Goal: Task Accomplishment & Management: Complete application form

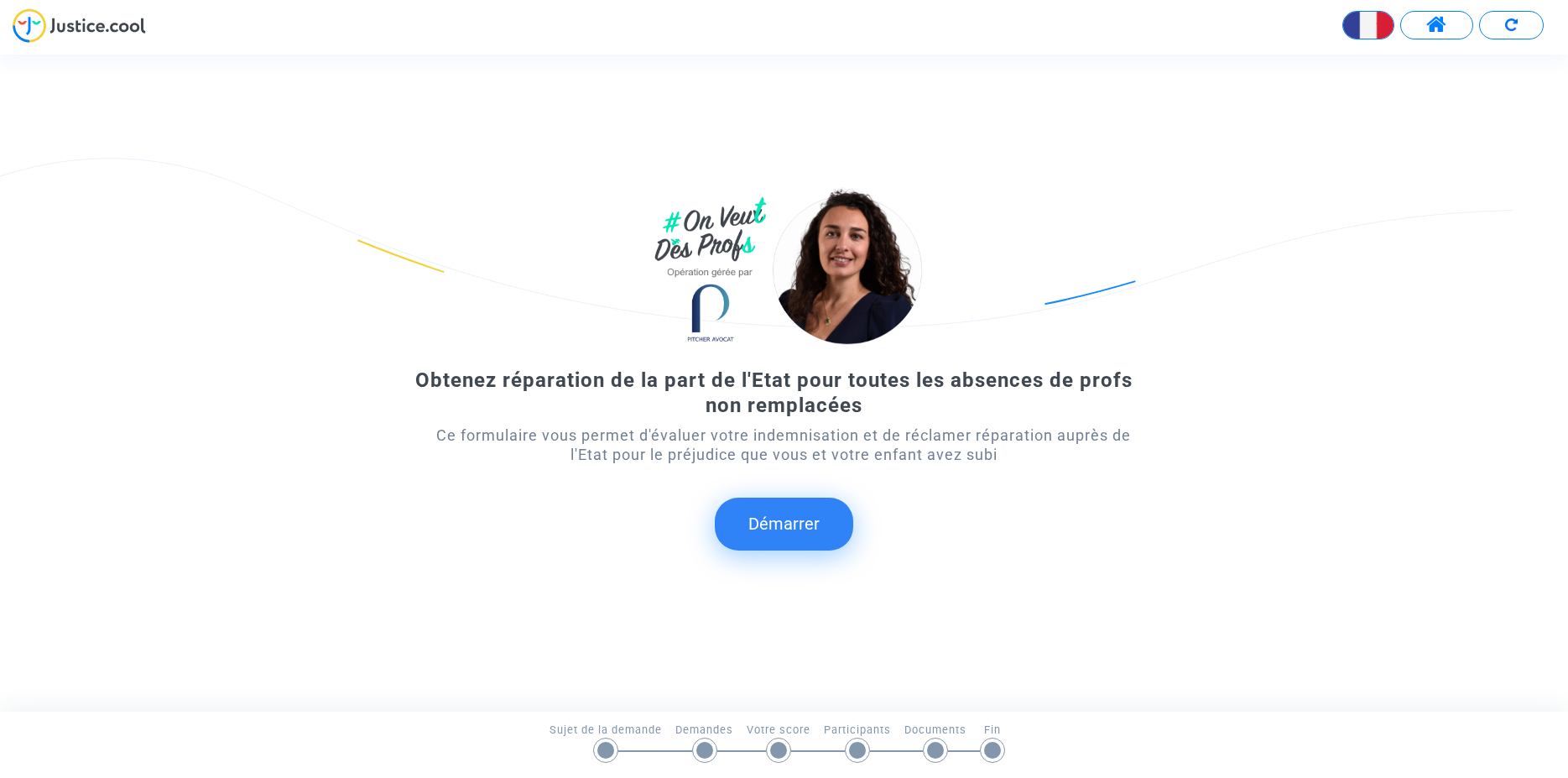
click at [792, 525] on button "Démarrer" at bounding box center [784, 524] width 138 height 52
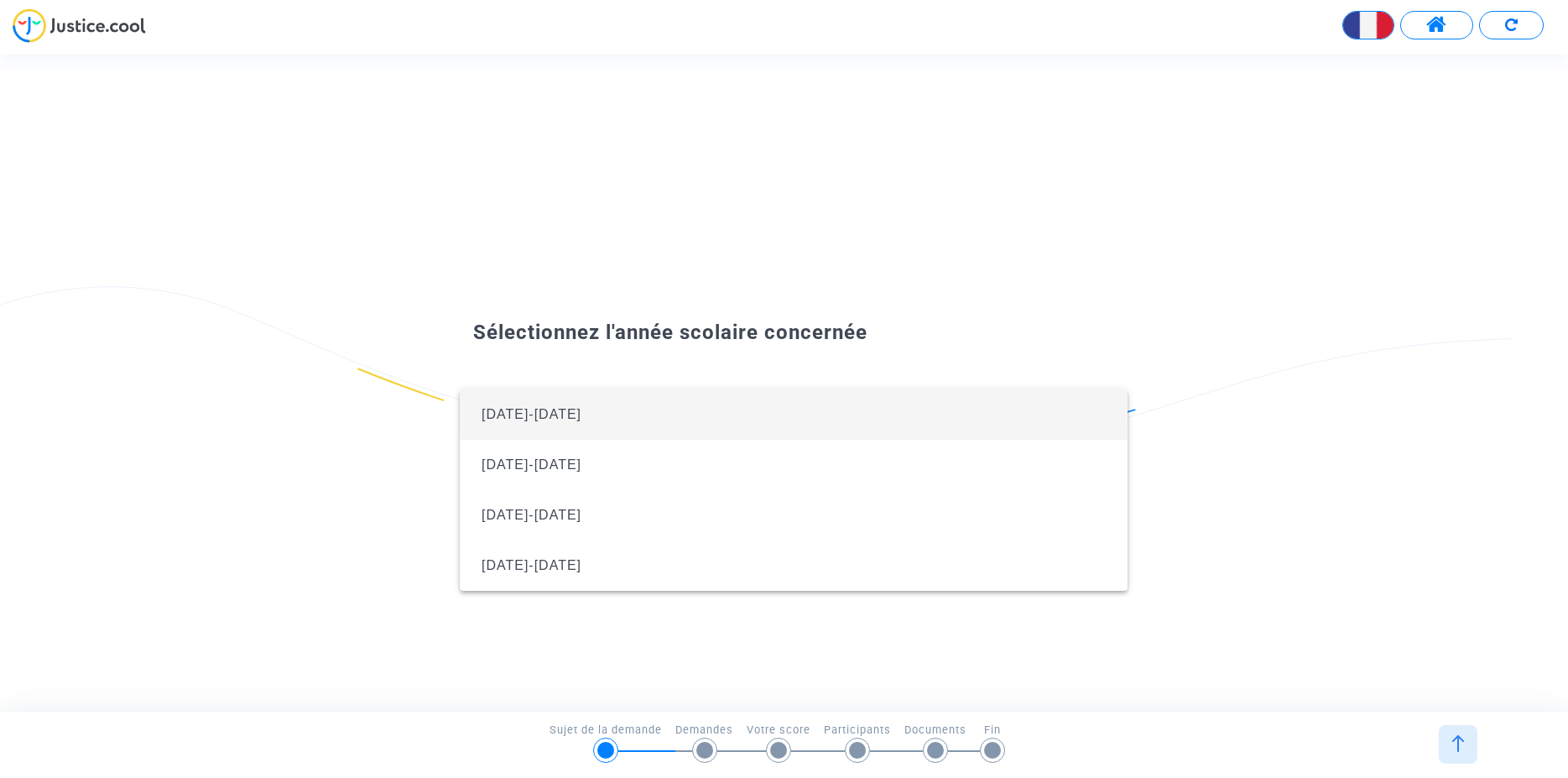
click at [518, 412] on span "2024-2025" at bounding box center [531, 414] width 100 height 15
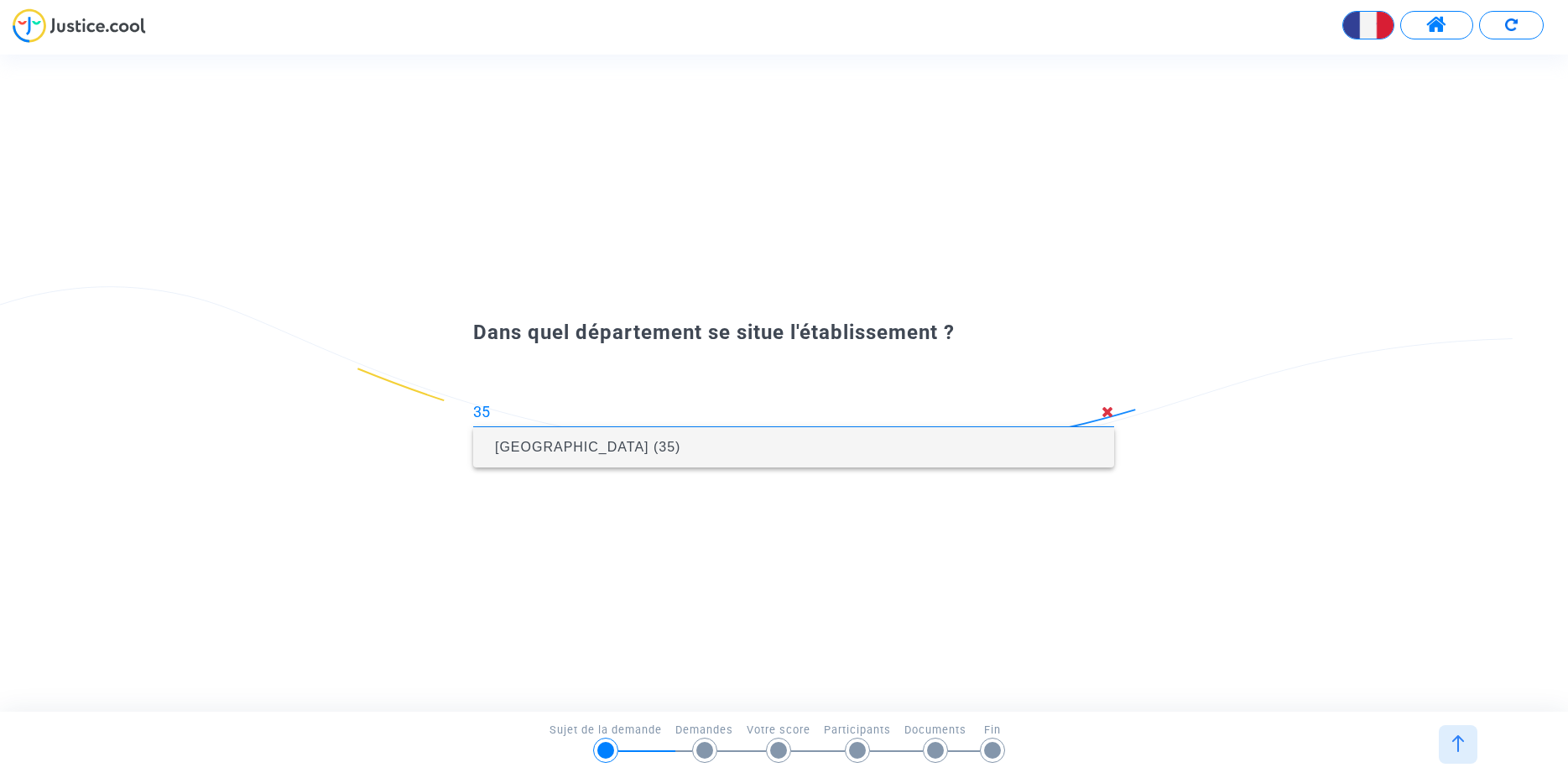
click at [501, 443] on span "Ille-et-Vilaine (35)" at bounding box center [588, 447] width 186 height 15
type input "Ille-et-Vilaine (35)"
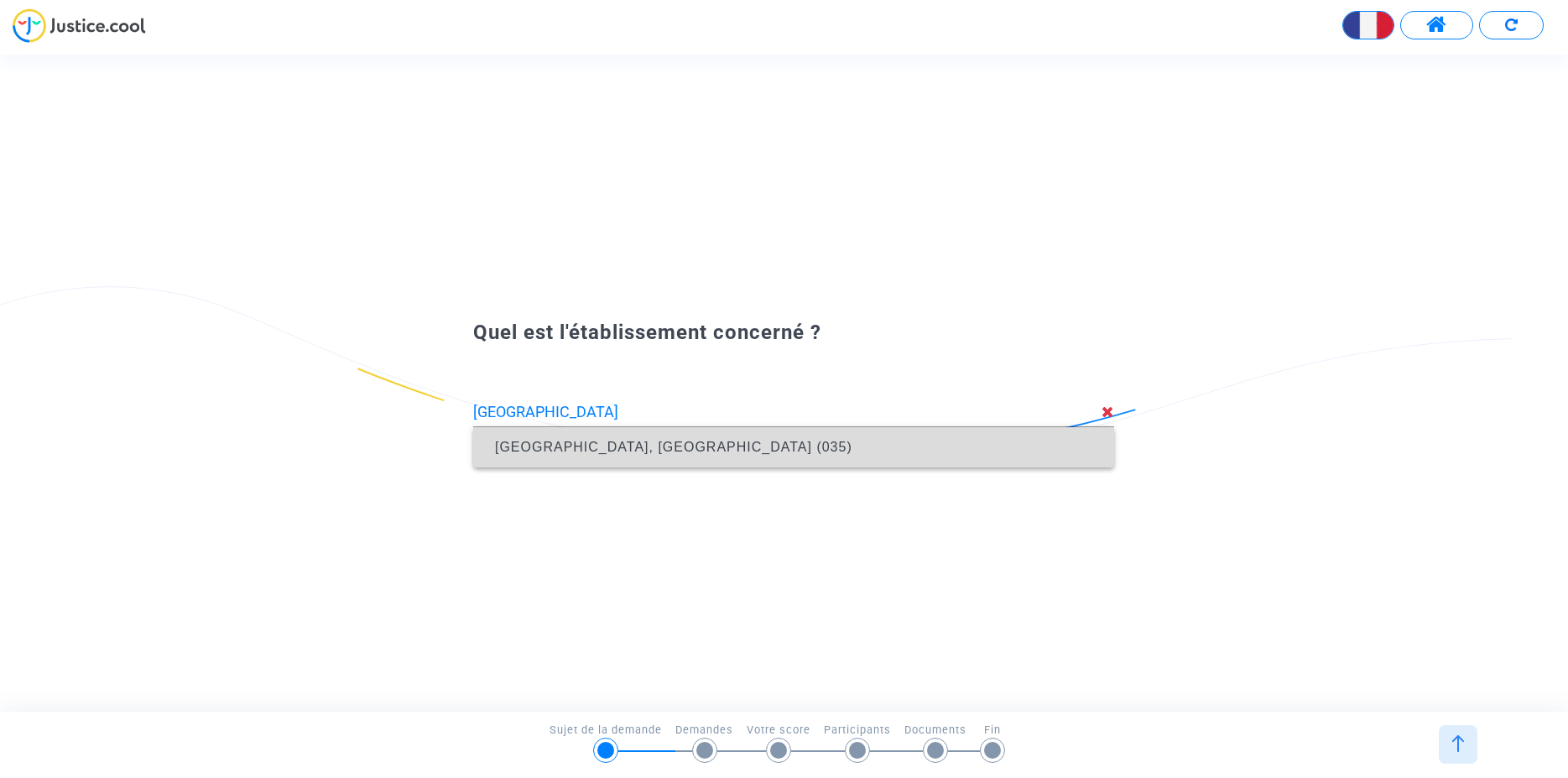
click at [534, 453] on span "Collège Beaumont, Redon (035)" at bounding box center [674, 447] width 358 height 15
type input "Collège Beaumont, Redon (035)"
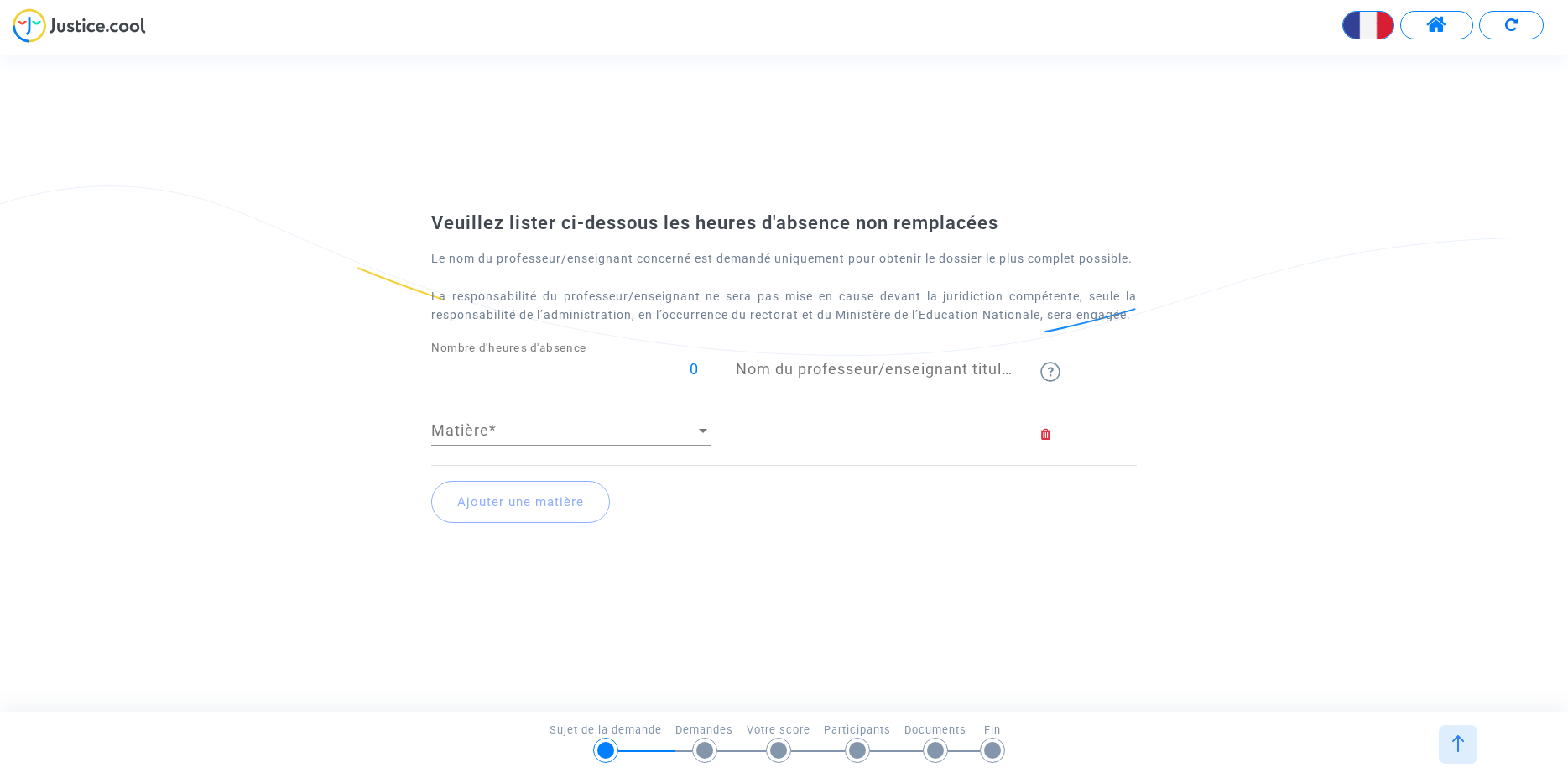
click at [528, 377] on input "0" at bounding box center [571, 369] width 280 height 16
click at [539, 377] on input "0" at bounding box center [571, 369] width 280 height 16
click at [819, 377] on input "Nom du professeur/enseignant titulaire" at bounding box center [875, 369] width 280 height 16
click at [596, 439] on span "Matière" at bounding box center [563, 430] width 264 height 16
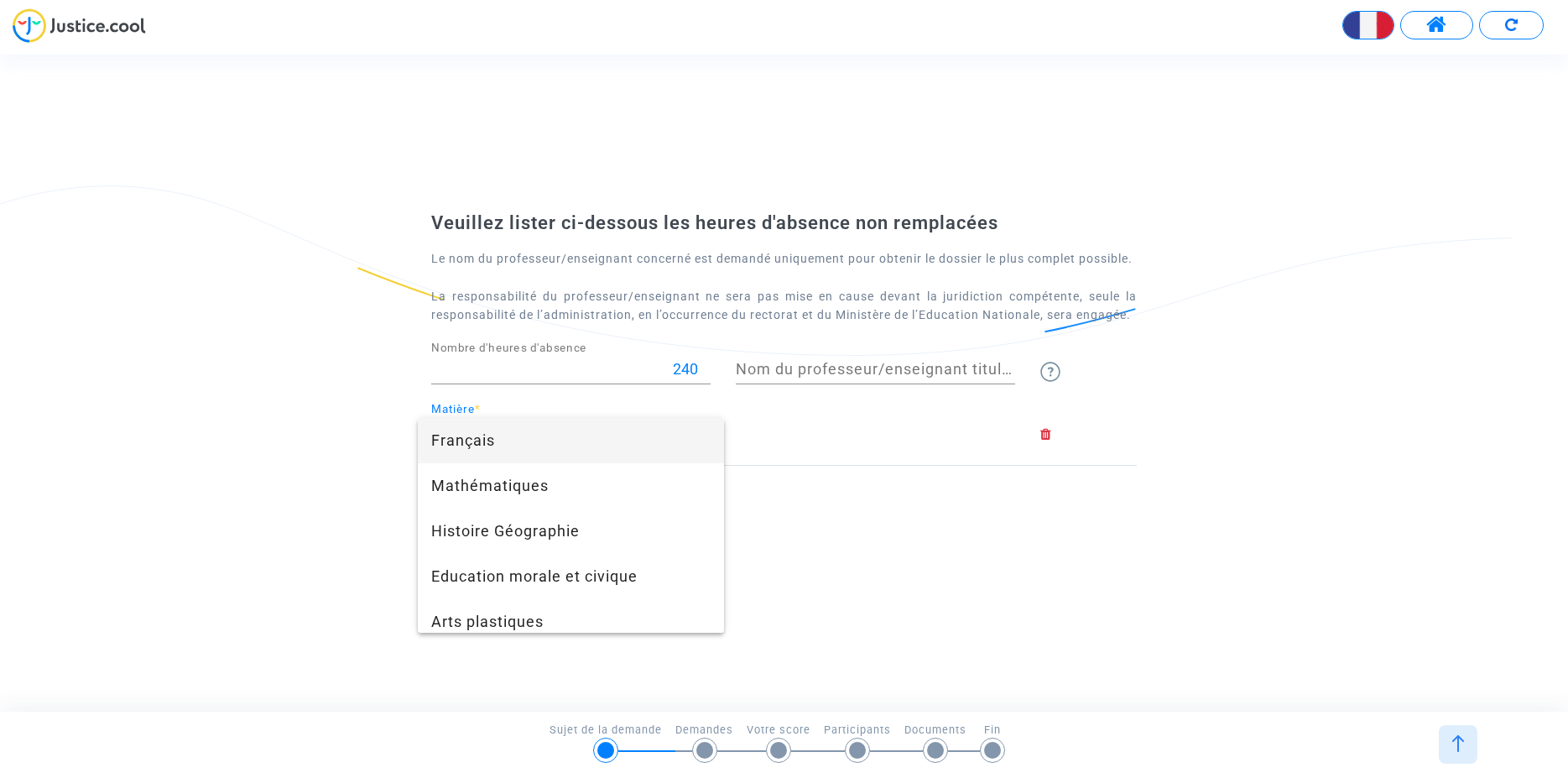
scroll to position [194, 0]
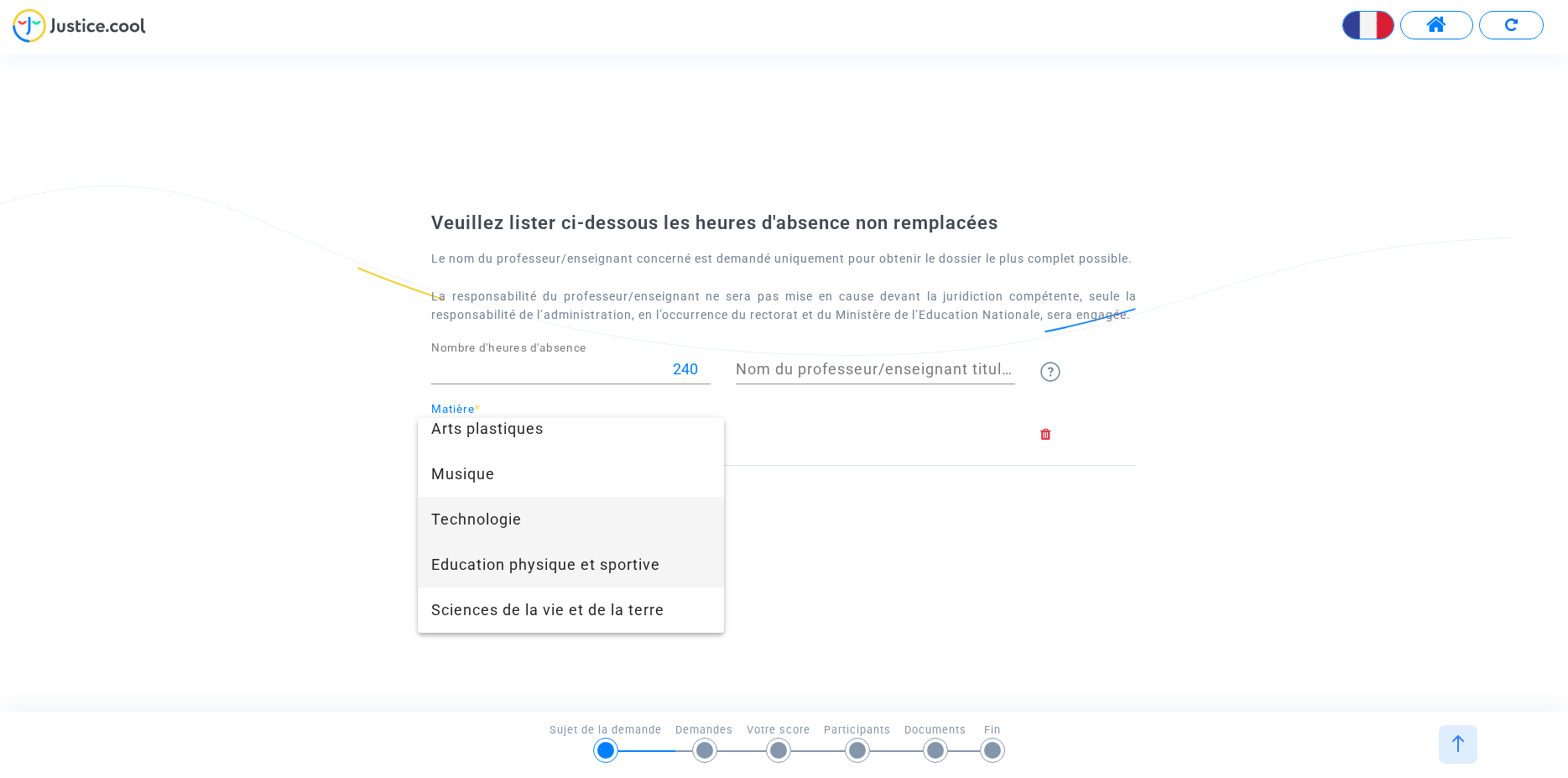
click at [596, 564] on span "Education physique et sportive" at bounding box center [571, 564] width 280 height 45
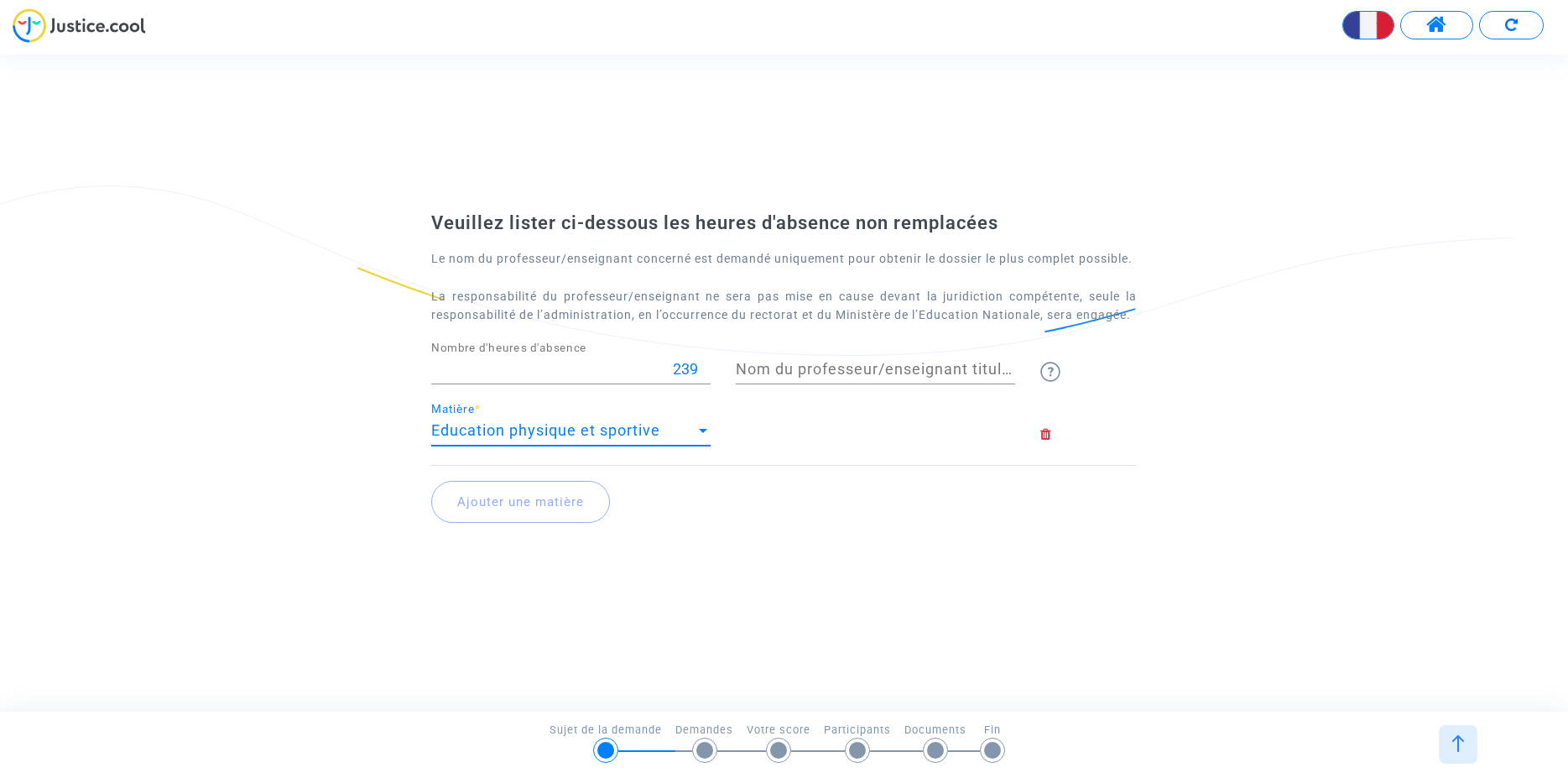
click at [701, 377] on input "239" at bounding box center [571, 369] width 280 height 16
drag, startPoint x: 661, startPoint y: 378, endPoint x: 720, endPoint y: 378, distance: 59.0
click at [711, 377] on input "239" at bounding box center [571, 369] width 280 height 16
type input "24"
click at [784, 420] on div at bounding box center [875, 434] width 305 height 62
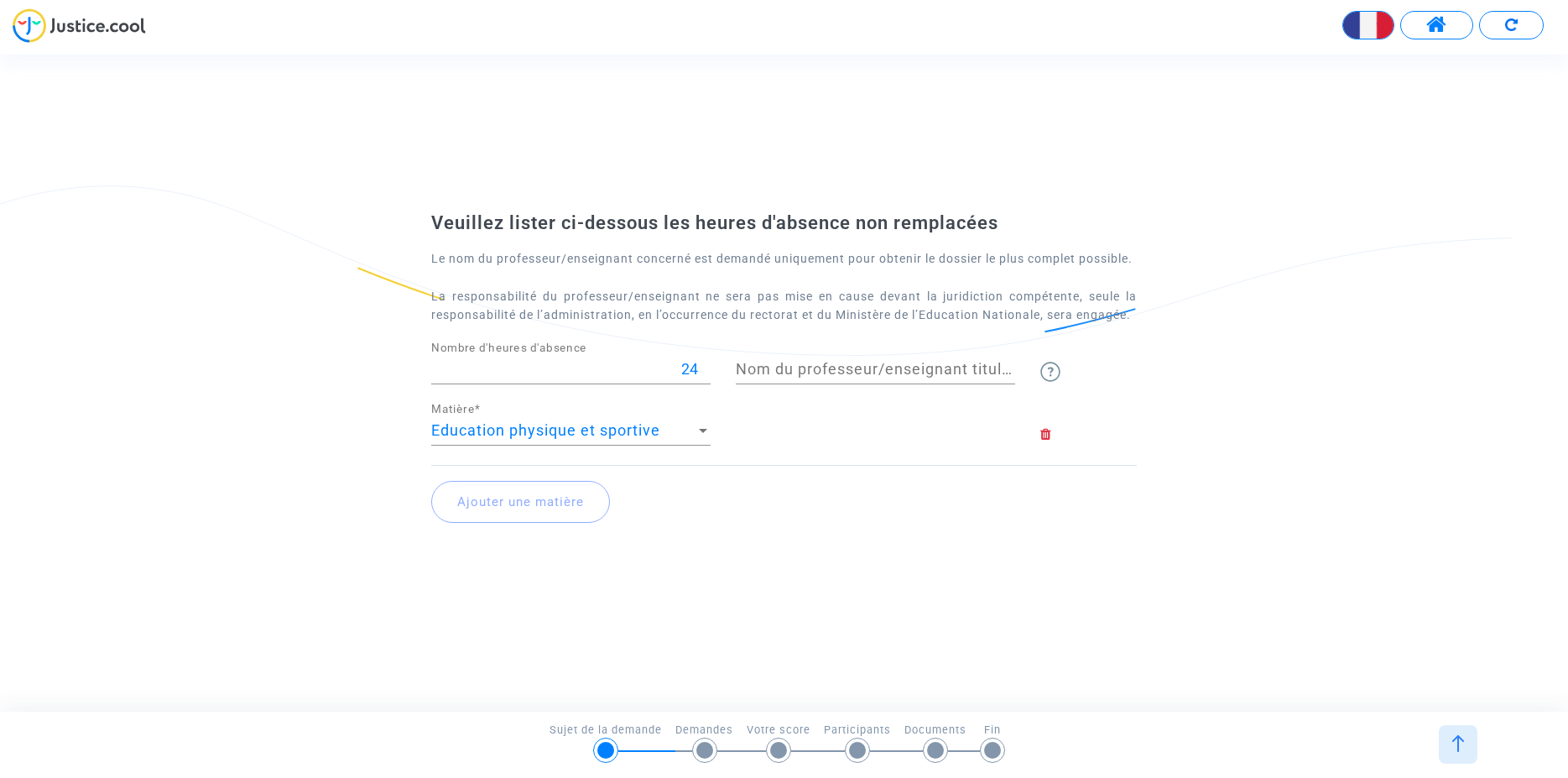
click at [807, 377] on input "Nom du professeur/enseignant titulaire" at bounding box center [875, 369] width 280 height 16
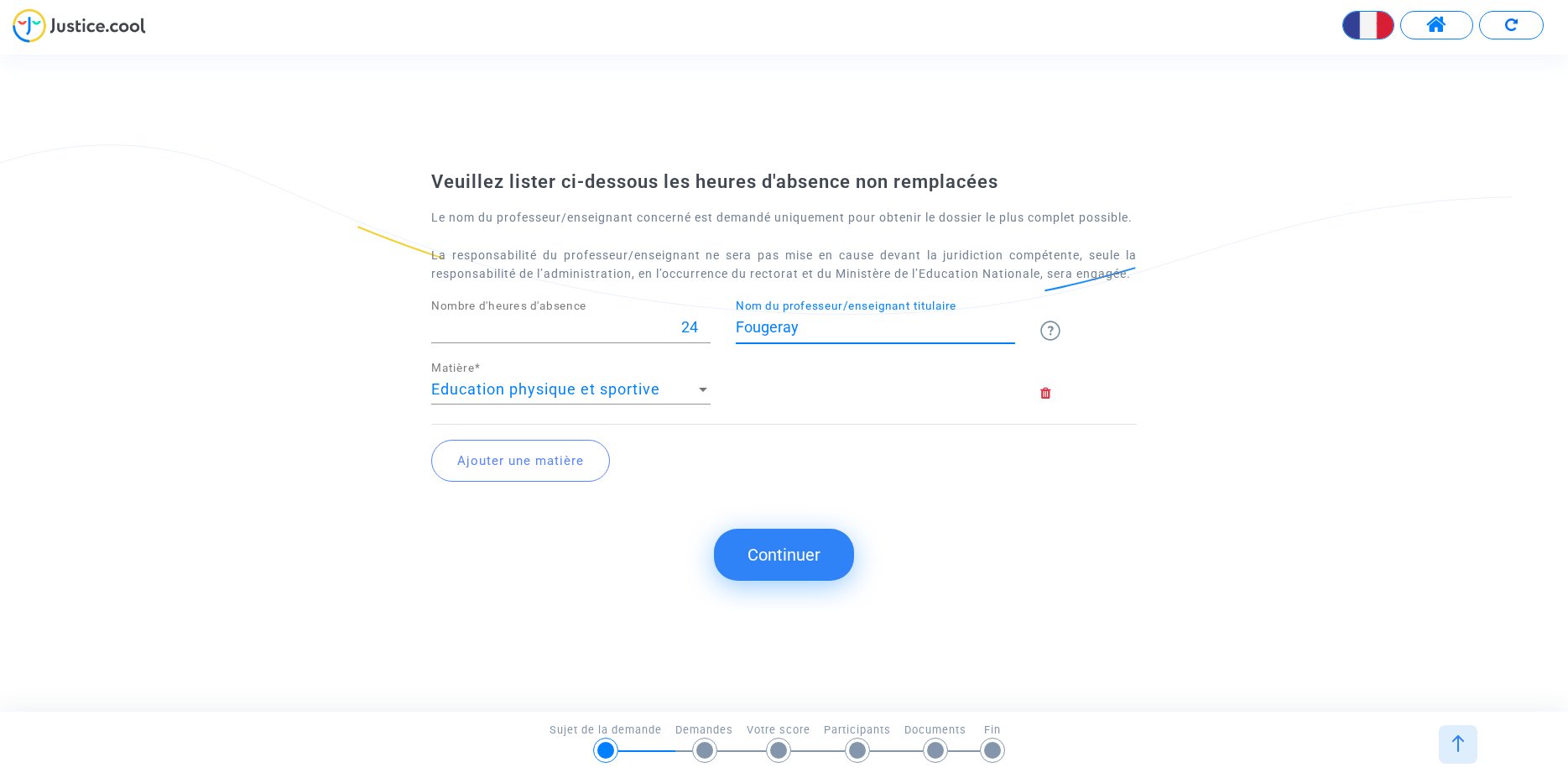
type input "Fougeray"
drag, startPoint x: 799, startPoint y: 566, endPoint x: 814, endPoint y: 566, distance: 15.0
click at [798, 566] on button "Continuer" at bounding box center [784, 554] width 140 height 52
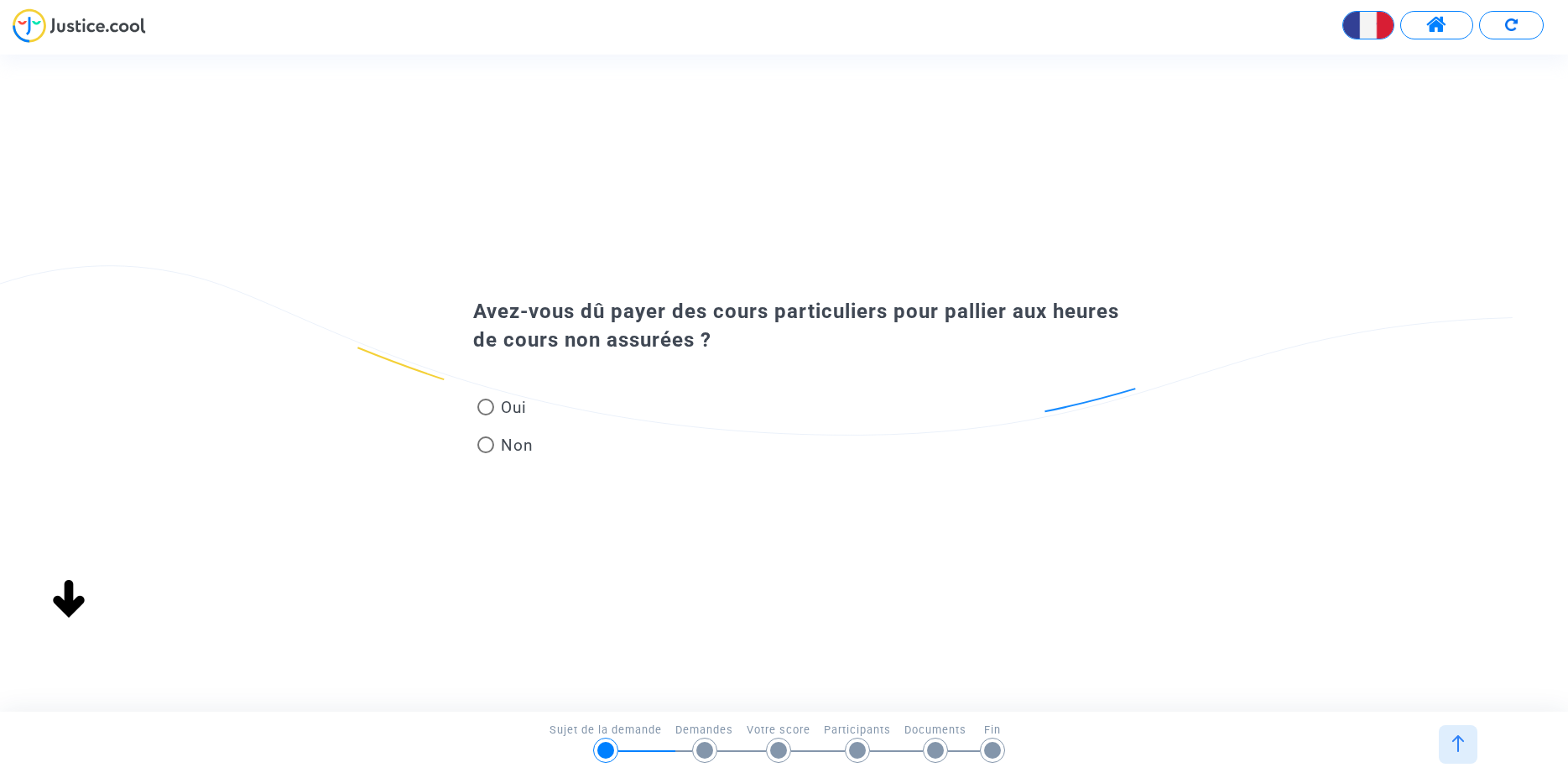
click at [509, 446] on span "Non" at bounding box center [514, 444] width 40 height 22
click at [486, 453] on input "Non" at bounding box center [485, 453] width 1 height 1
radio input "true"
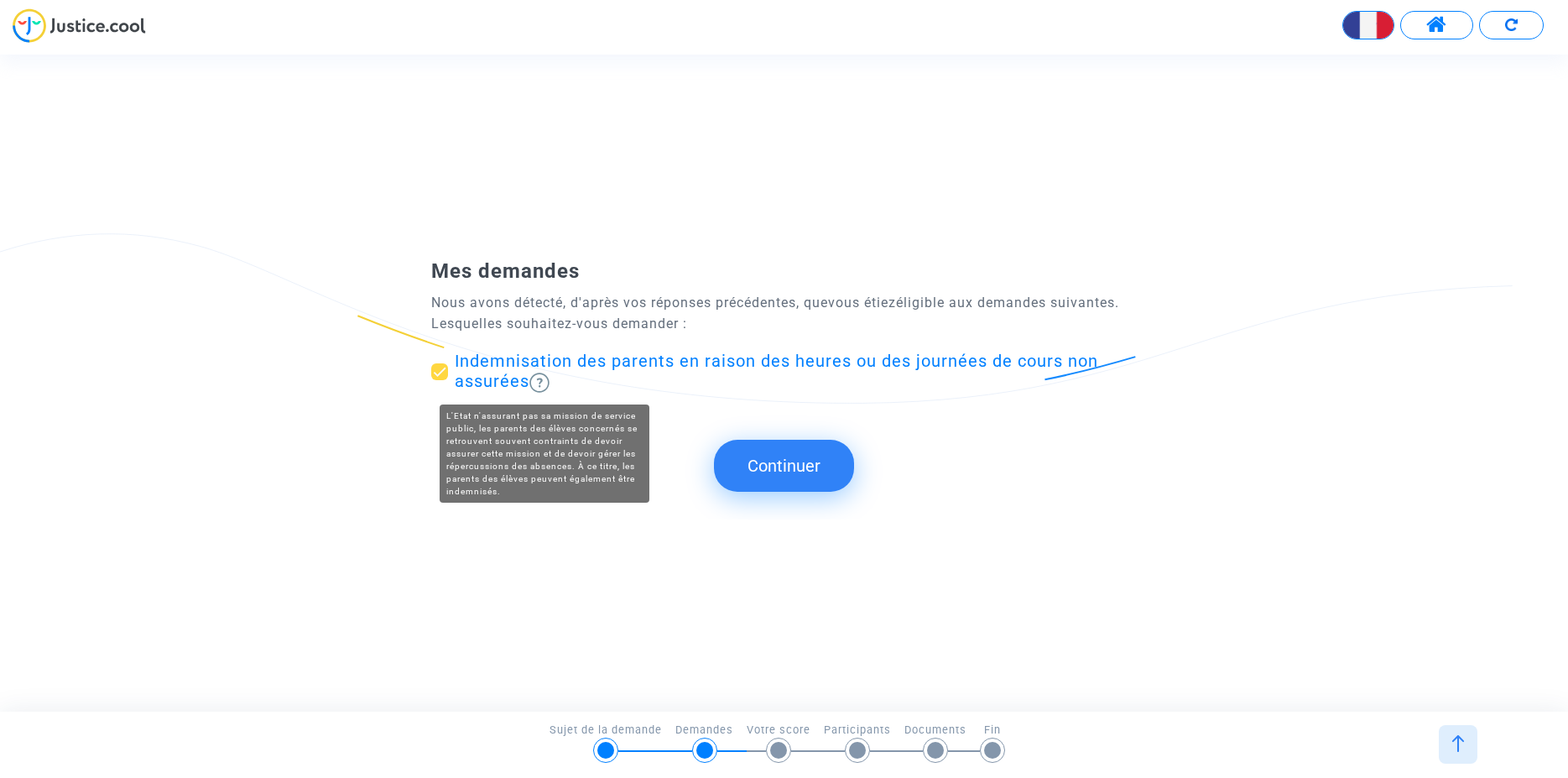
click at [538, 381] on img at bounding box center [539, 382] width 20 height 20
click at [440, 381] on input "Indemnisation des parents en raison des heures ou des journées de cours non ass…" at bounding box center [439, 380] width 1 height 1
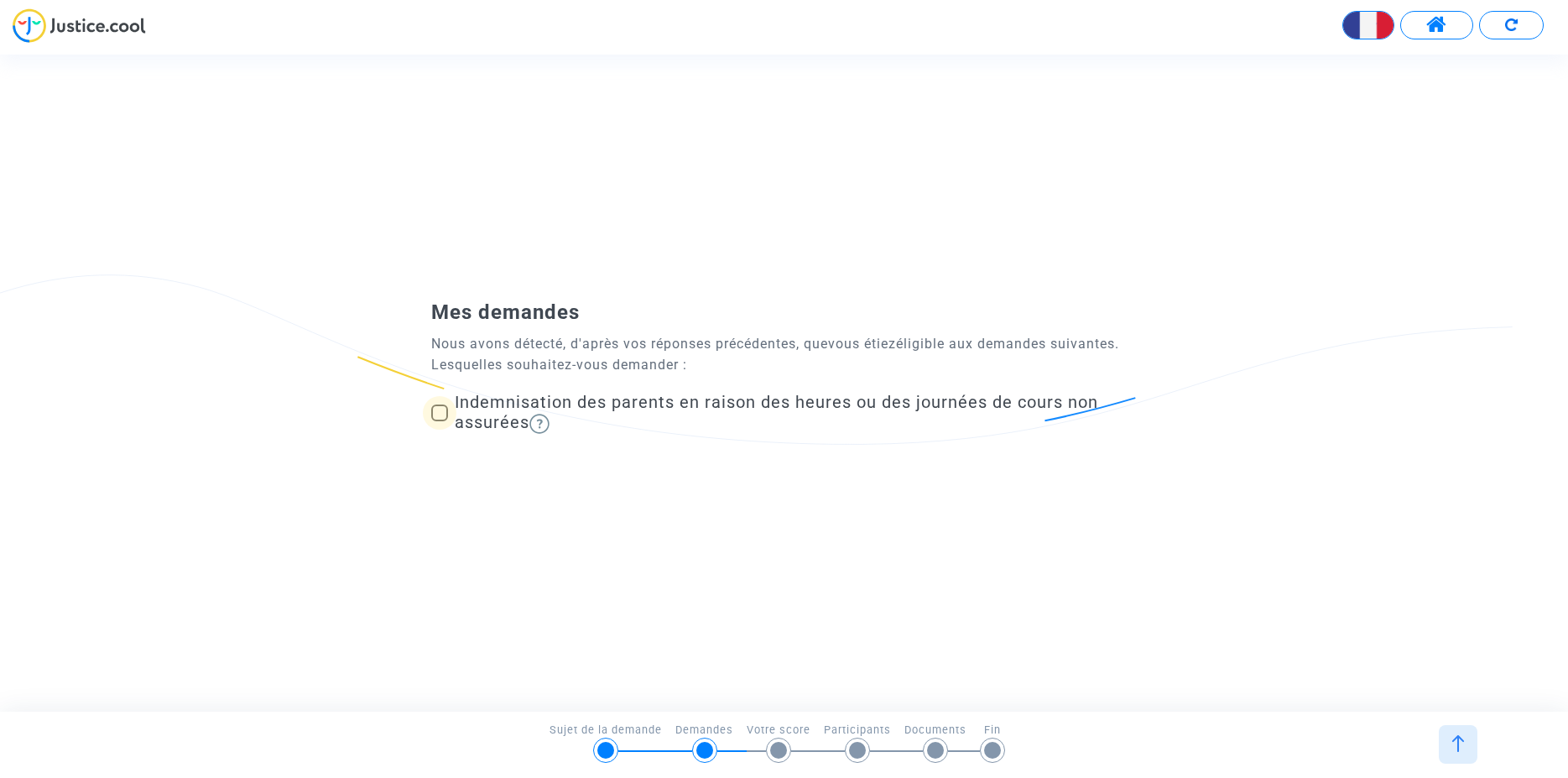
click at [440, 414] on span at bounding box center [439, 412] width 16 height 16
click at [440, 421] on input "Indemnisation des parents en raison des heures ou des journées de cours non ass…" at bounding box center [439, 421] width 1 height 1
checkbox input "true"
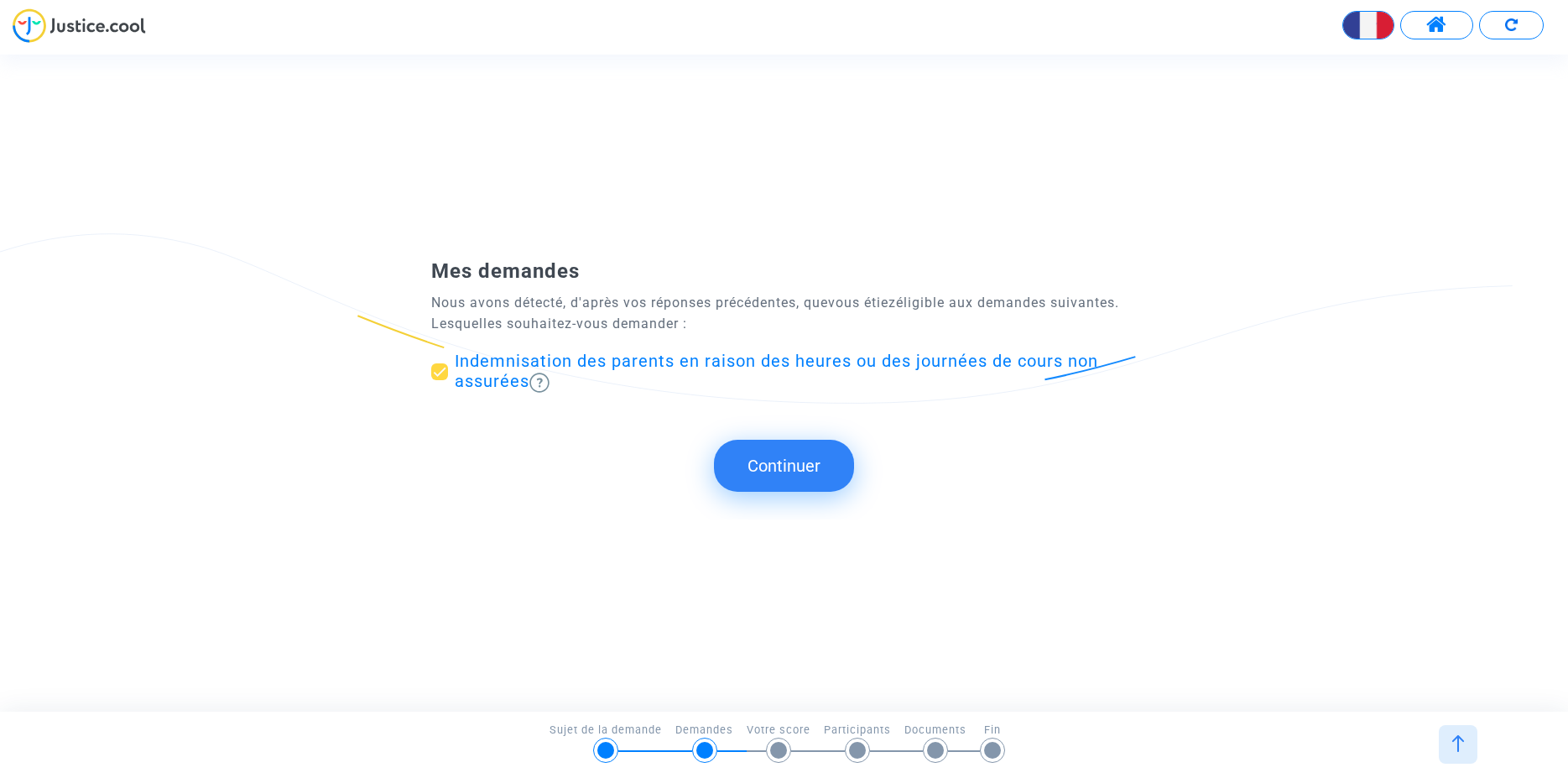
click at [784, 465] on button "Continuer" at bounding box center [784, 466] width 140 height 52
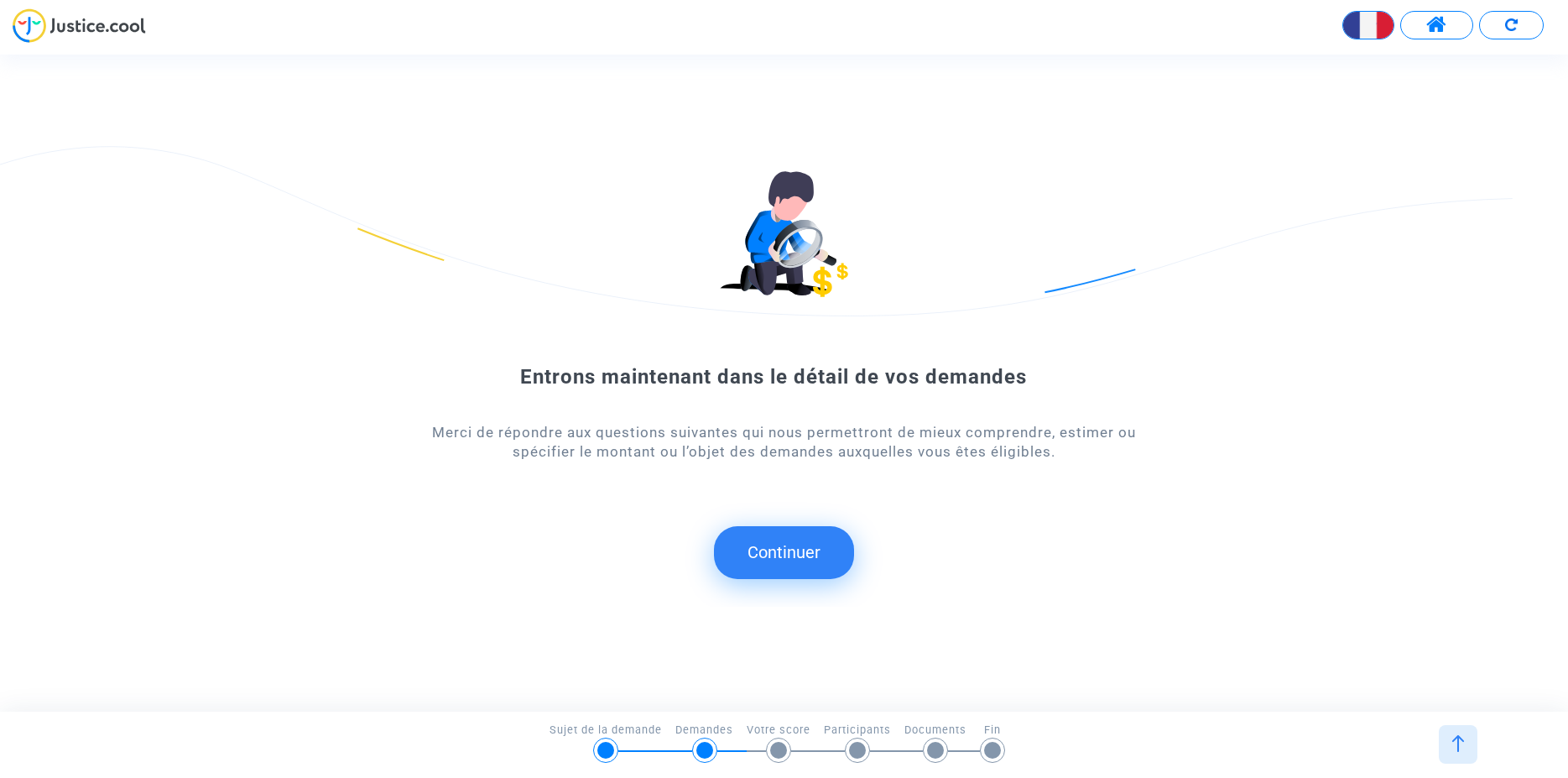
click at [788, 559] on button "Continuer" at bounding box center [784, 553] width 140 height 52
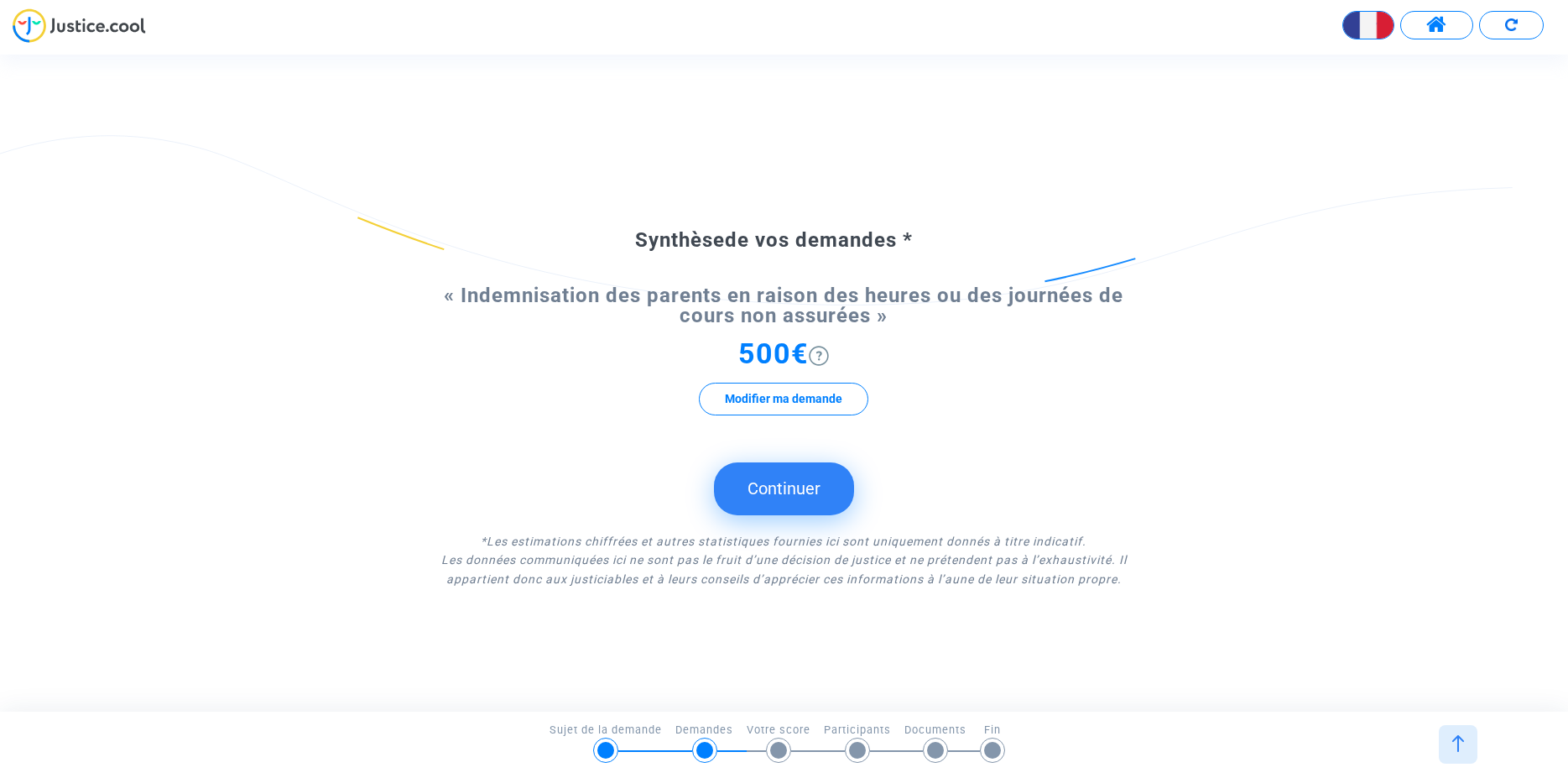
click at [826, 349] on img at bounding box center [818, 355] width 20 height 20
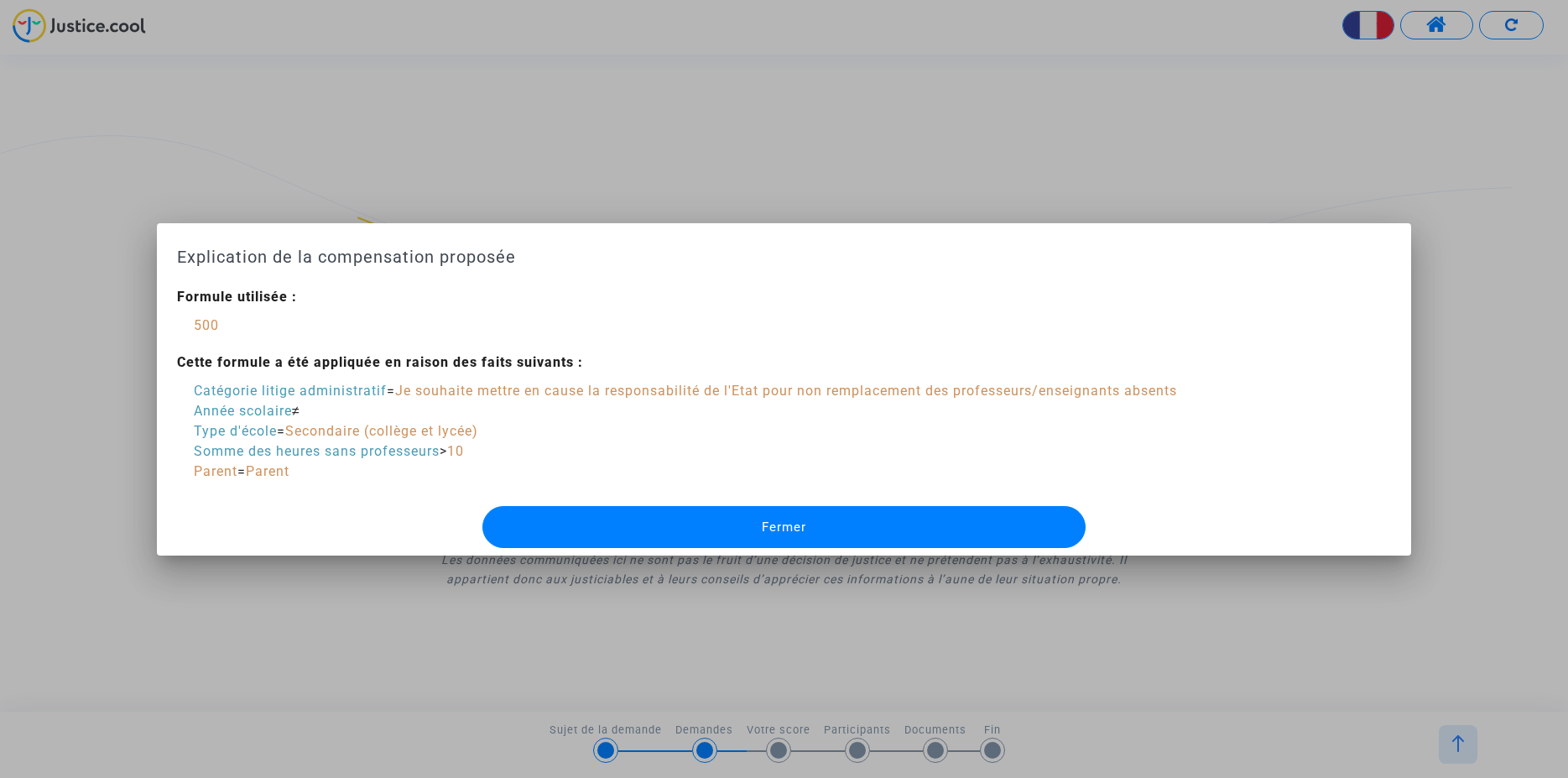
click at [788, 520] on span "Fermer" at bounding box center [784, 527] width 44 height 15
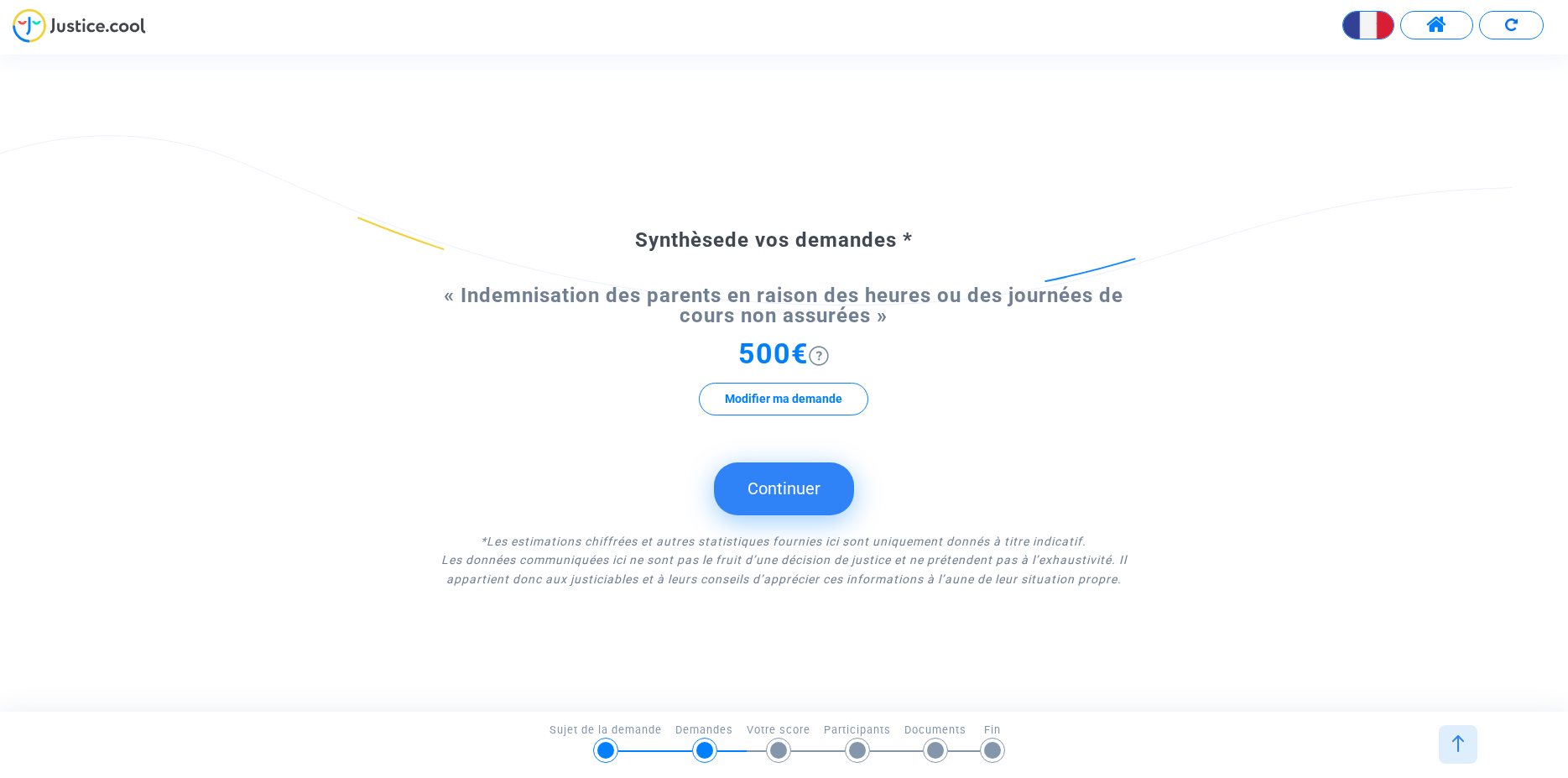
click at [756, 358] on span "500€" at bounding box center [773, 353] width 71 height 34
click at [775, 481] on button "Continuer" at bounding box center [784, 489] width 140 height 52
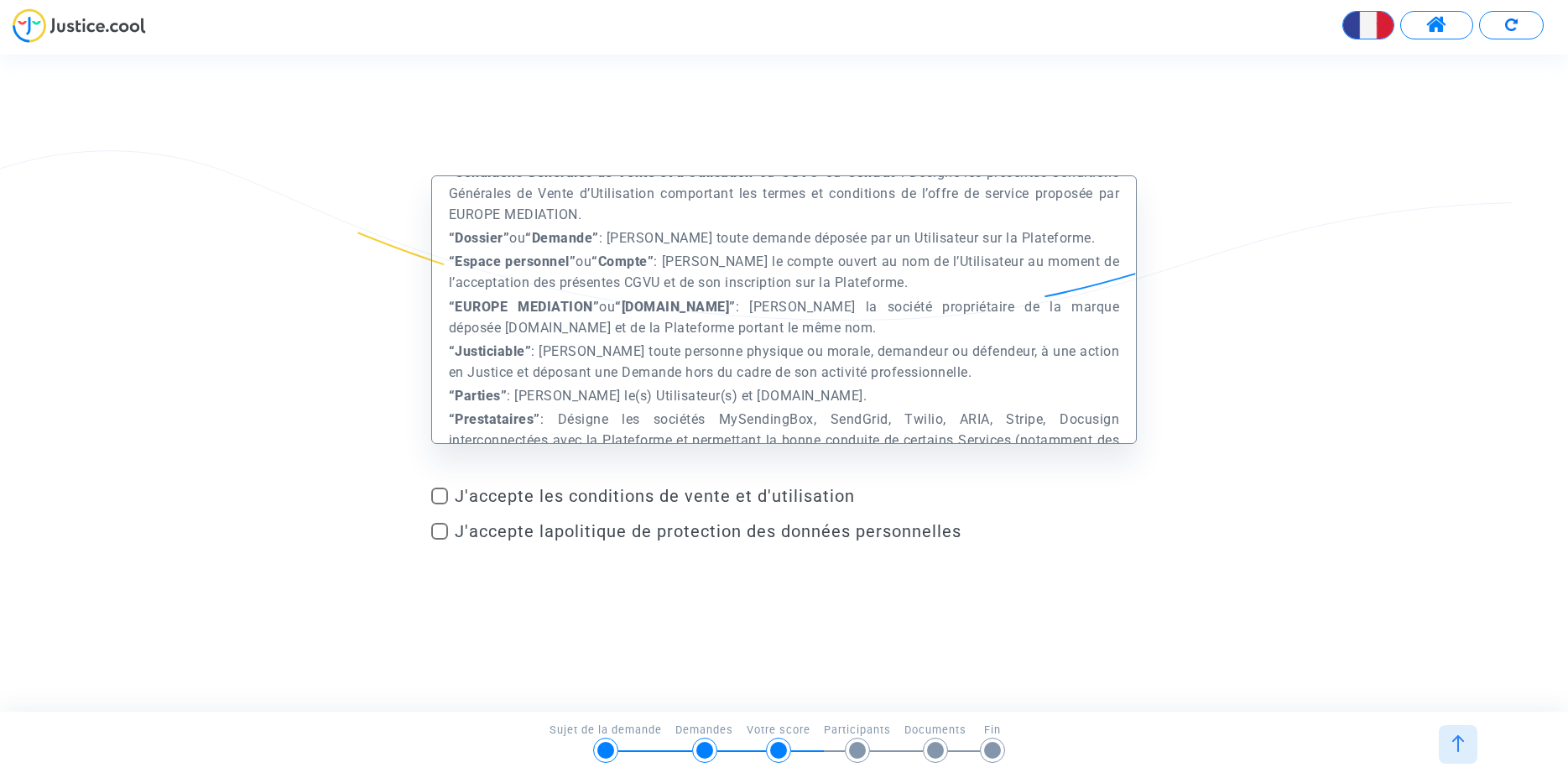
scroll to position [957, 0]
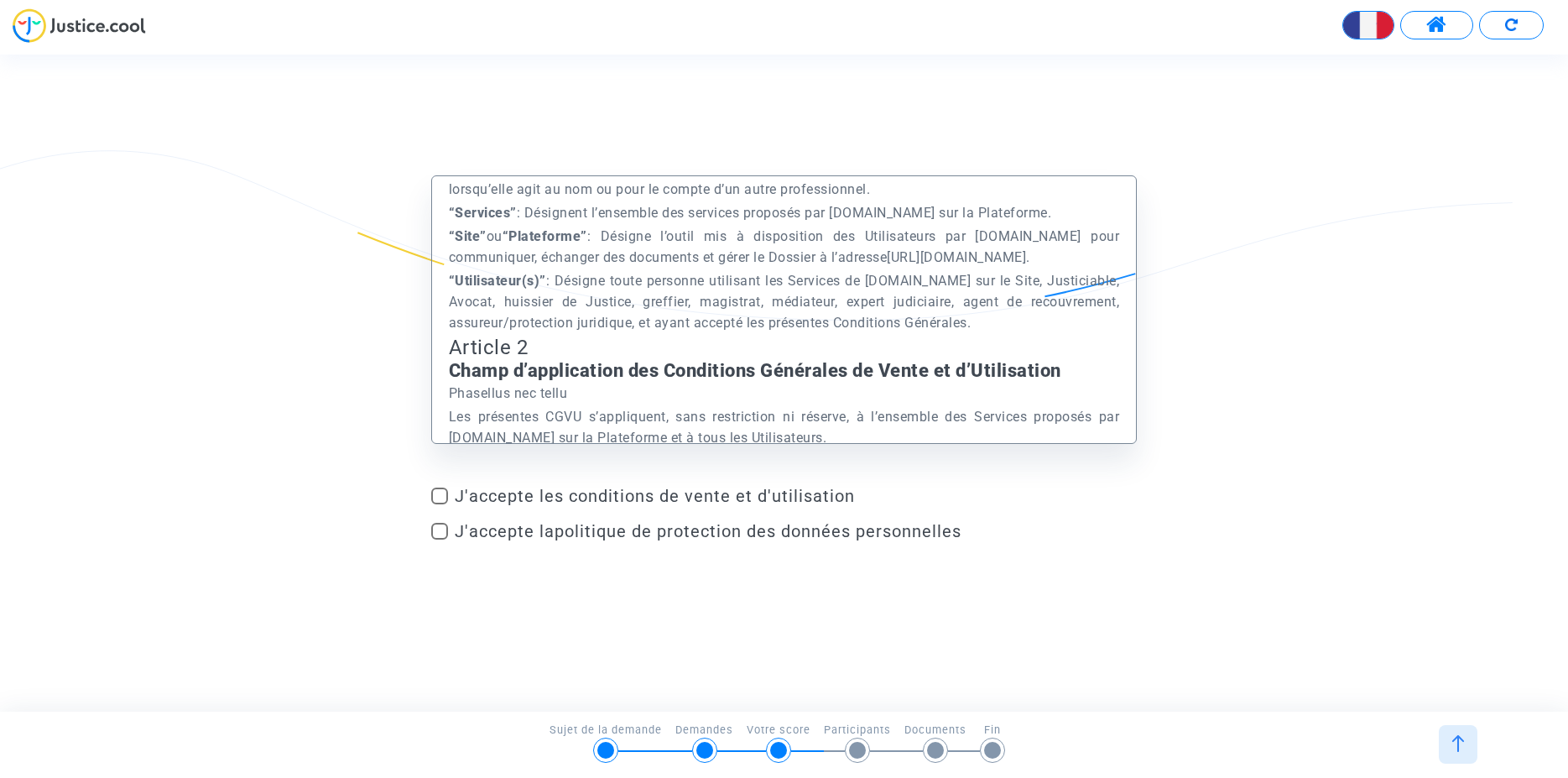
click at [703, 494] on span "J'accepte les conditions de vente et d'utilisation" at bounding box center [795, 495] width 682 height 20
click at [440, 504] on input "J'accepte les conditions de vente et d'utilisation" at bounding box center [439, 504] width 1 height 1
checkbox input "true"
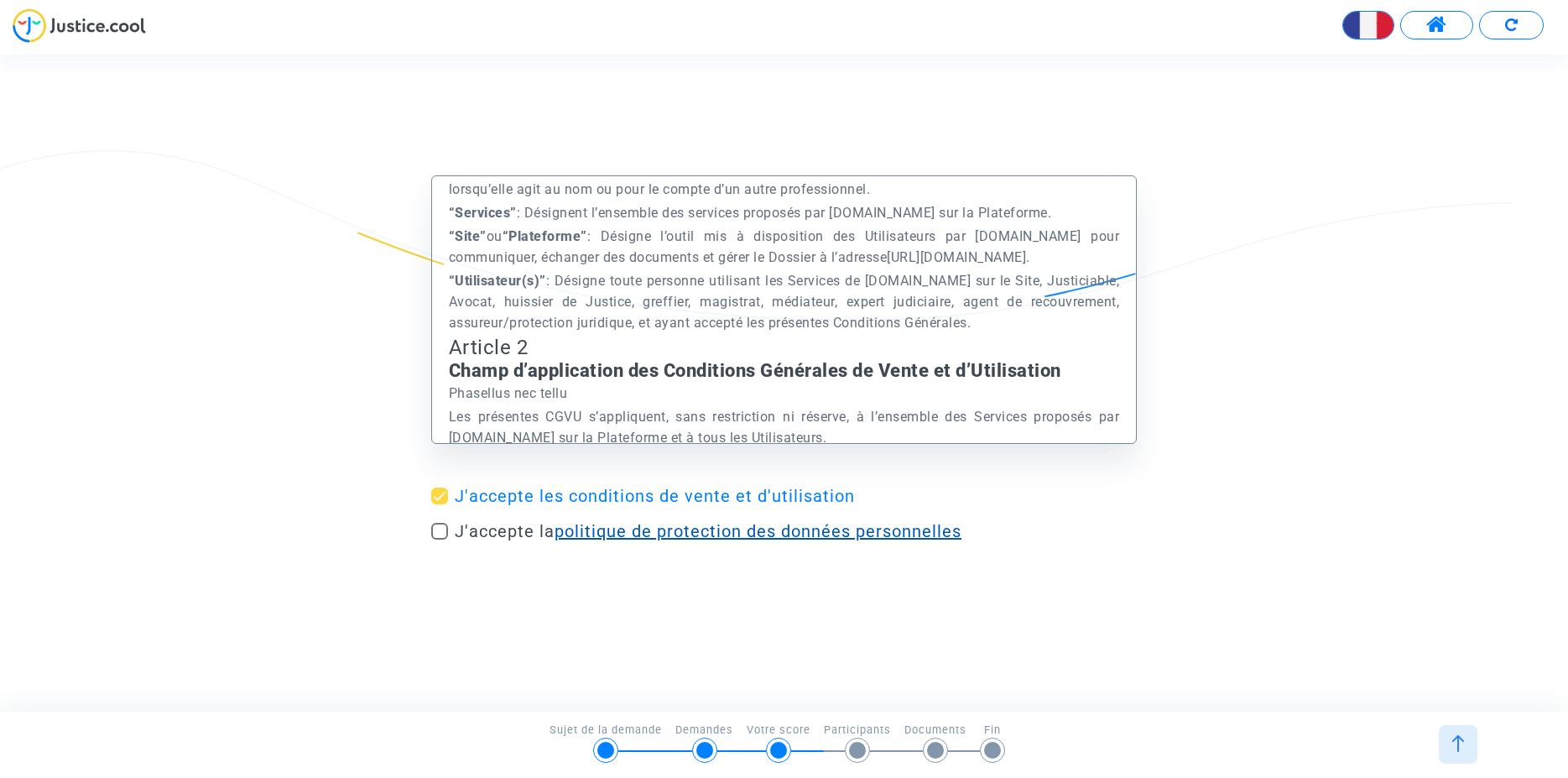
click at [645, 535] on link "politique de protection des données personnelles" at bounding box center [757, 531] width 407 height 20
click at [446, 532] on span at bounding box center [439, 530] width 16 height 16
click at [440, 540] on input "J'accepte la politique de protection des données personnelles" at bounding box center [439, 540] width 1 height 1
checkbox input "true"
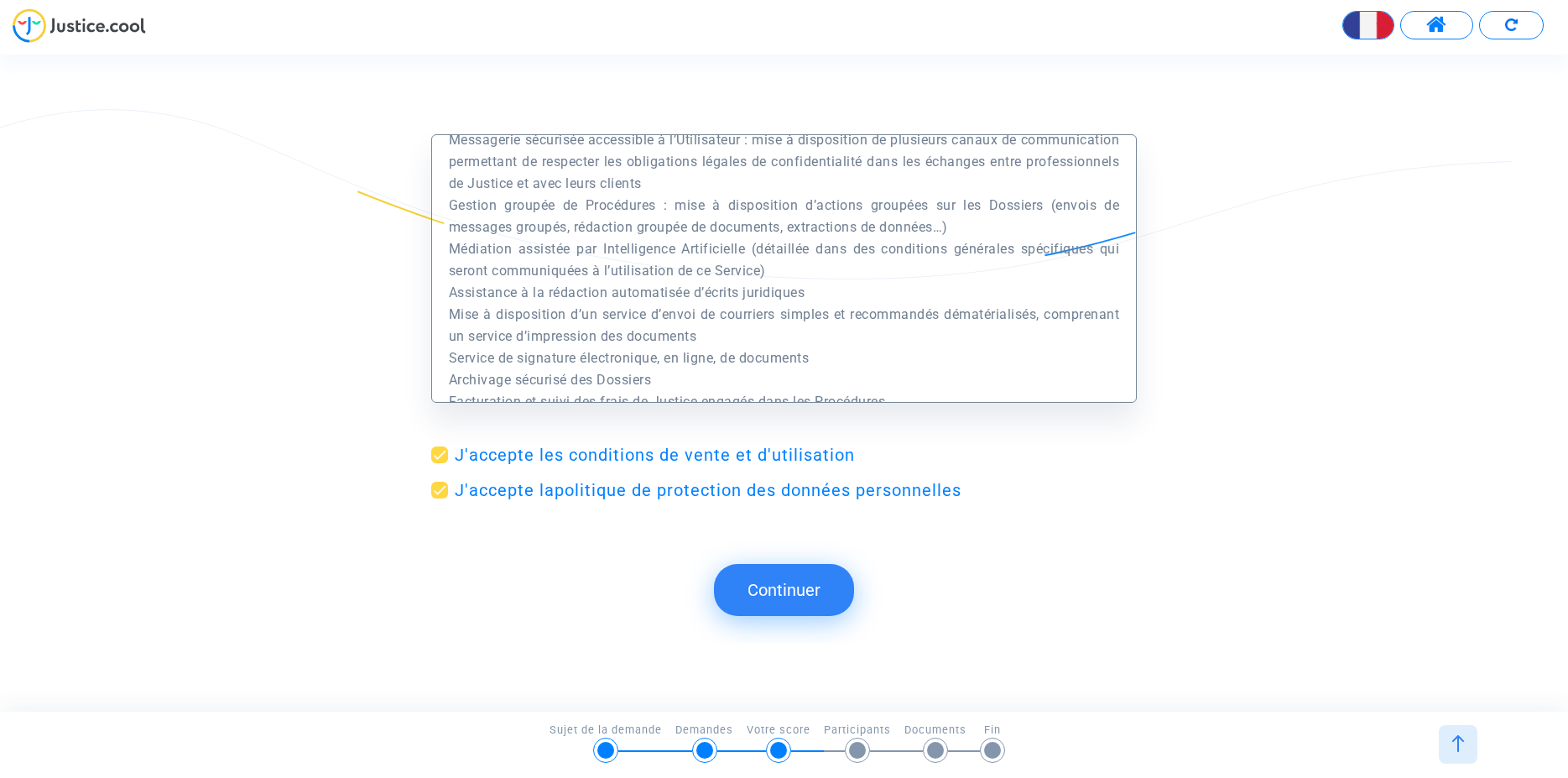
scroll to position [2200, 0]
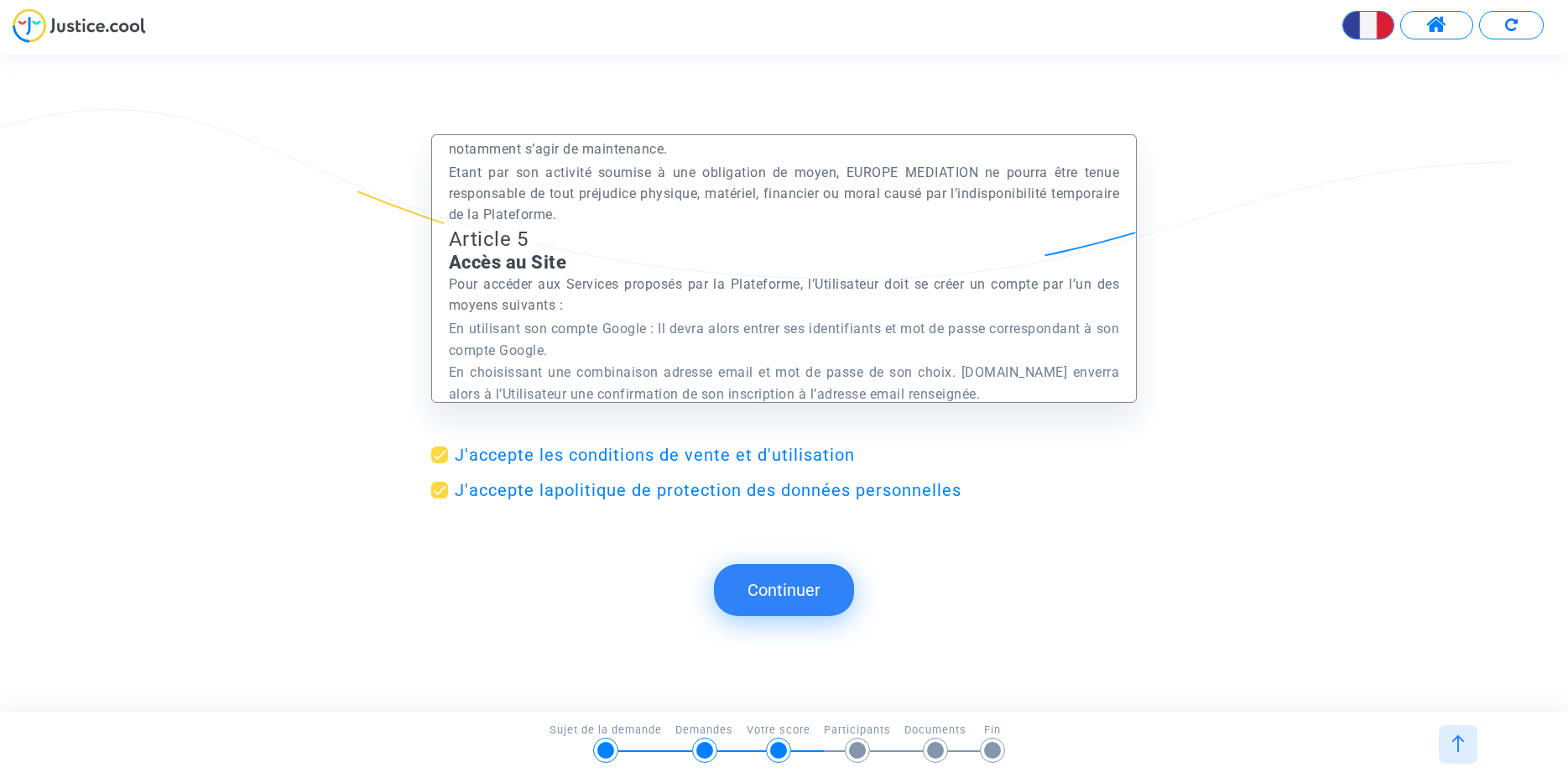
click at [784, 587] on button "Continuer" at bounding box center [784, 590] width 140 height 52
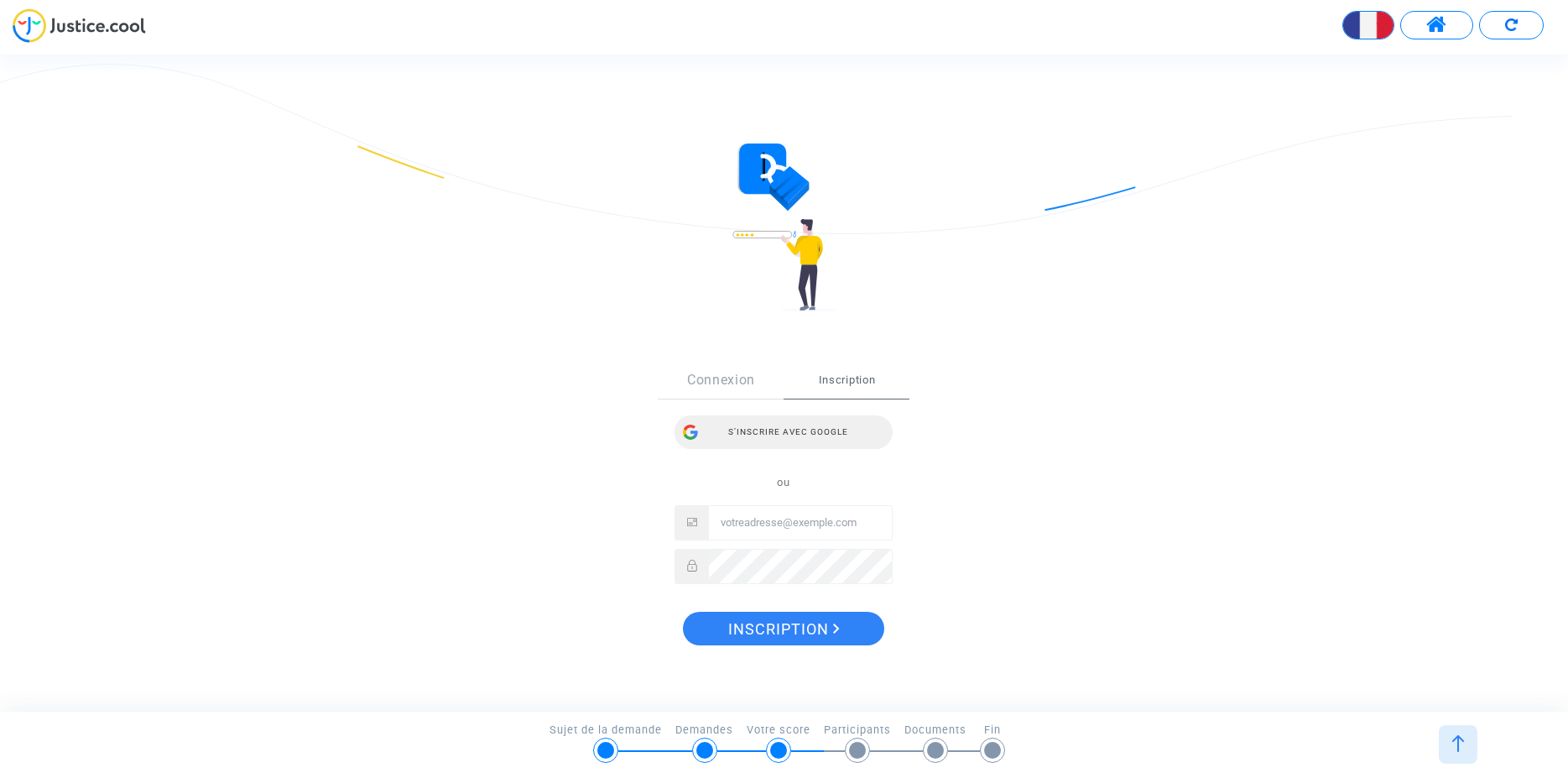
click at [756, 434] on div "S’inscrire avec Google" at bounding box center [784, 432] width 219 height 34
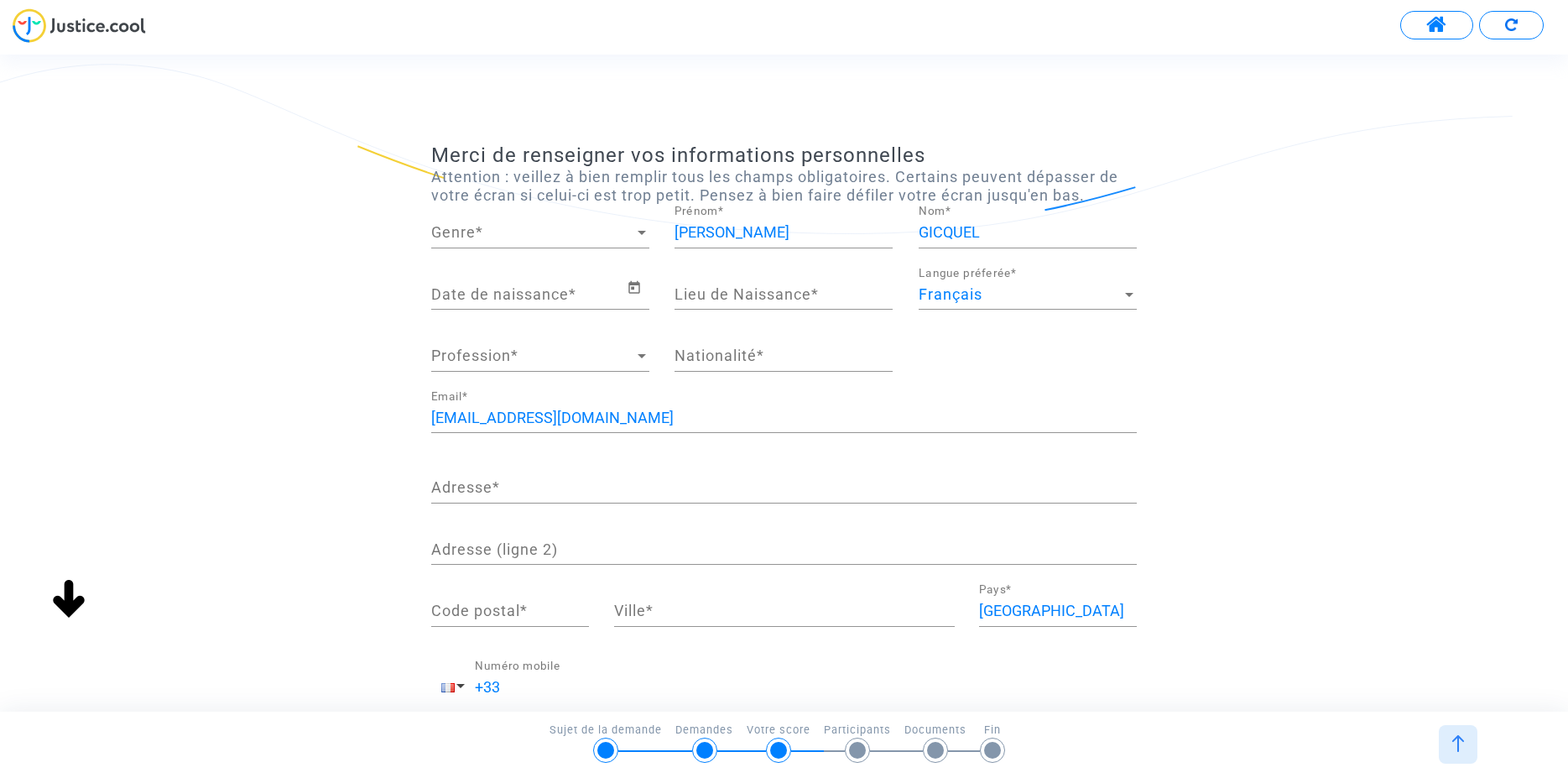
click at [548, 237] on span "Genre" at bounding box center [533, 232] width 203 height 16
click at [529, 237] on span "Madame" at bounding box center [541, 232] width 219 height 45
click at [525, 303] on input "Date de naissance *" at bounding box center [529, 294] width 195 height 16
click at [535, 295] on input "Date de naissance *" at bounding box center [529, 294] width 195 height 16
click at [641, 288] on icon "Open calendar" at bounding box center [635, 287] width 15 height 20
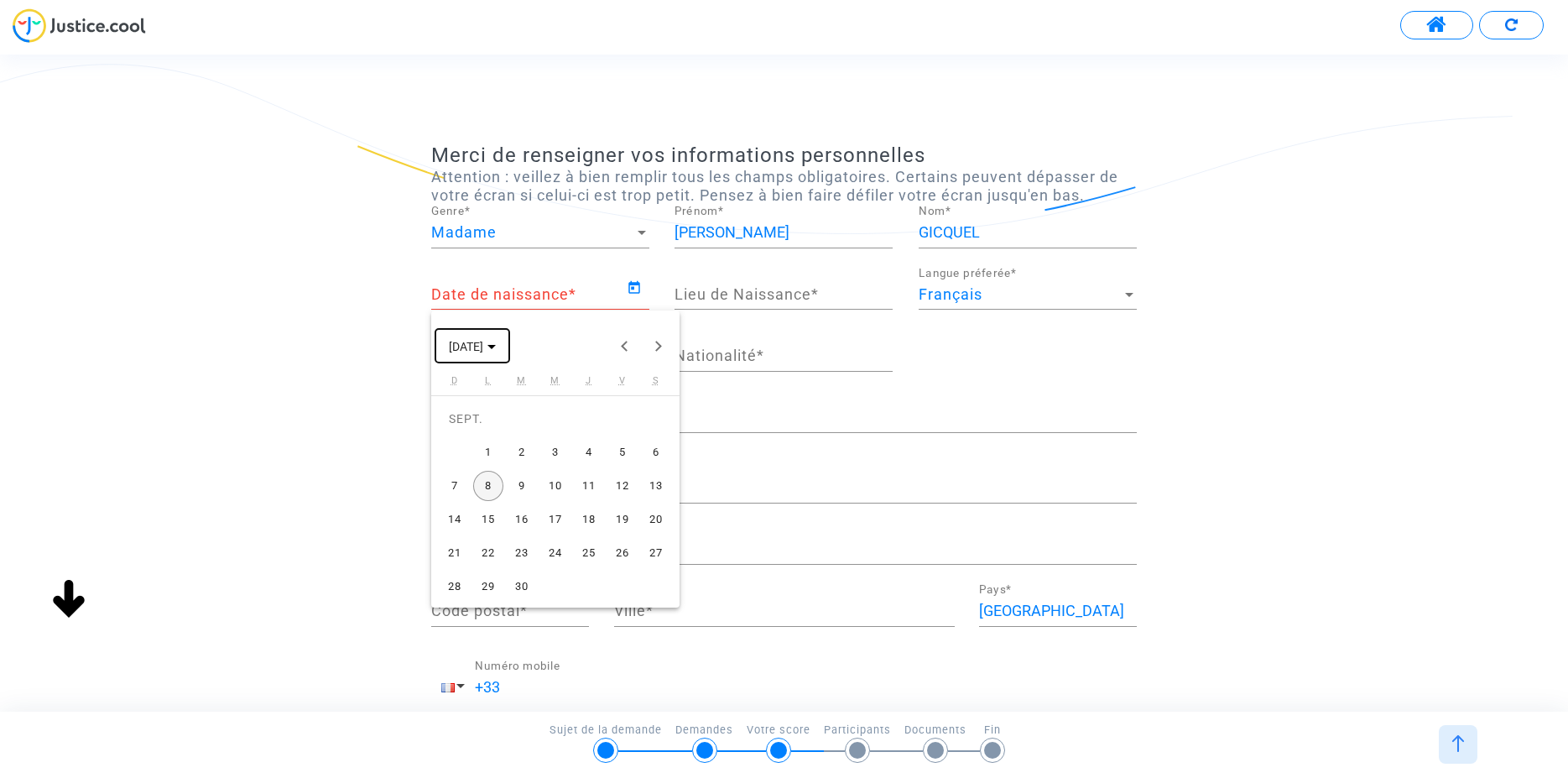
click at [496, 344] on span "SEPT. 2025" at bounding box center [472, 345] width 47 height 14
click at [627, 349] on button "Previous 24 years" at bounding box center [625, 345] width 34 height 34
click at [625, 344] on button "Previous 24 years" at bounding box center [625, 345] width 34 height 34
click at [644, 501] on div "1983" at bounding box center [643, 498] width 53 height 30
click at [465, 494] on div "SEPT." at bounding box center [466, 498] width 53 height 30
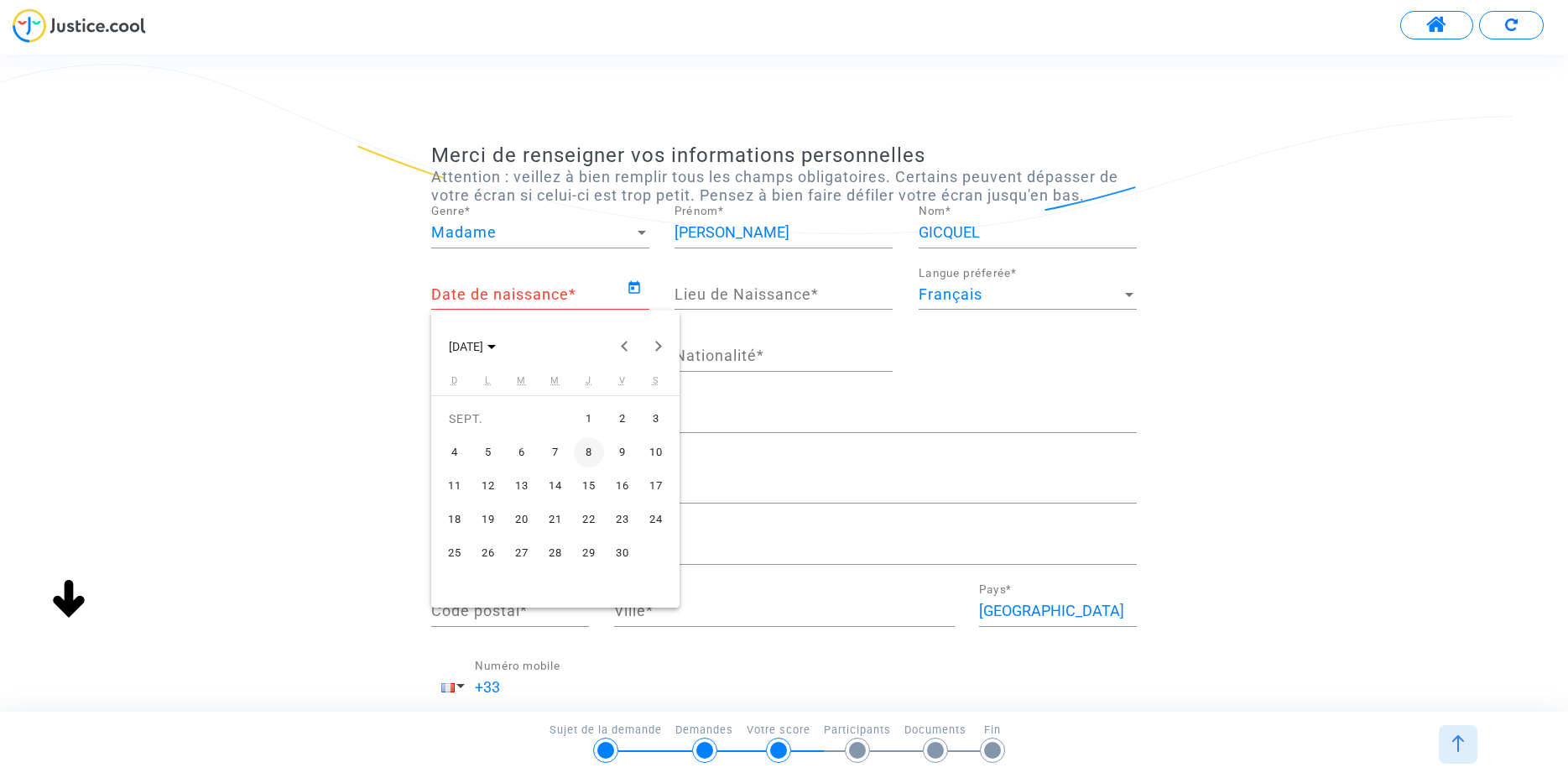
click at [648, 451] on div "10" at bounding box center [656, 452] width 30 height 30
type input "10/09/1983"
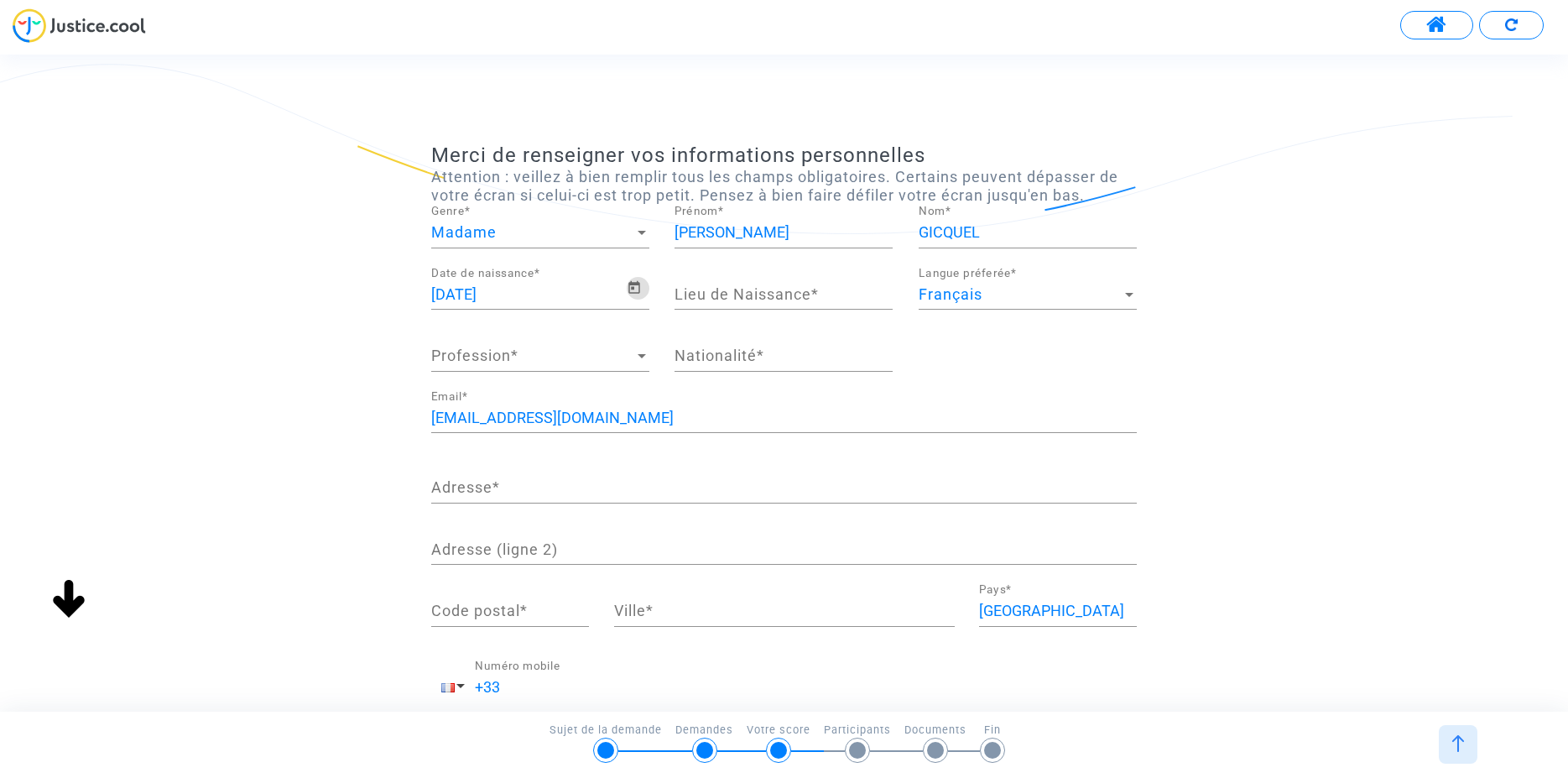
click at [765, 296] on input "Lieu de Naissance *" at bounding box center [784, 294] width 219 height 16
type input "redon"
click at [961, 379] on div "10/09/1983 Date de naissance * redon Lieu de Naissance * Français Langue préfer…" at bounding box center [784, 329] width 731 height 124
click at [522, 353] on span "Profession" at bounding box center [533, 355] width 203 height 16
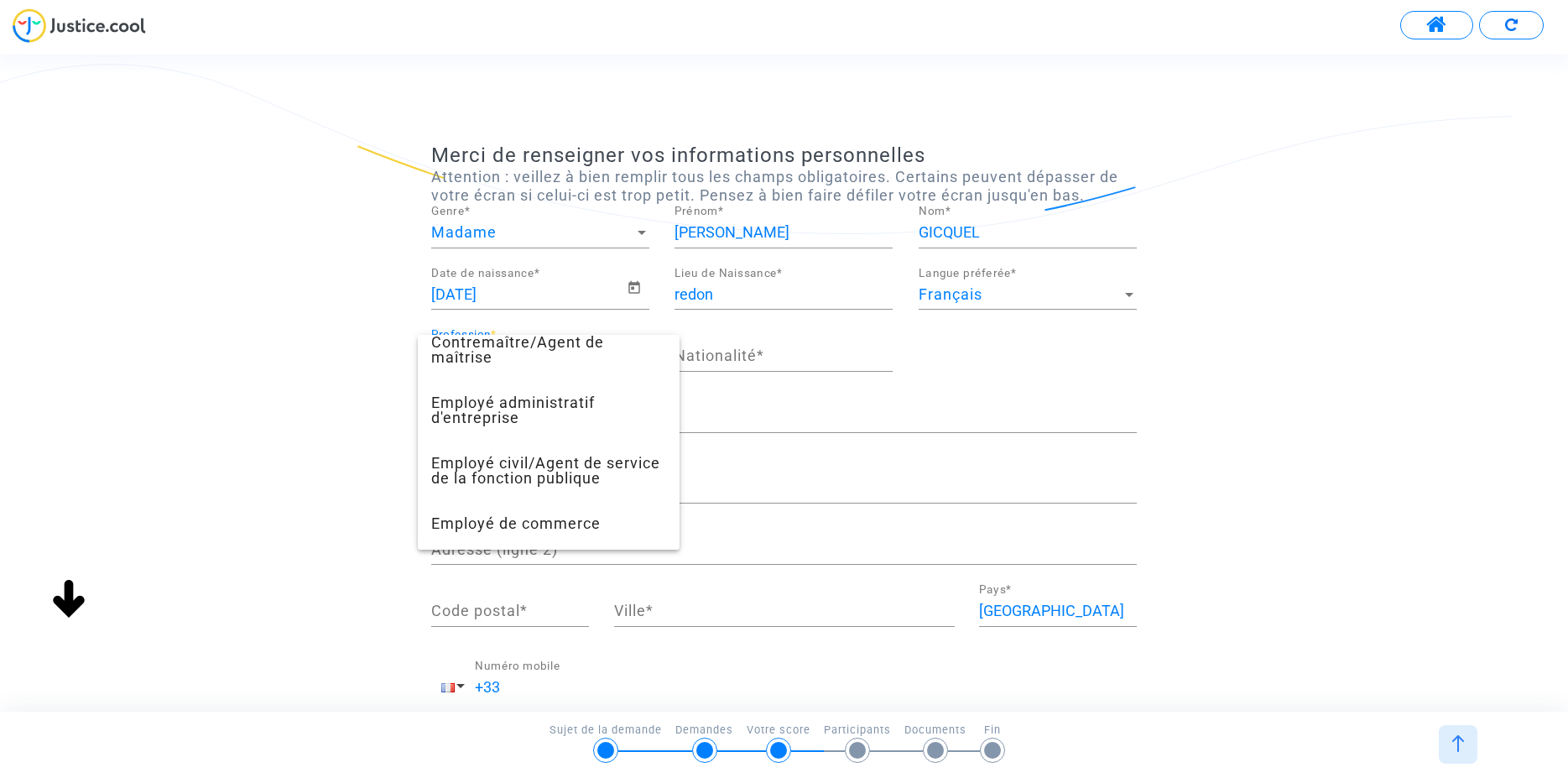
scroll to position [443, 0]
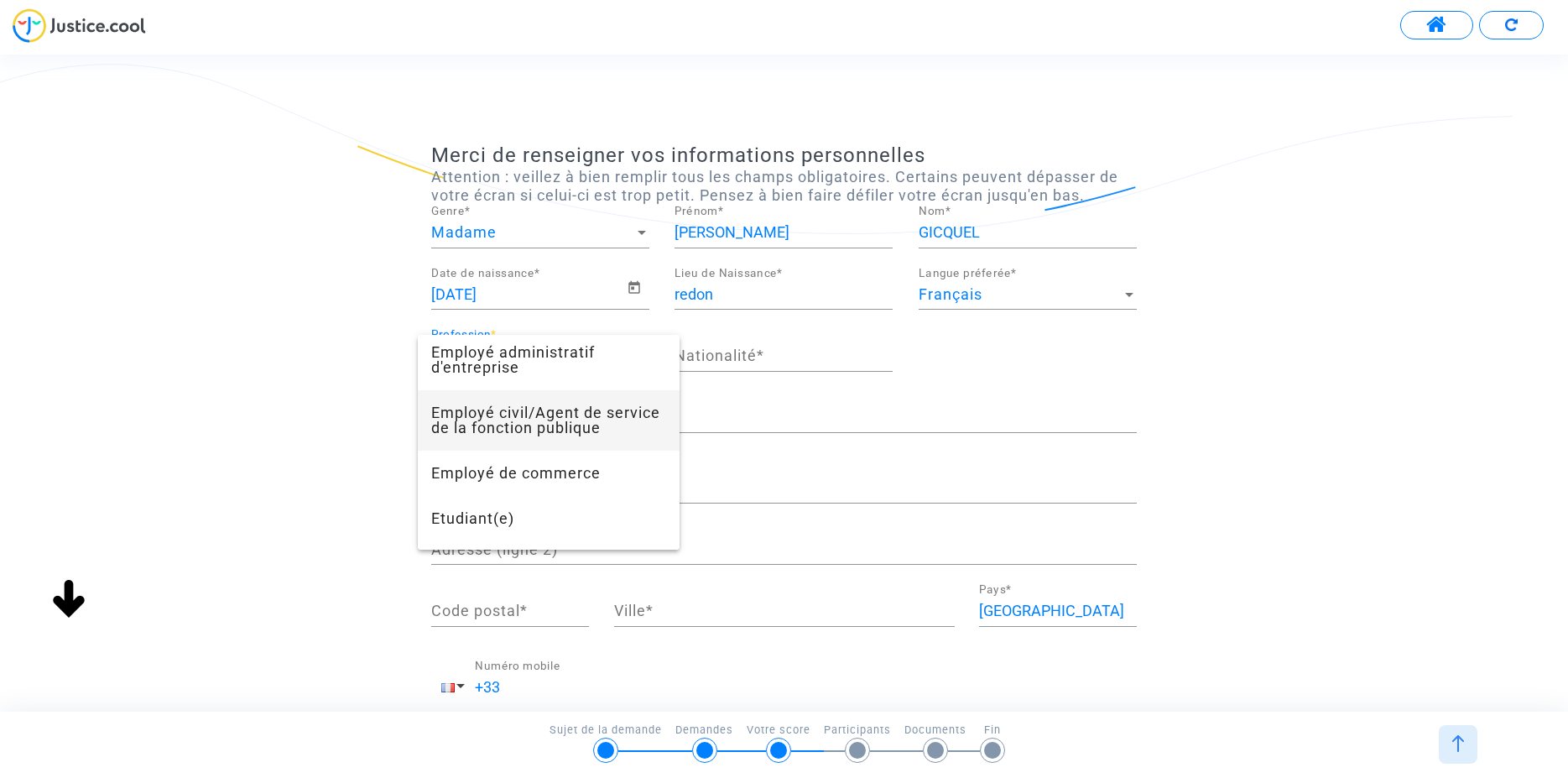
click at [560, 422] on span "Employé civil/Agent de service de la fonction publique" at bounding box center [548, 420] width 235 height 60
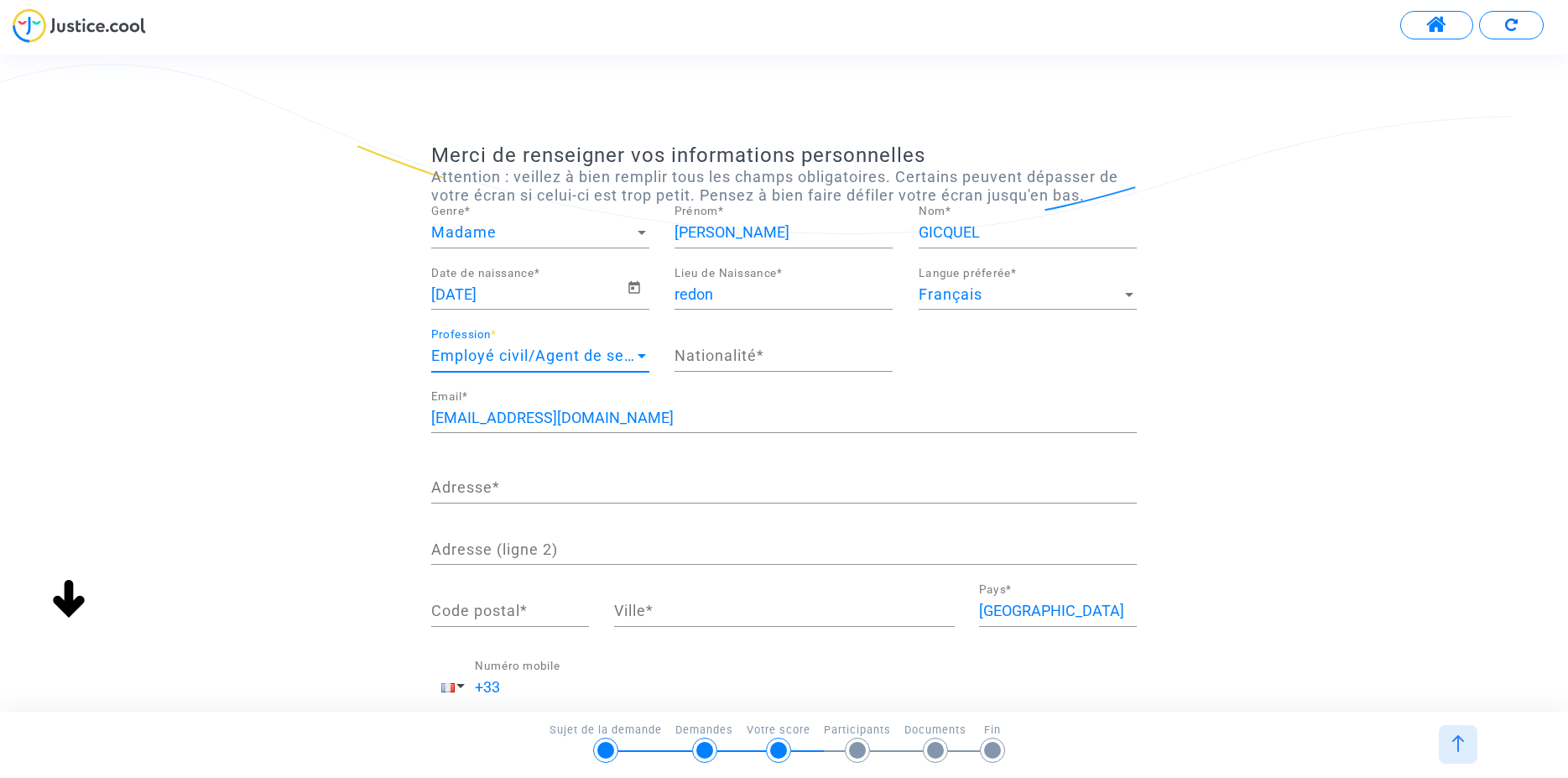
click at [759, 352] on input "Nationalité *" at bounding box center [784, 355] width 219 height 16
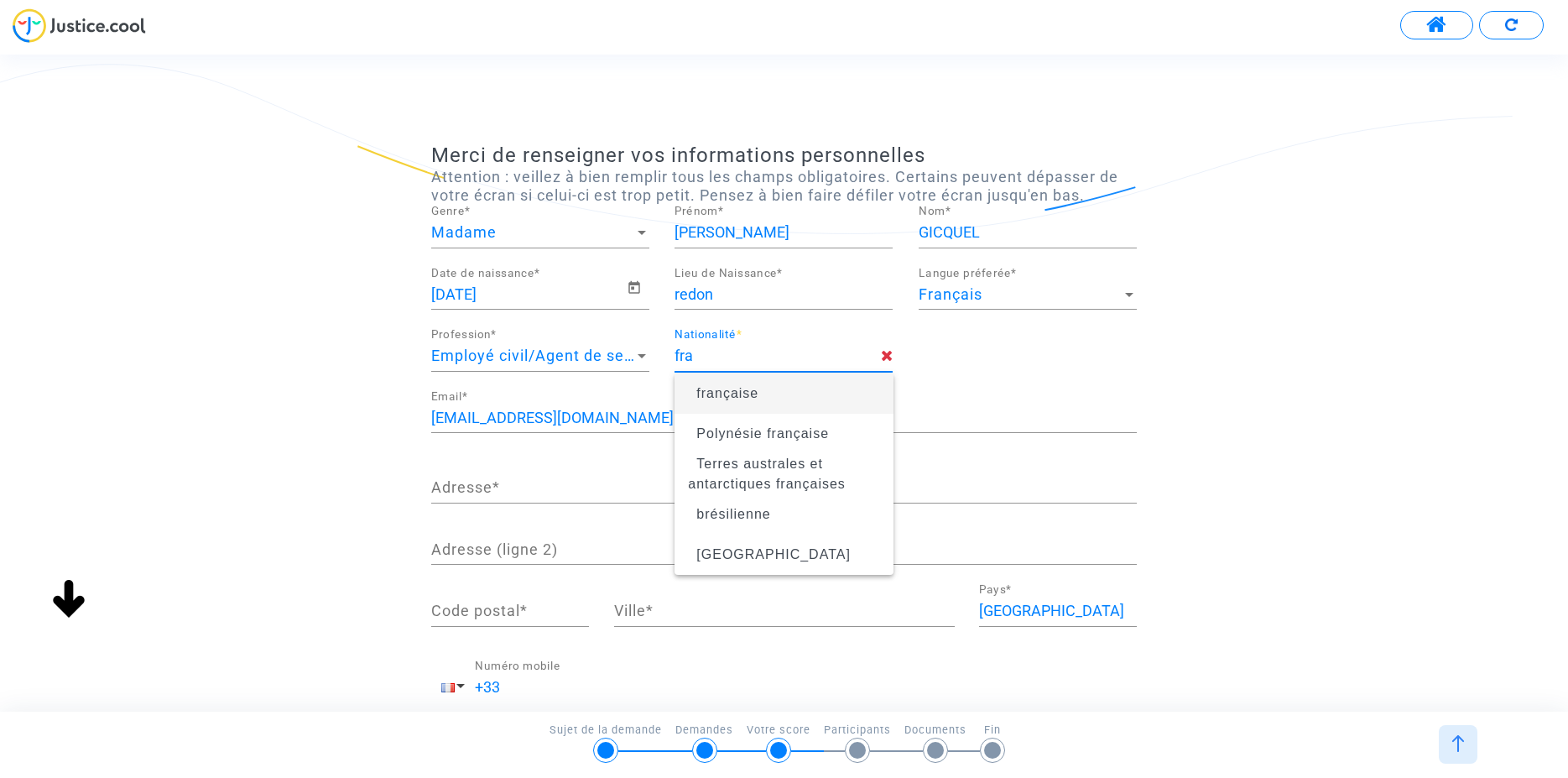
click at [764, 398] on span "française" at bounding box center [784, 394] width 192 height 47
type input "française"
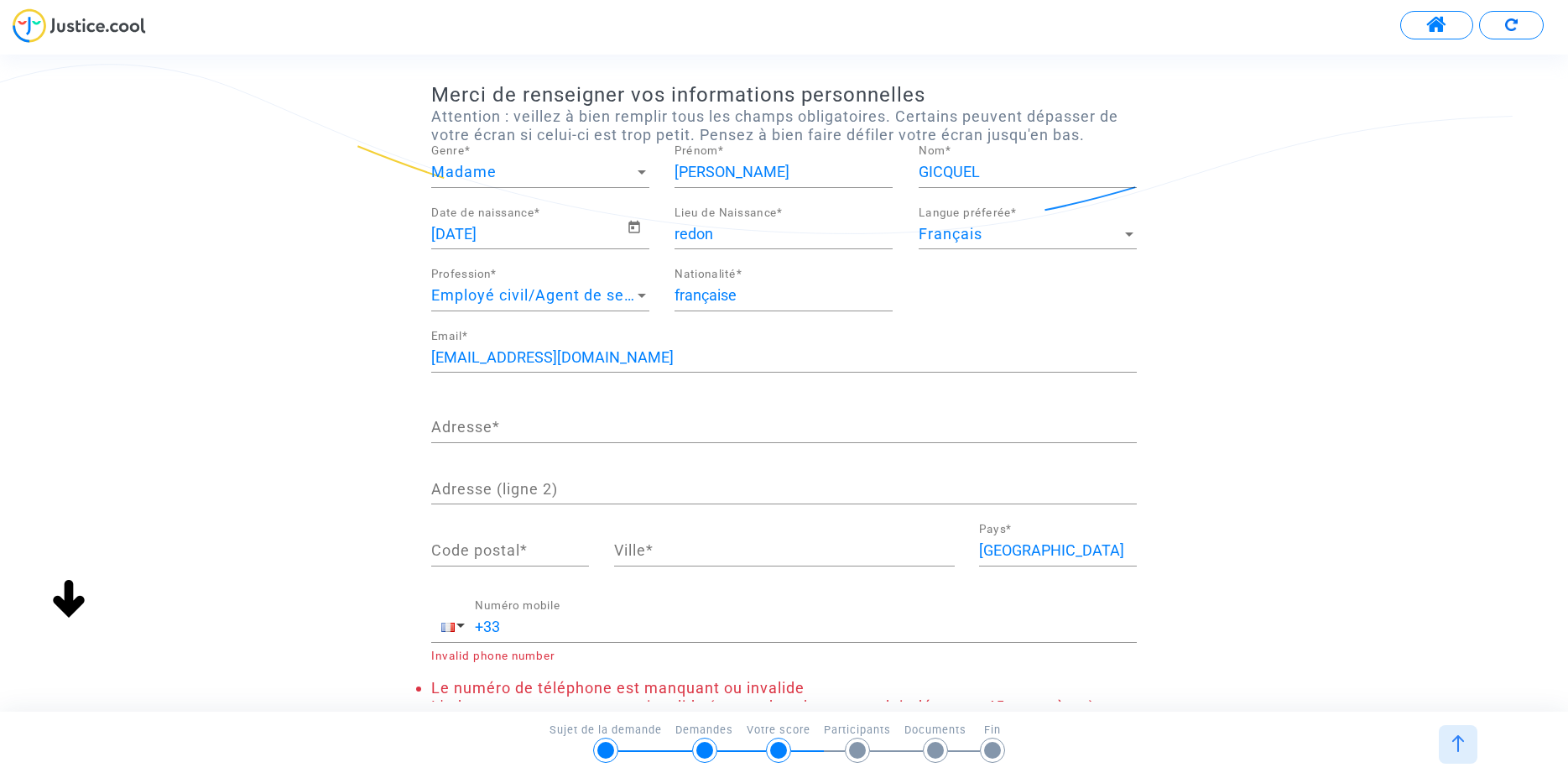
scroll to position [96, 0]
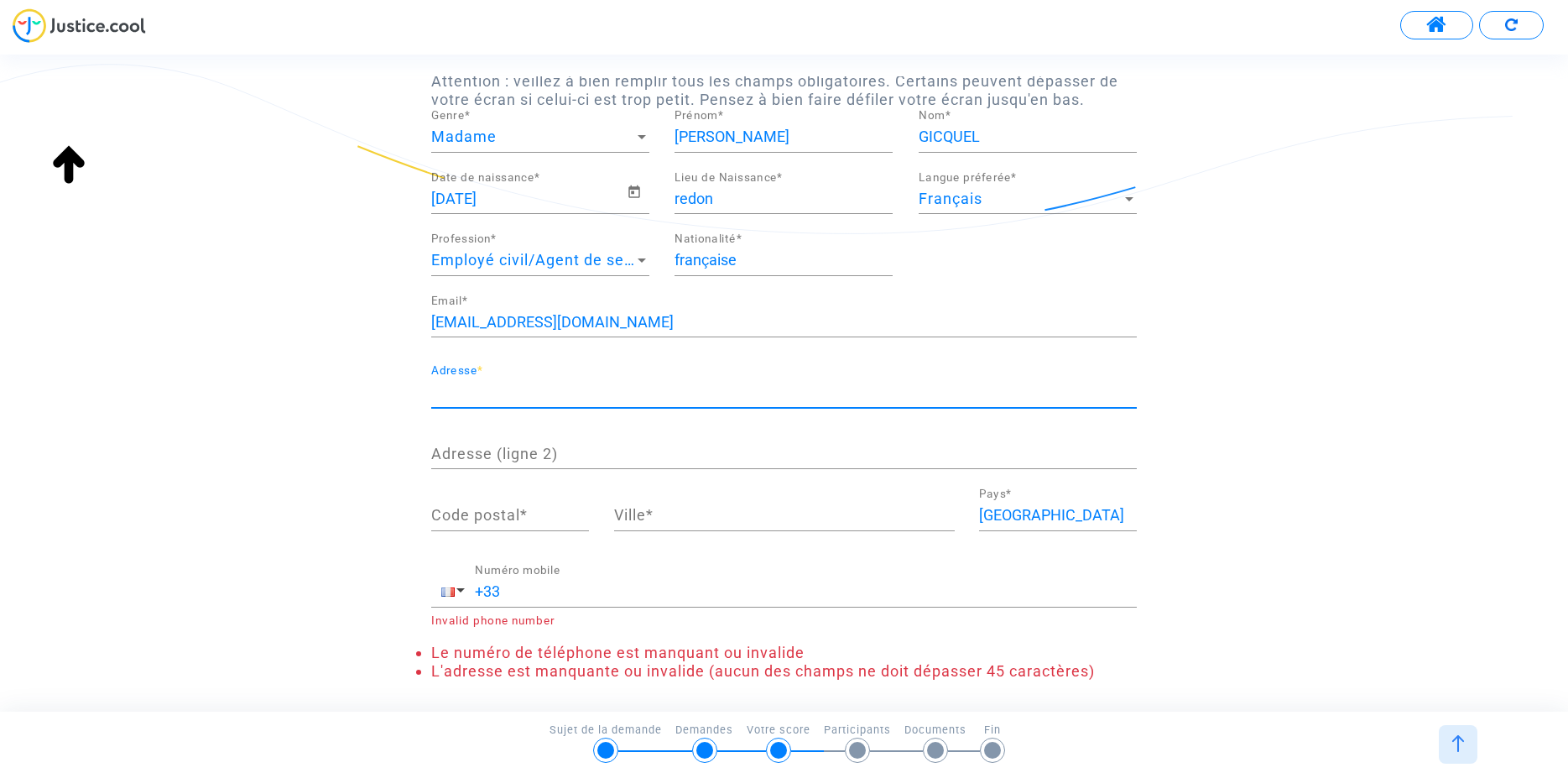
click at [532, 400] on input "Adresse *" at bounding box center [784, 391] width 706 height 16
type input "14bis rue de Fleurimont"
type input "35600"
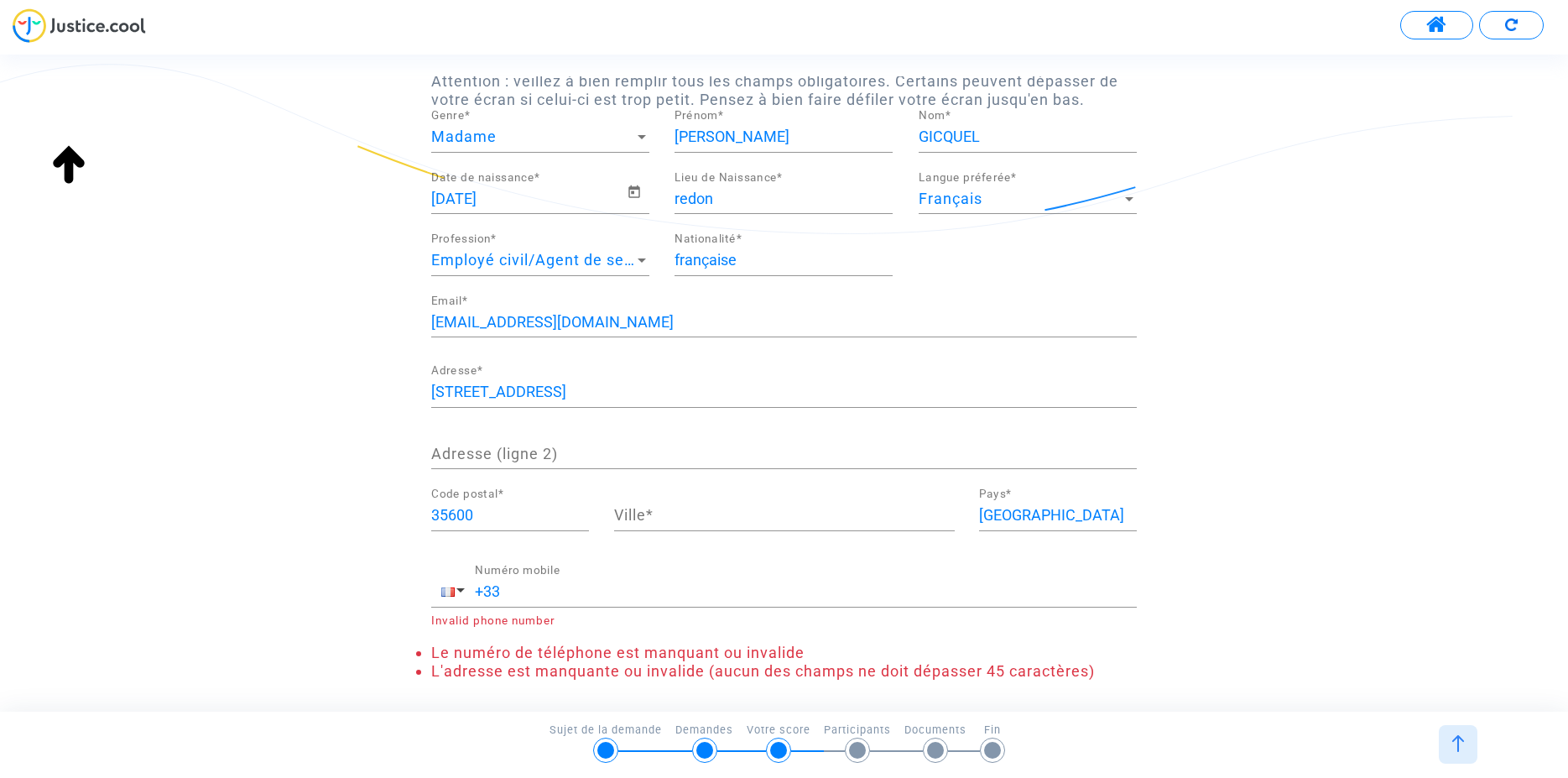
click at [697, 507] on div "Ville *" at bounding box center [784, 510] width 340 height 43
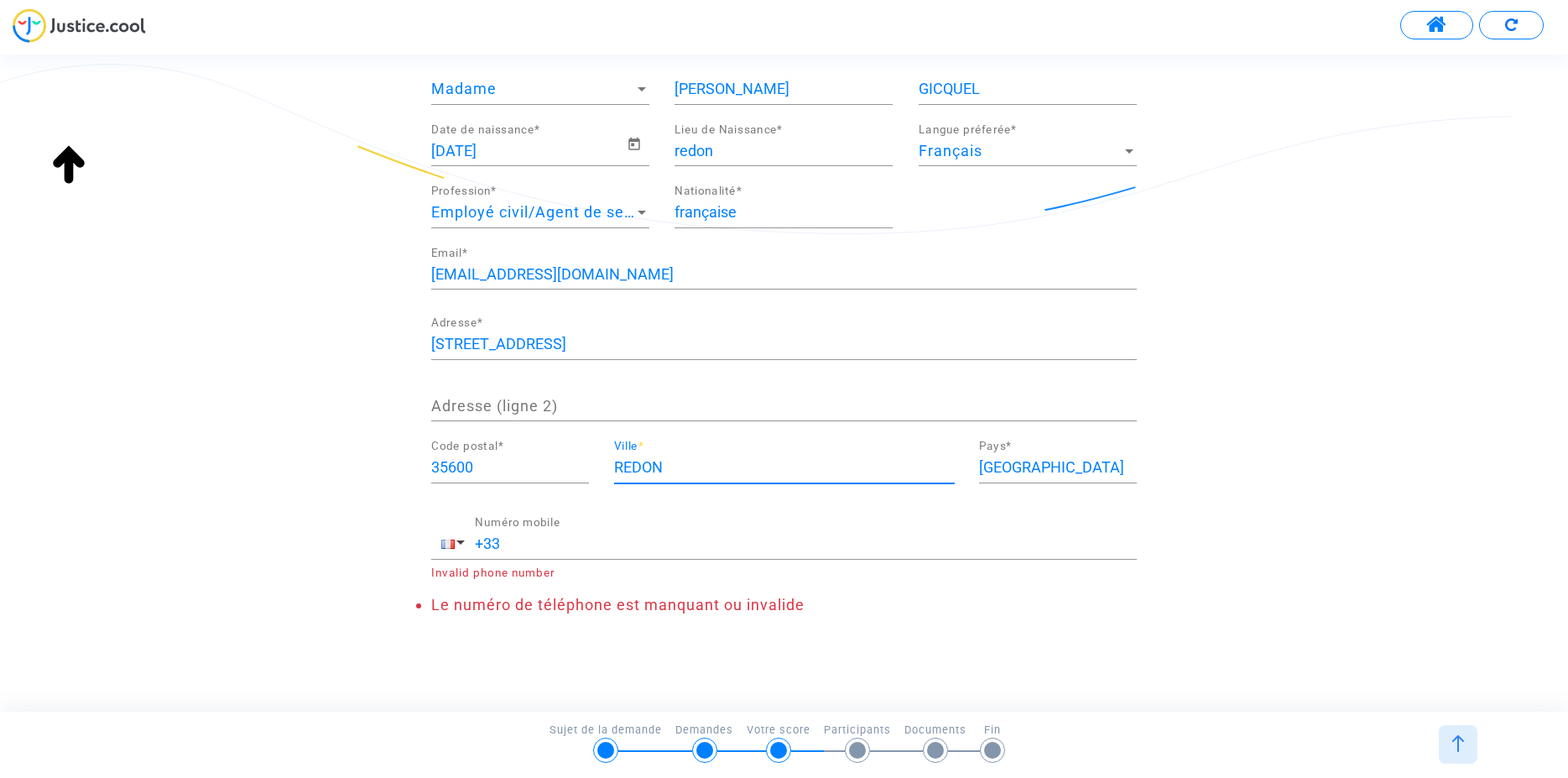
scroll to position [162, 0]
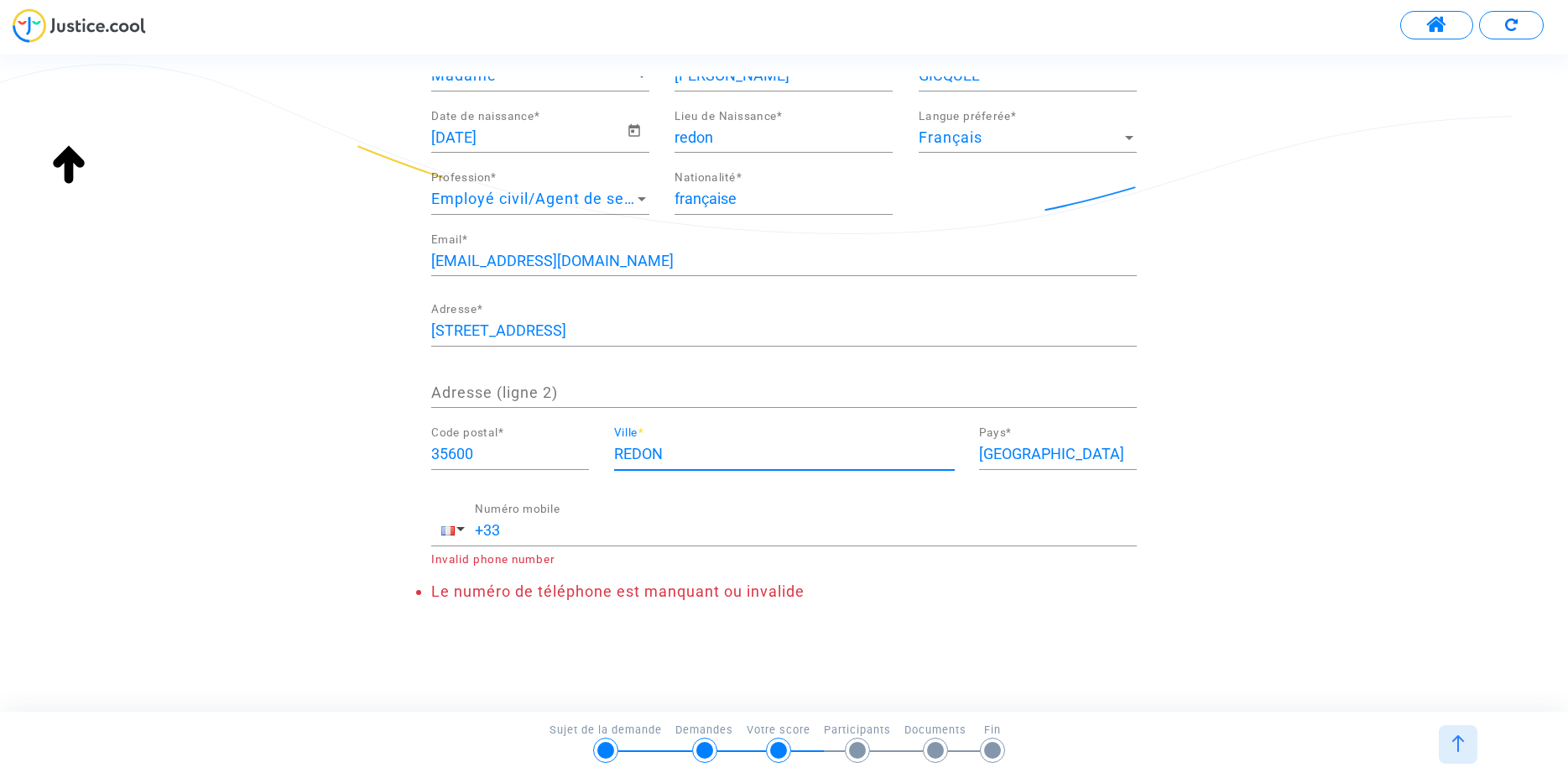
type input "REDON"
click at [614, 531] on input "+33" at bounding box center [806, 530] width 662 height 16
drag, startPoint x: 518, startPoint y: 528, endPoint x: 497, endPoint y: 528, distance: 21.0
click at [497, 528] on input "+33" at bounding box center [806, 530] width 662 height 16
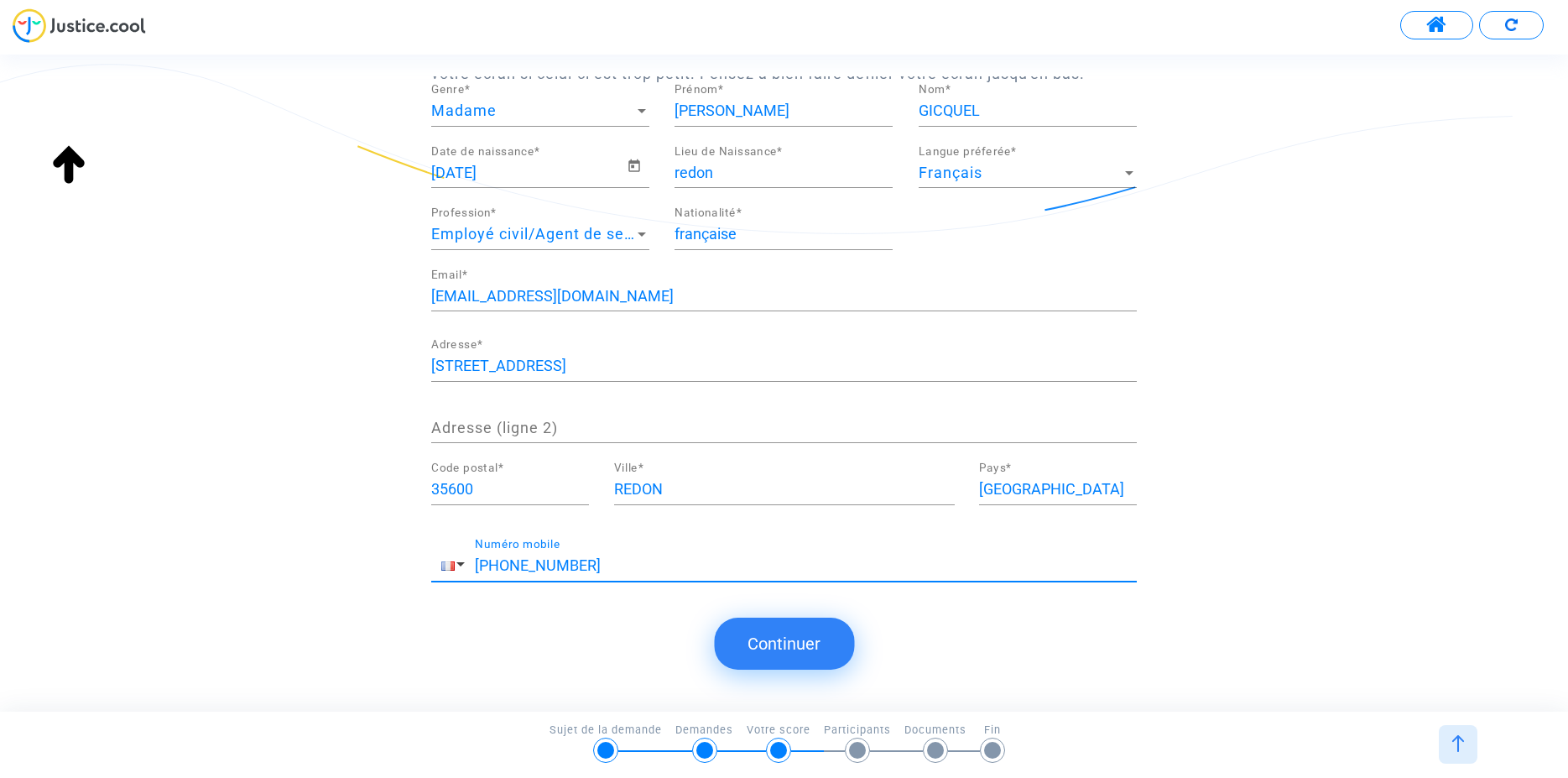
scroll to position [126, 0]
type input "+33 661929821"
click at [773, 651] on button "Continuer" at bounding box center [784, 643] width 140 height 52
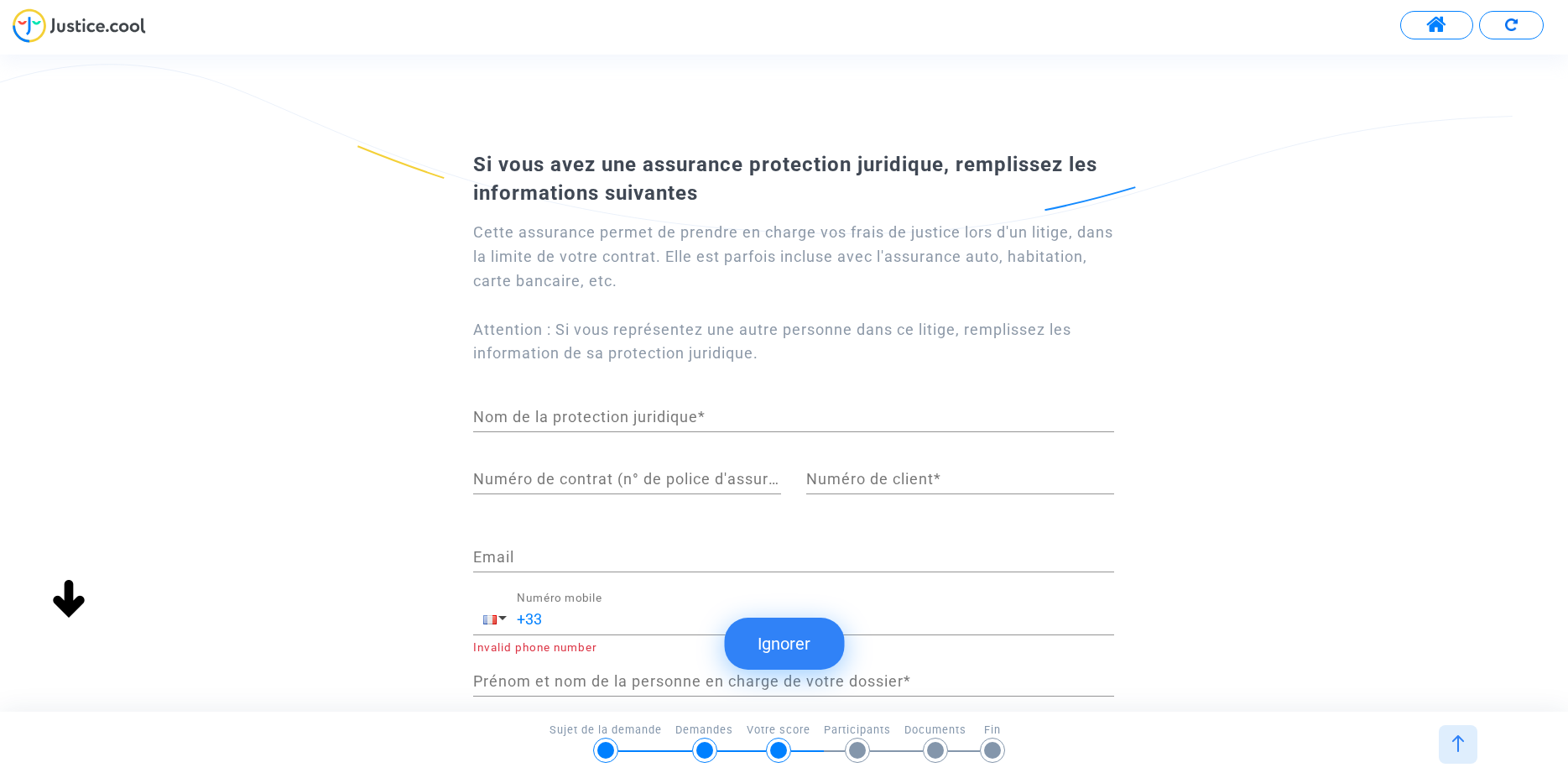
scroll to position [108, 0]
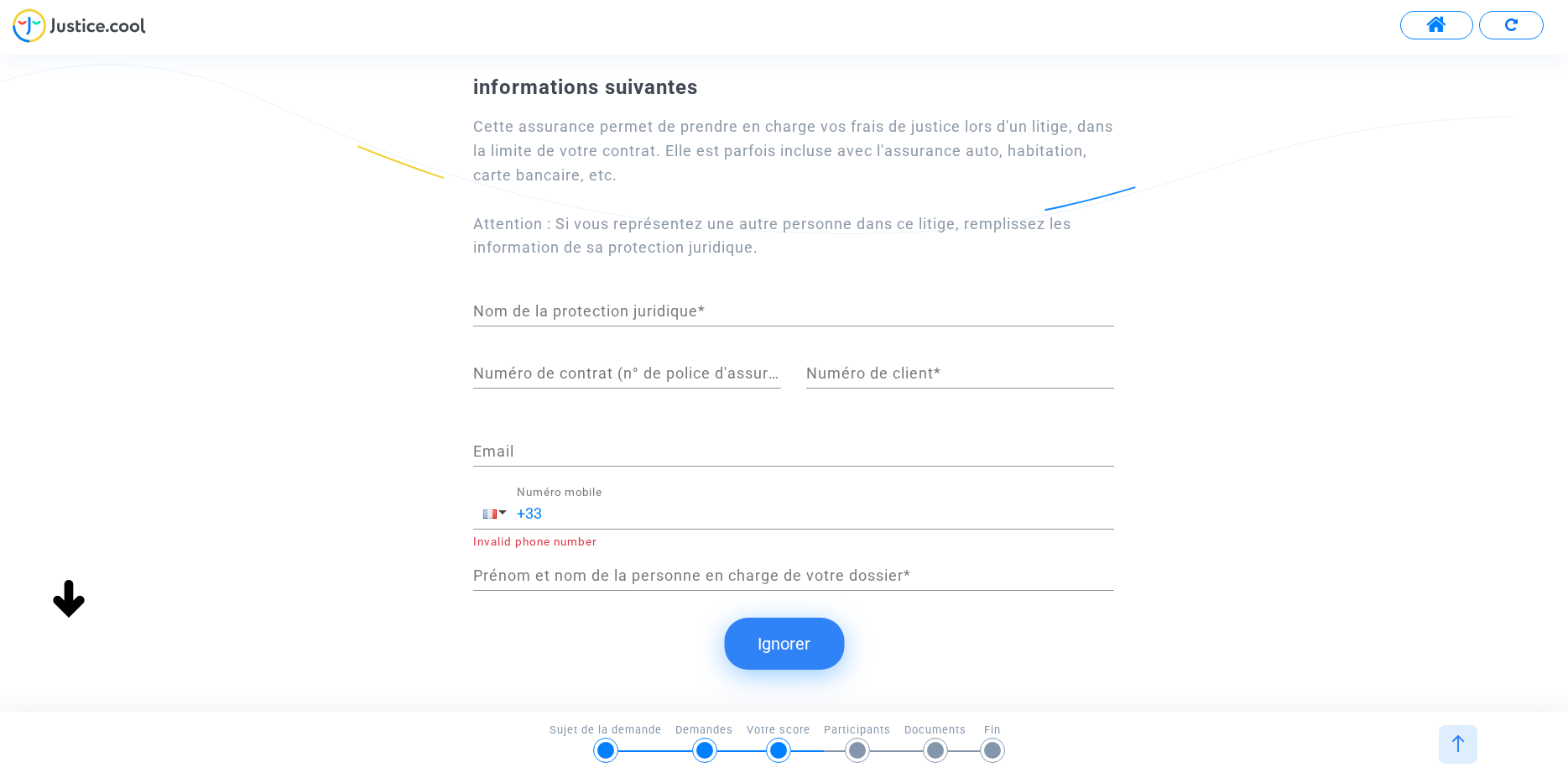
click at [776, 643] on button "Ignorer" at bounding box center [784, 643] width 120 height 52
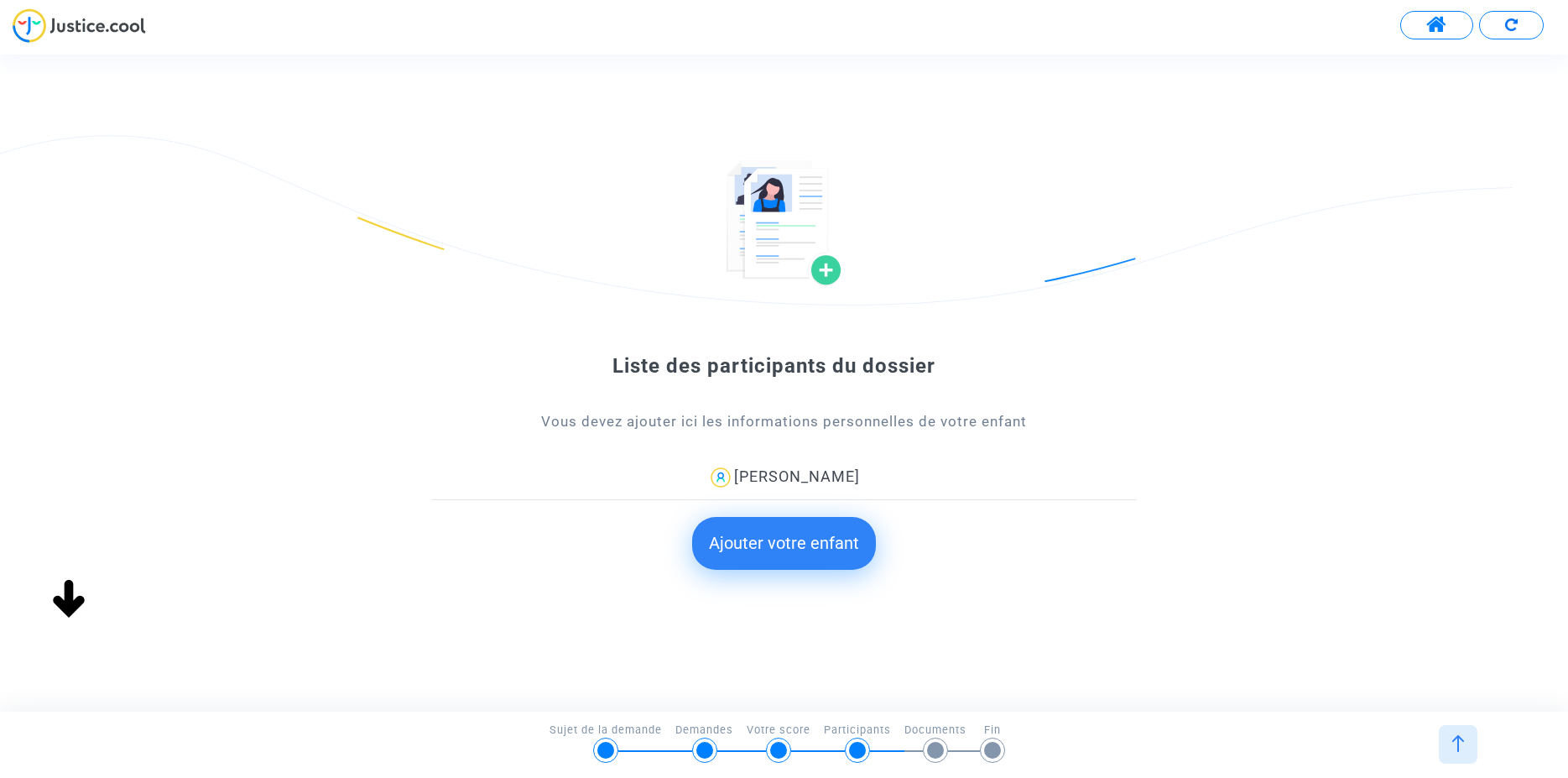
scroll to position [0, 0]
click at [783, 549] on button "Ajouter votre enfant" at bounding box center [784, 543] width 184 height 52
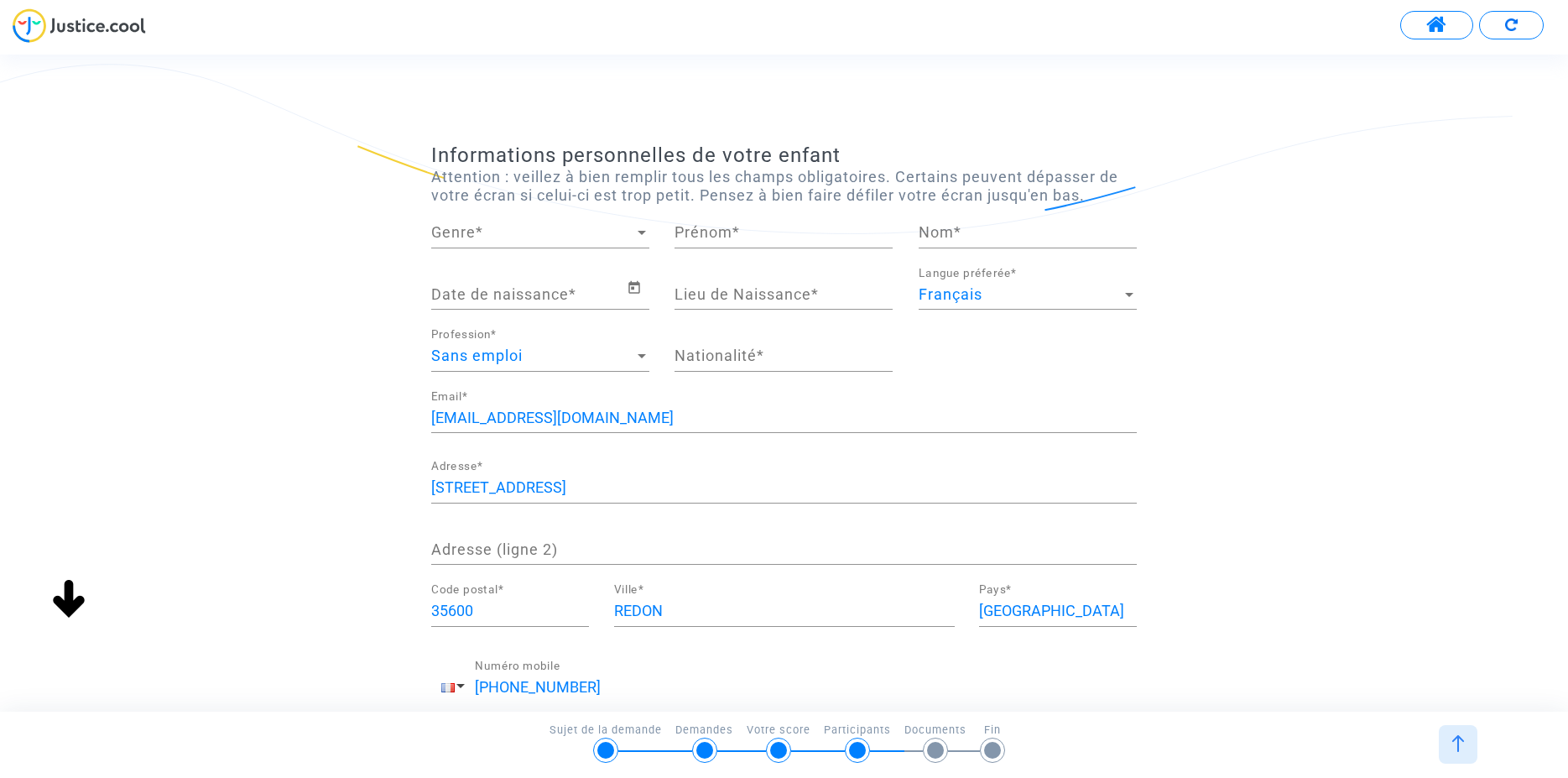
click at [479, 224] on div "Genre Genre *" at bounding box center [541, 227] width 219 height 43
click at [470, 238] on span "Madame" at bounding box center [541, 232] width 219 height 45
click at [687, 231] on input "Prénom *" at bounding box center [784, 232] width 219 height 16
type input "C"
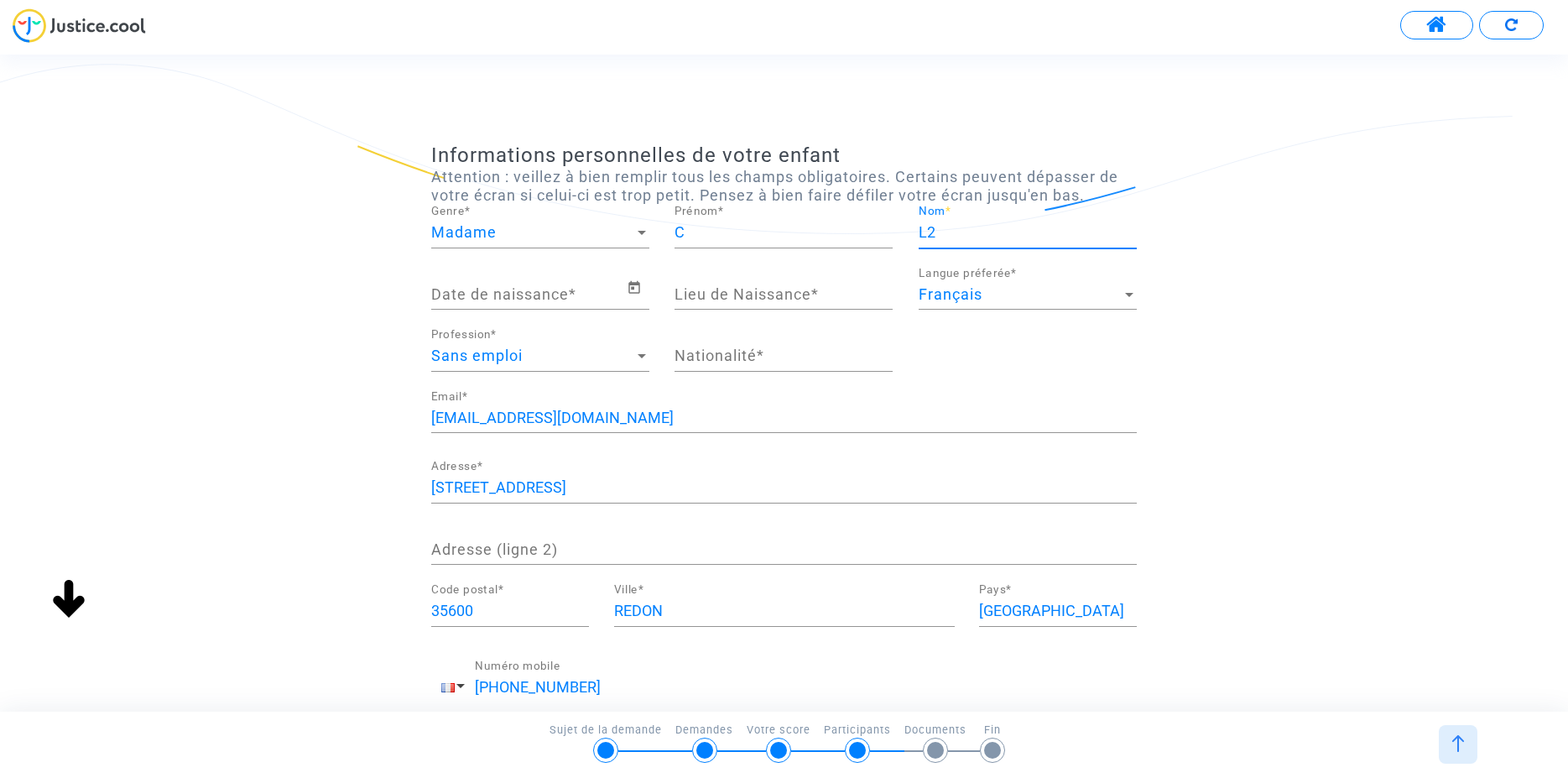
type input "L2"
click at [779, 236] on input "C" at bounding box center [784, 232] width 219 height 16
type input "Clémentine"
drag, startPoint x: 984, startPoint y: 228, endPoint x: 882, endPoint y: 228, distance: 102.0
click at [919, 228] on input "L2" at bounding box center [1028, 232] width 219 height 16
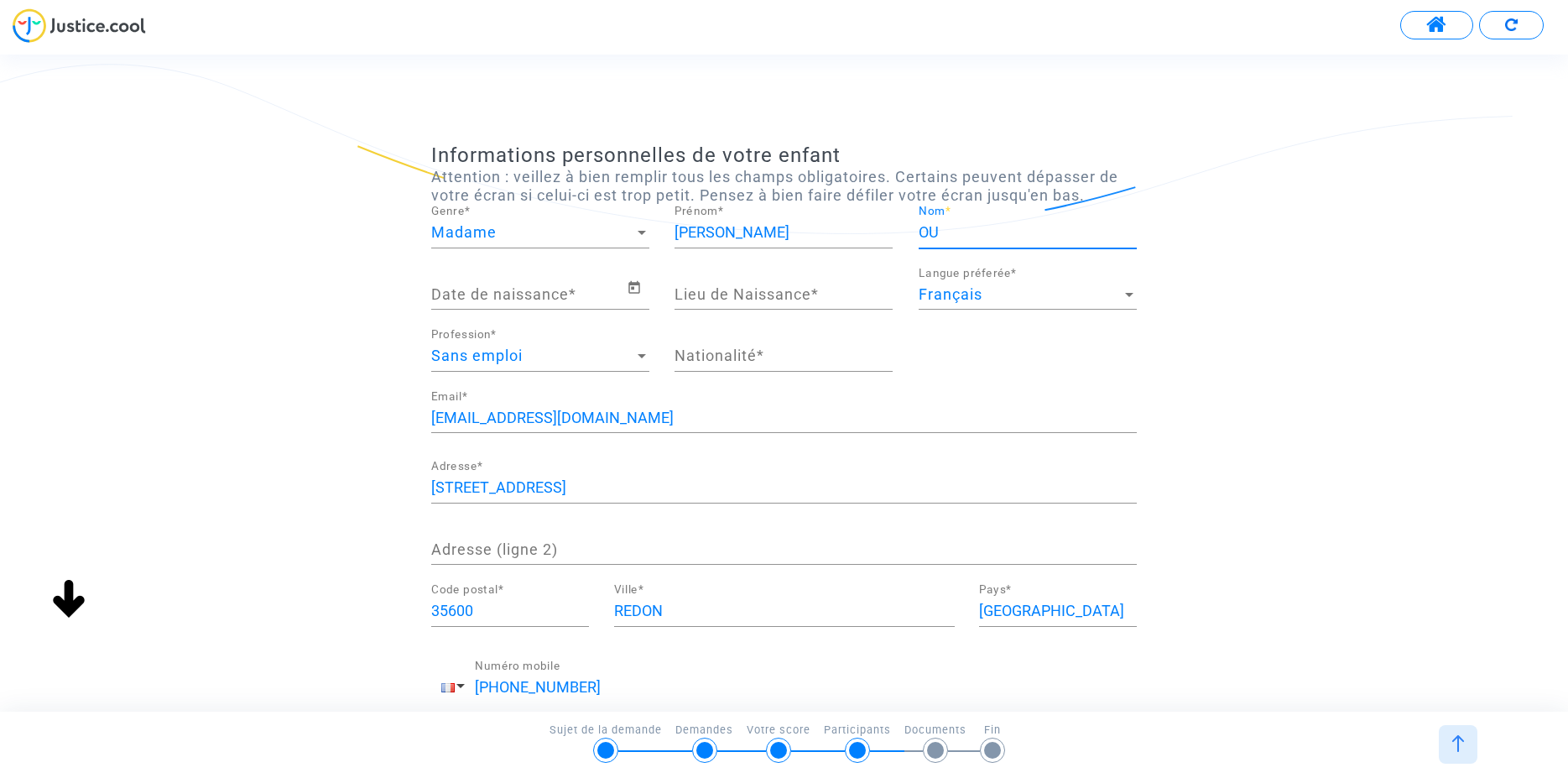
type input "O"
type input "FOURNEL"
click at [498, 283] on div "Date de naissance *" at bounding box center [529, 288] width 195 height 43
click at [630, 291] on icon "Open calendar" at bounding box center [635, 287] width 15 height 20
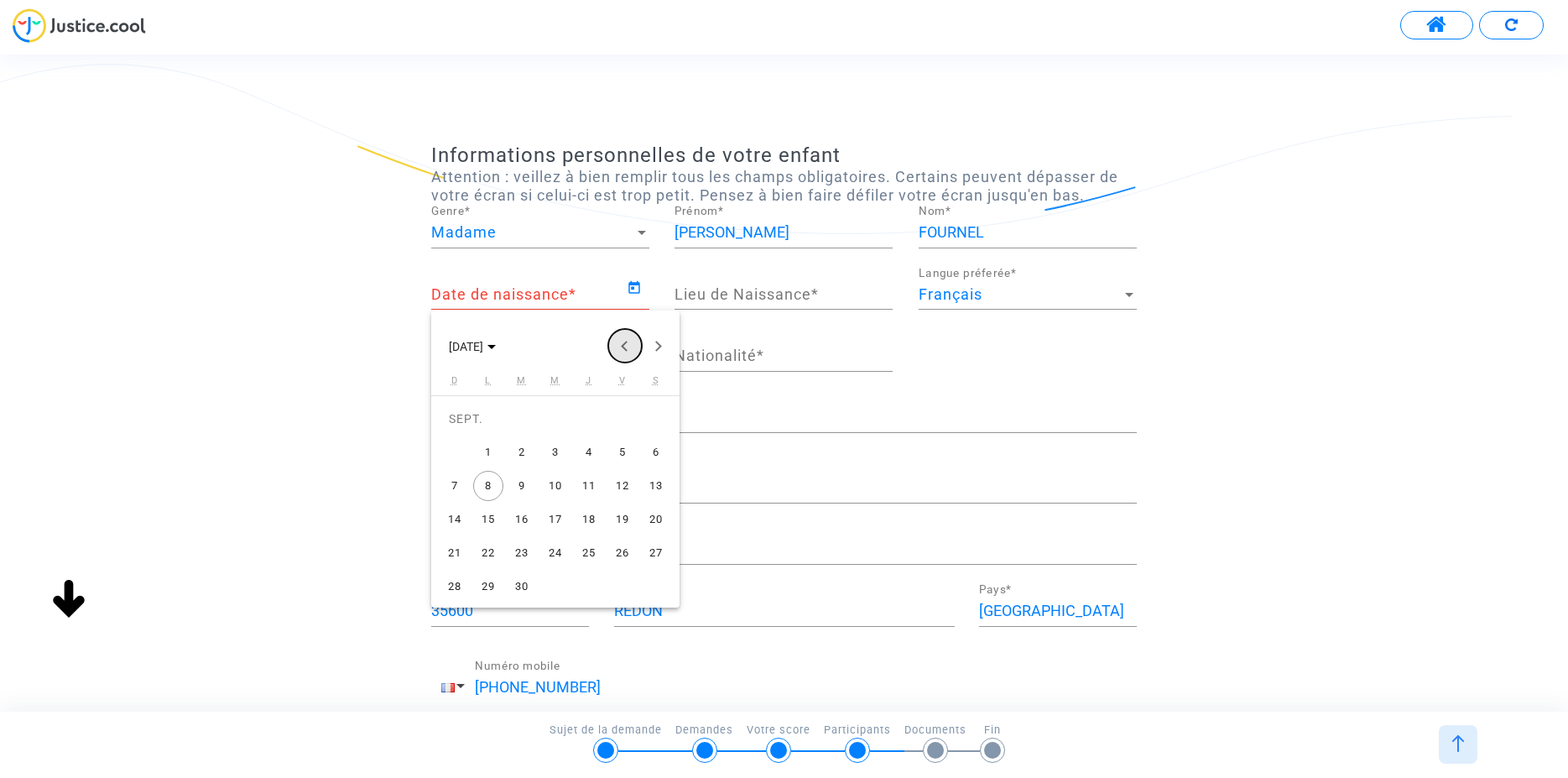
click at [630, 345] on button "Previous month" at bounding box center [625, 345] width 34 height 34
click at [516, 343] on span "AOÛT 2025" at bounding box center [485, 345] width 73 height 14
click at [623, 346] on button "Previous 24 years" at bounding box center [625, 345] width 34 height 34
click at [585, 567] on div "2014" at bounding box center [584, 565] width 53 height 30
click at [516, 432] on div "FÉVR." at bounding box center [525, 431] width 53 height 30
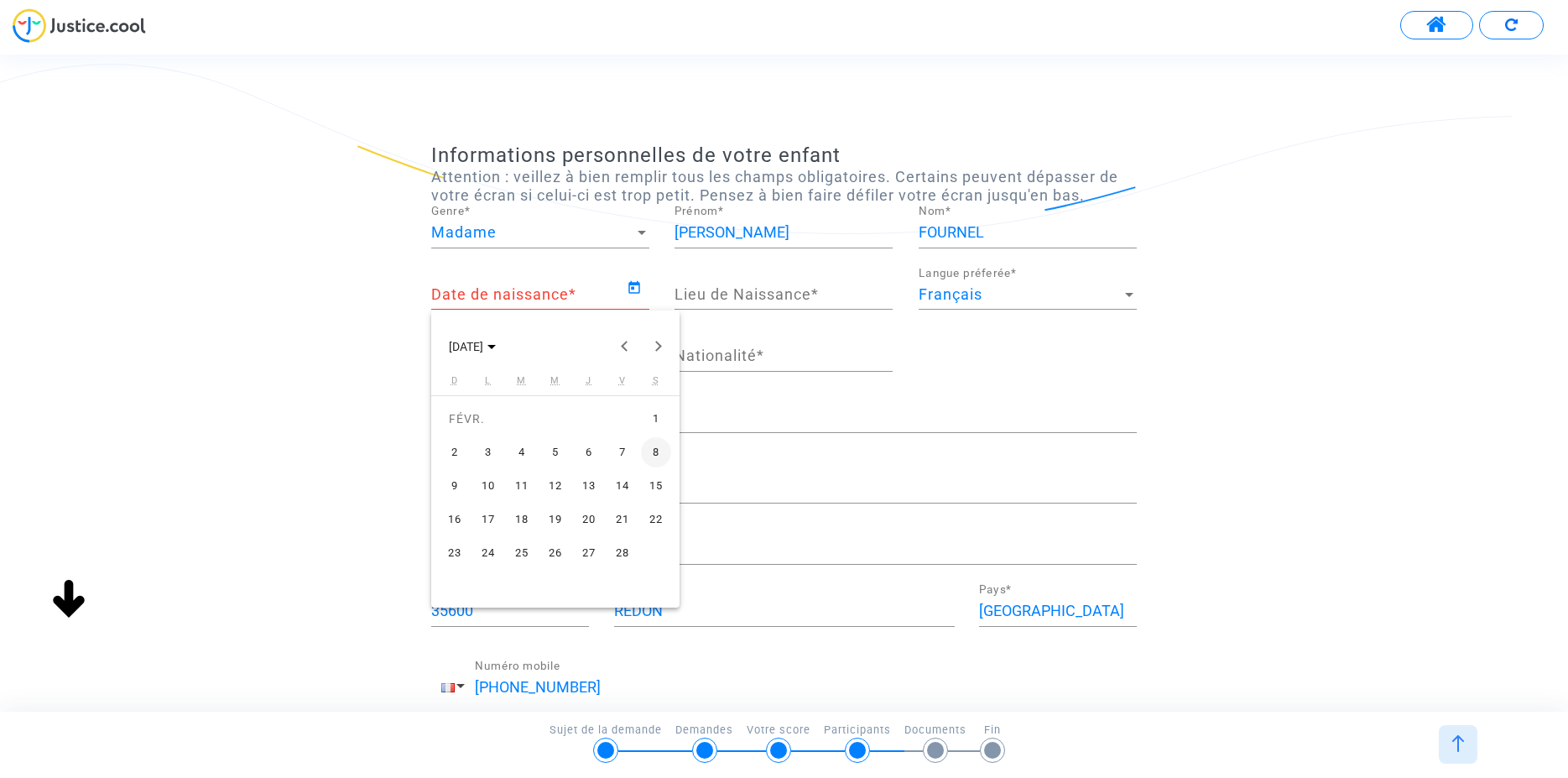
click at [494, 556] on div "24" at bounding box center [488, 553] width 30 height 30
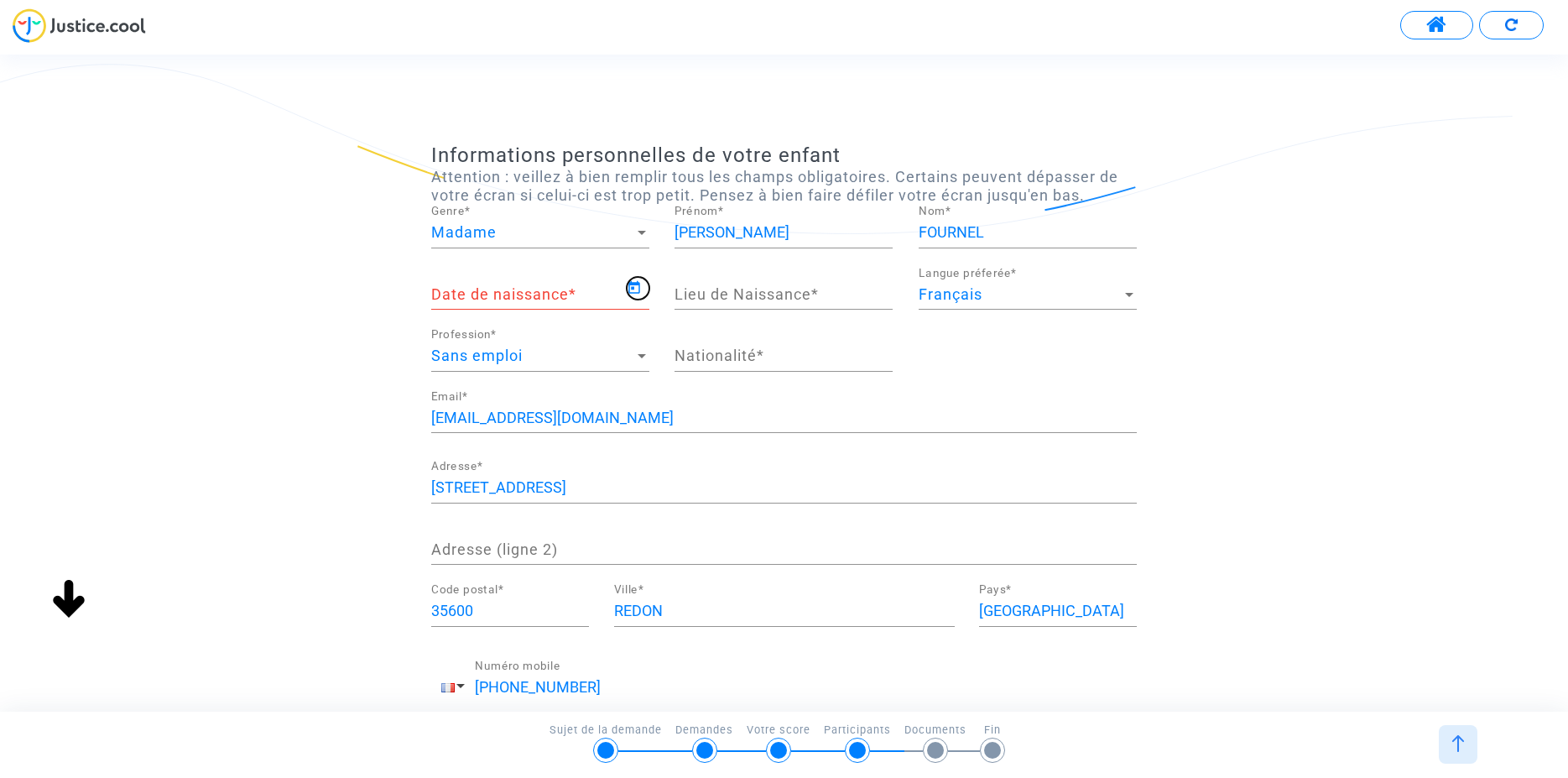
type input "24/02/2014"
click at [749, 290] on input "Lieu de Naissance *" at bounding box center [784, 294] width 219 height 16
type input "saint grégoire"
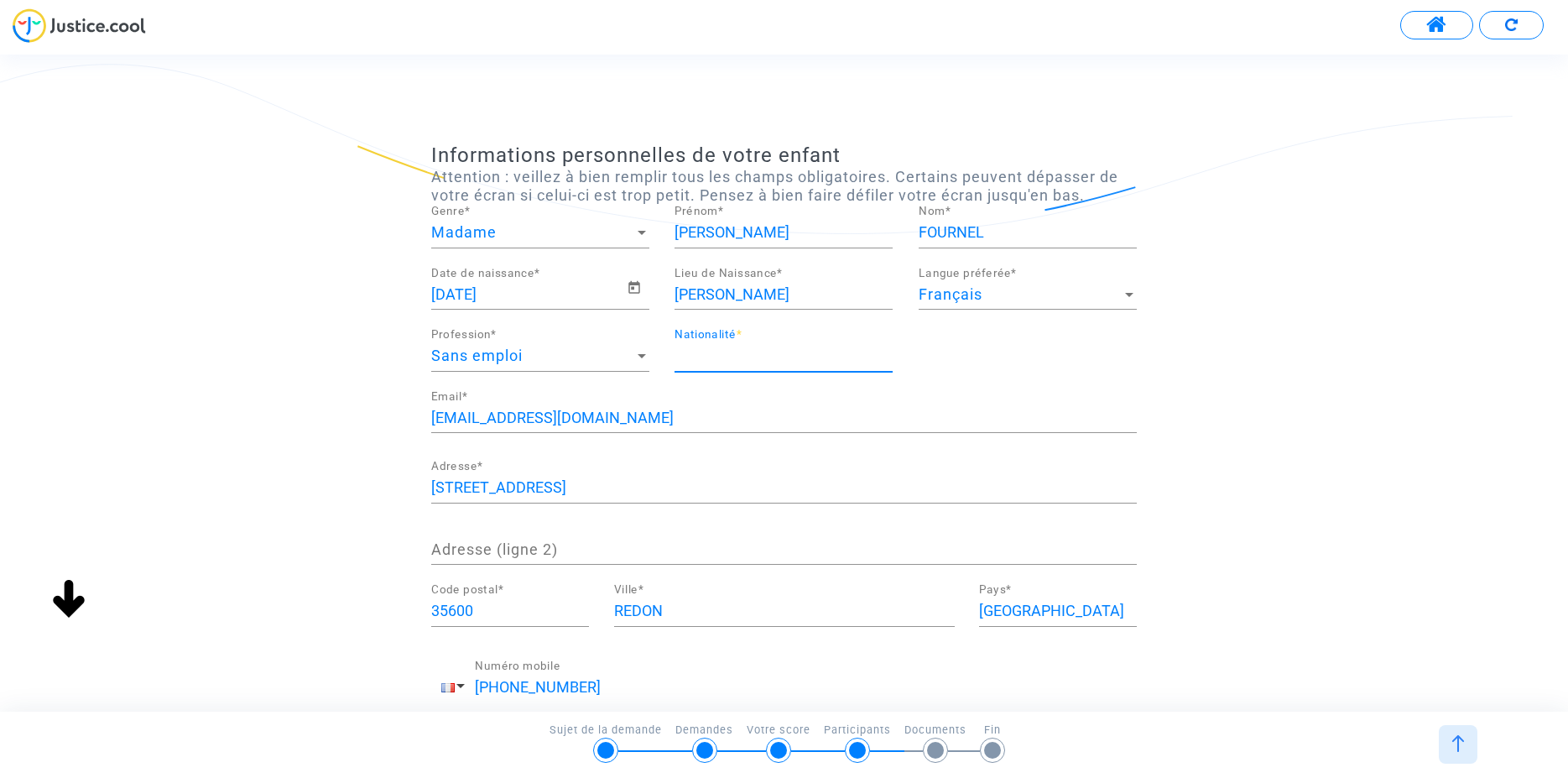
click at [709, 355] on input "Nationalité *" at bounding box center [784, 355] width 219 height 16
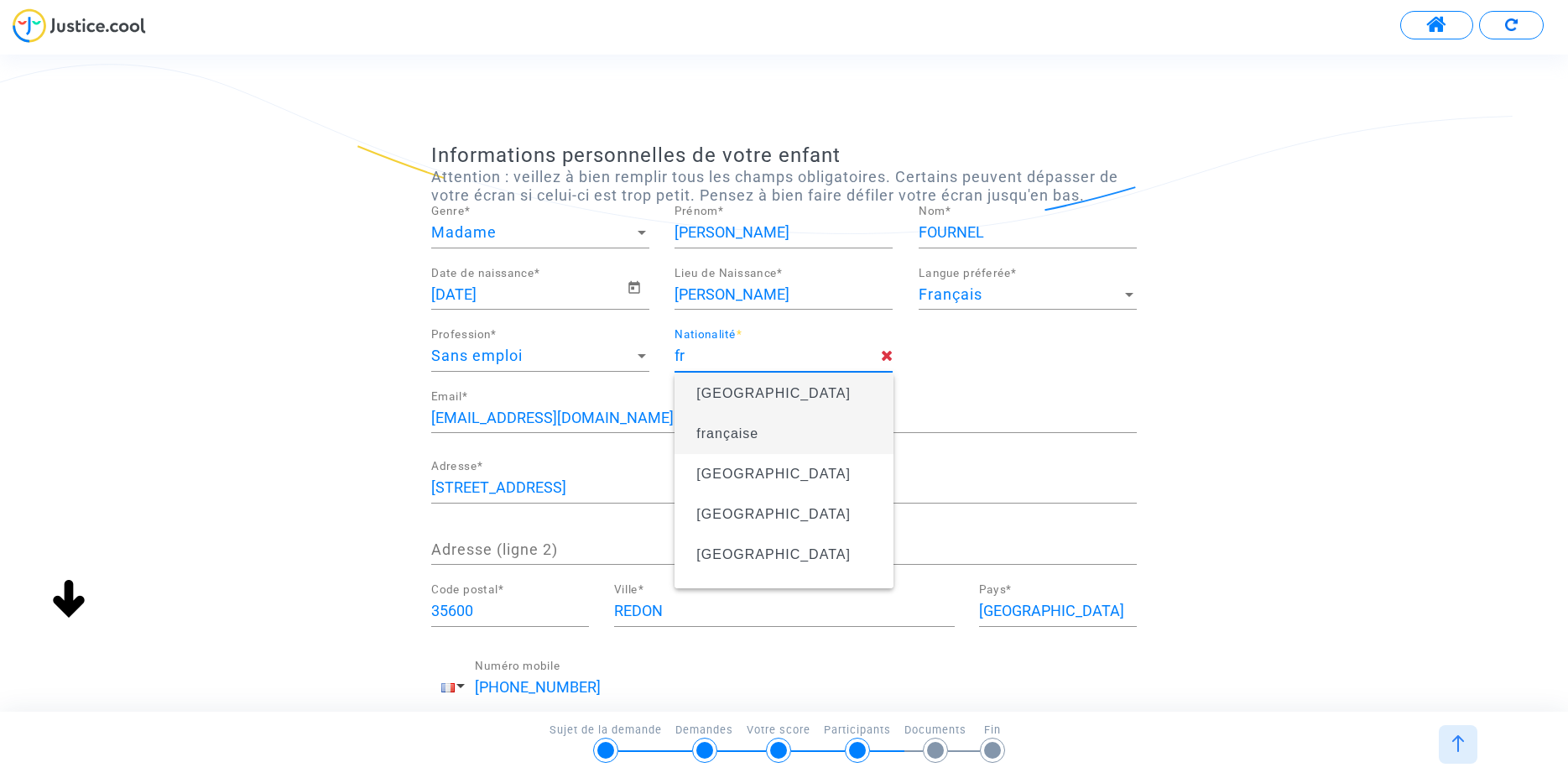
click at [737, 430] on span "française" at bounding box center [727, 434] width 62 height 15
type input "française"
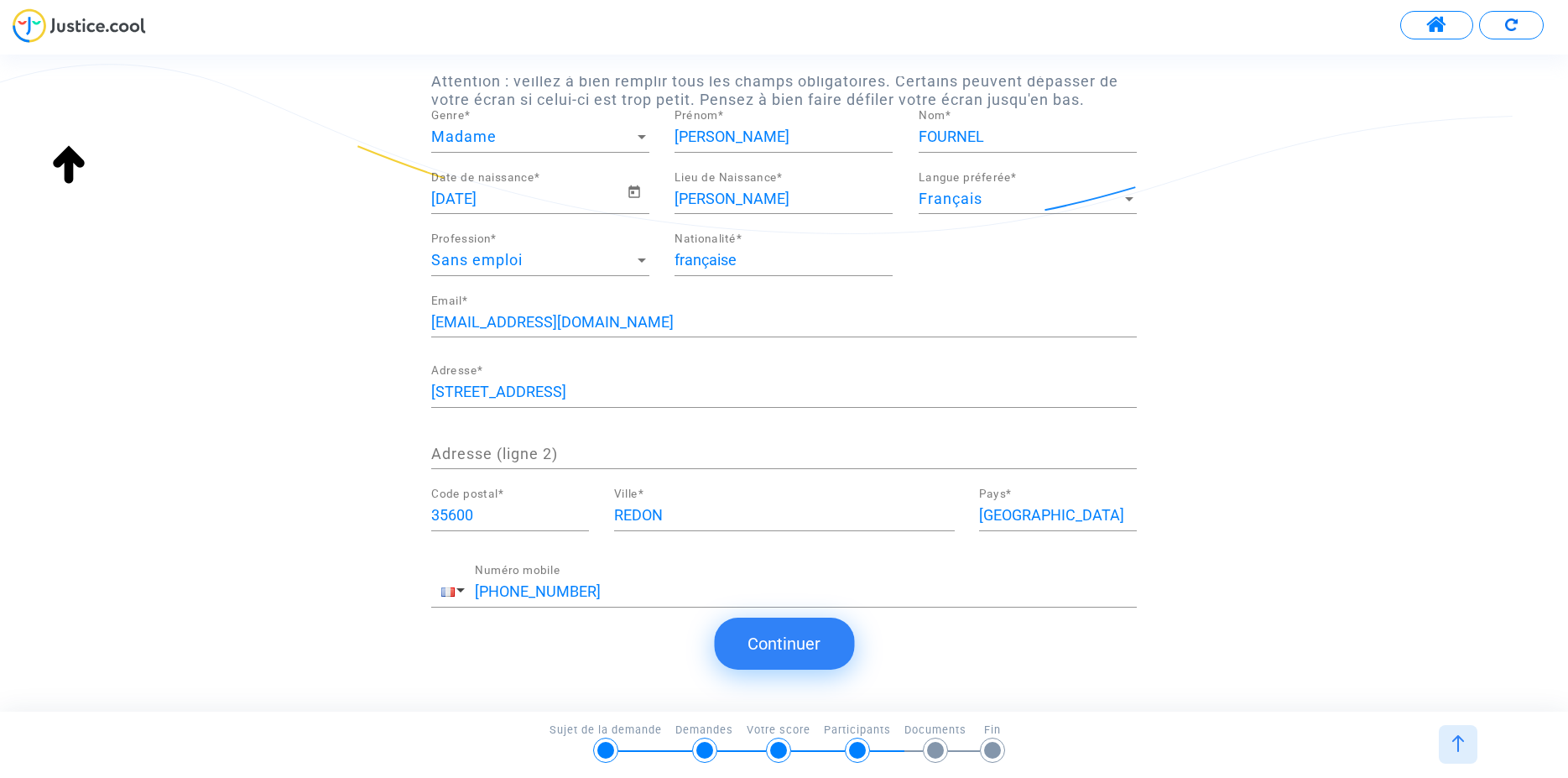
scroll to position [126, 0]
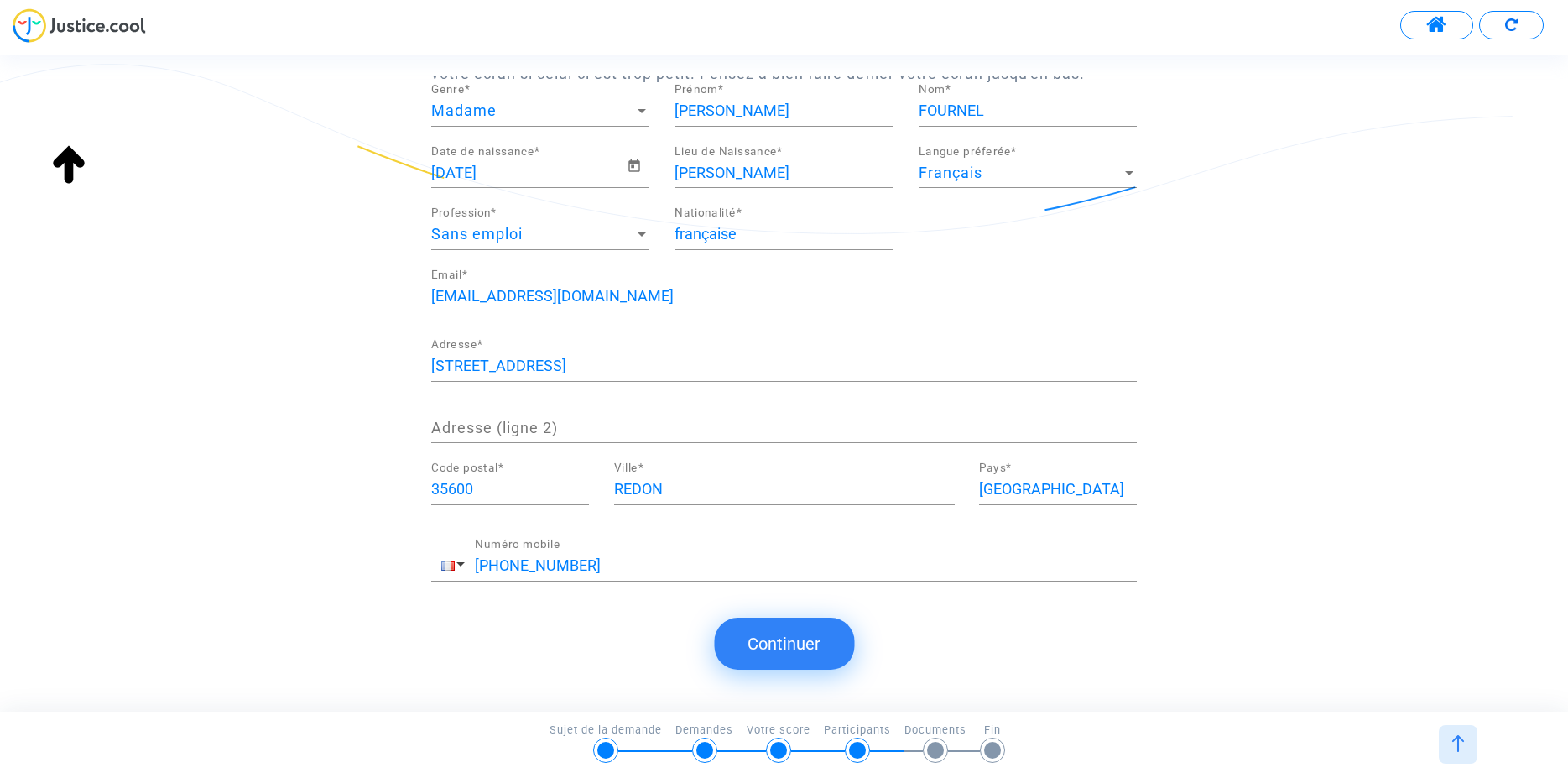
click at [811, 639] on button "Continuer" at bounding box center [784, 643] width 140 height 52
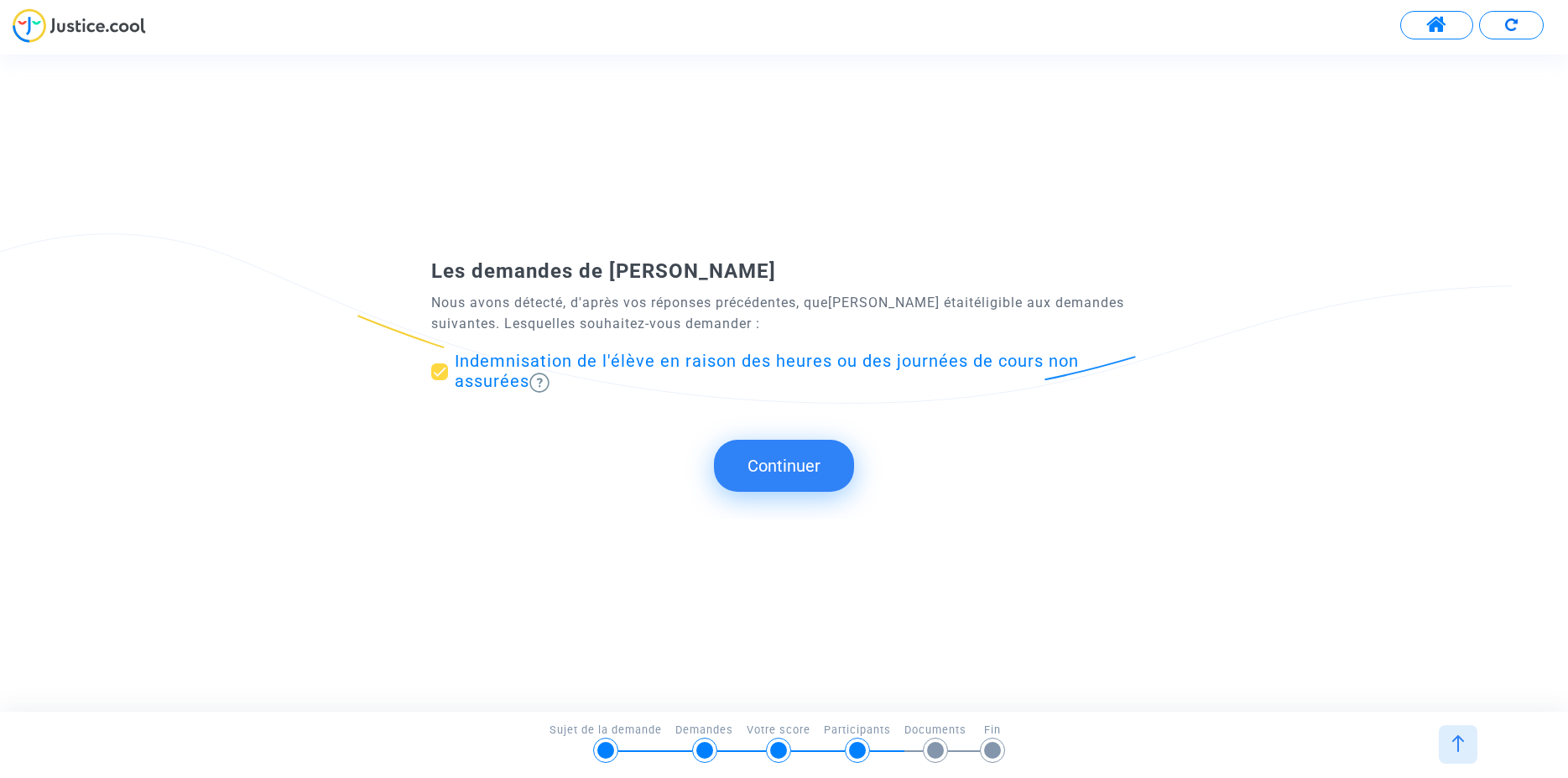
click at [779, 464] on button "Continuer" at bounding box center [784, 466] width 140 height 52
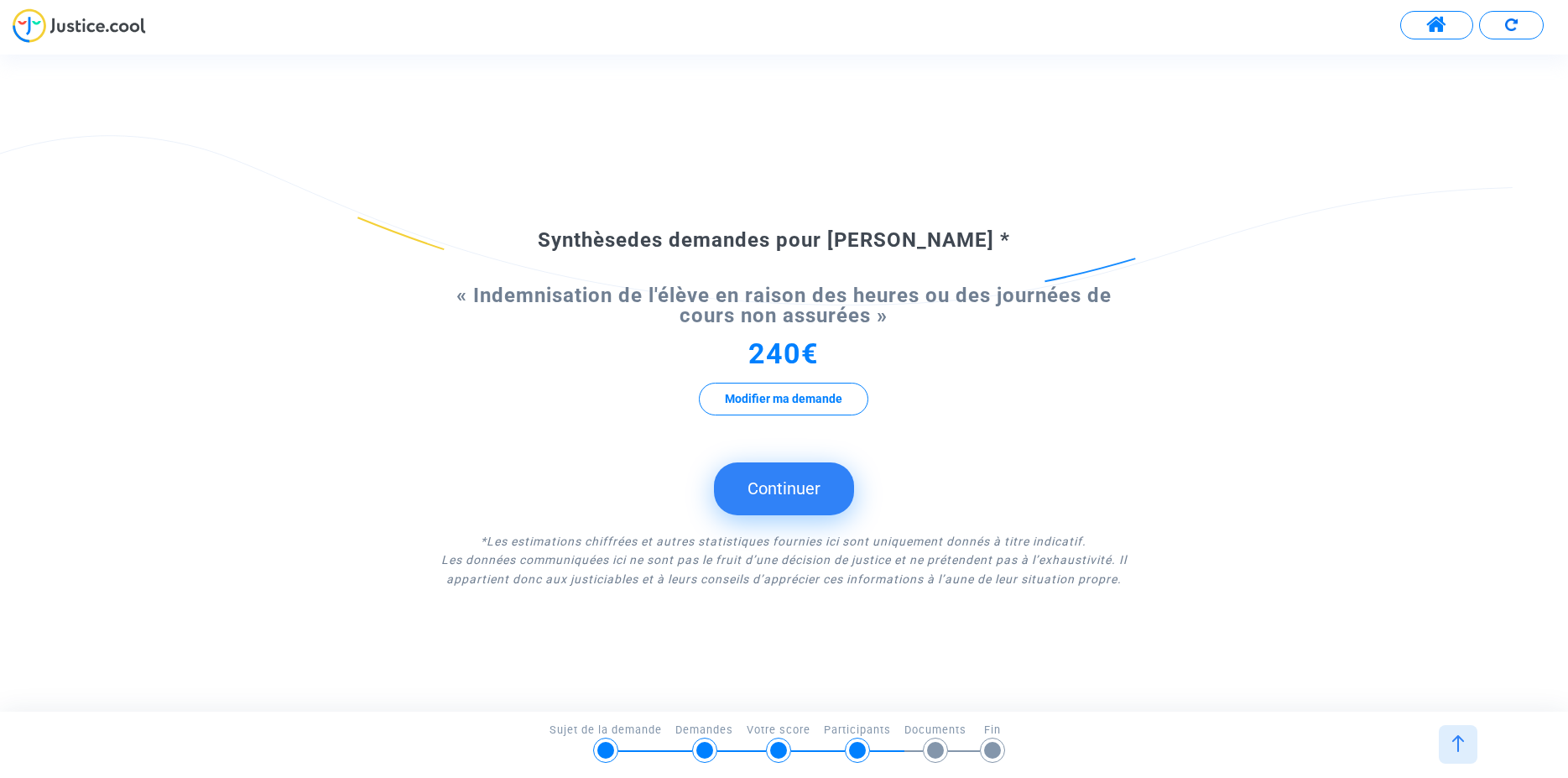
click at [767, 496] on button "Continuer" at bounding box center [784, 489] width 140 height 52
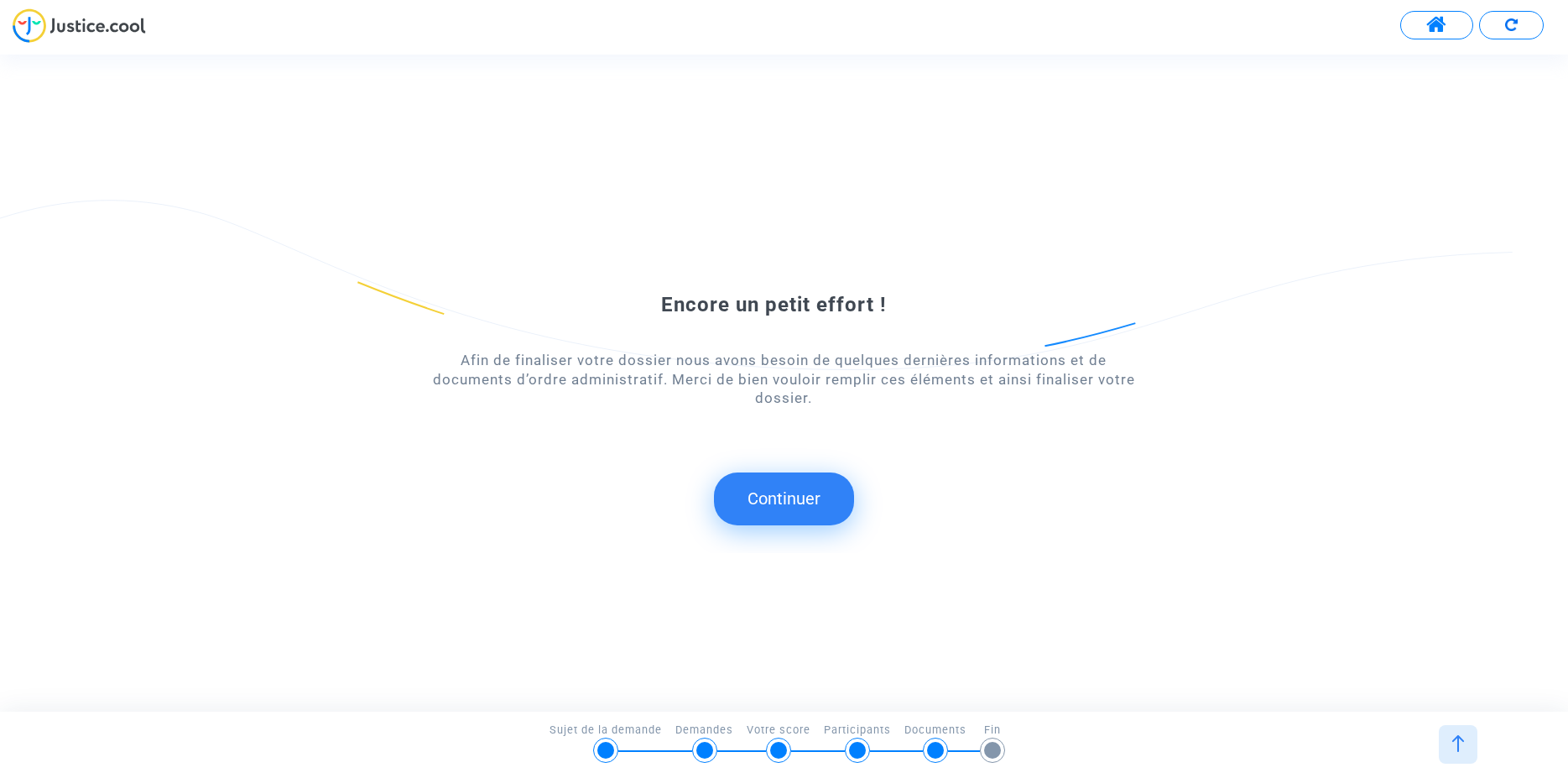
click at [767, 496] on button "Continuer" at bounding box center [784, 498] width 140 height 52
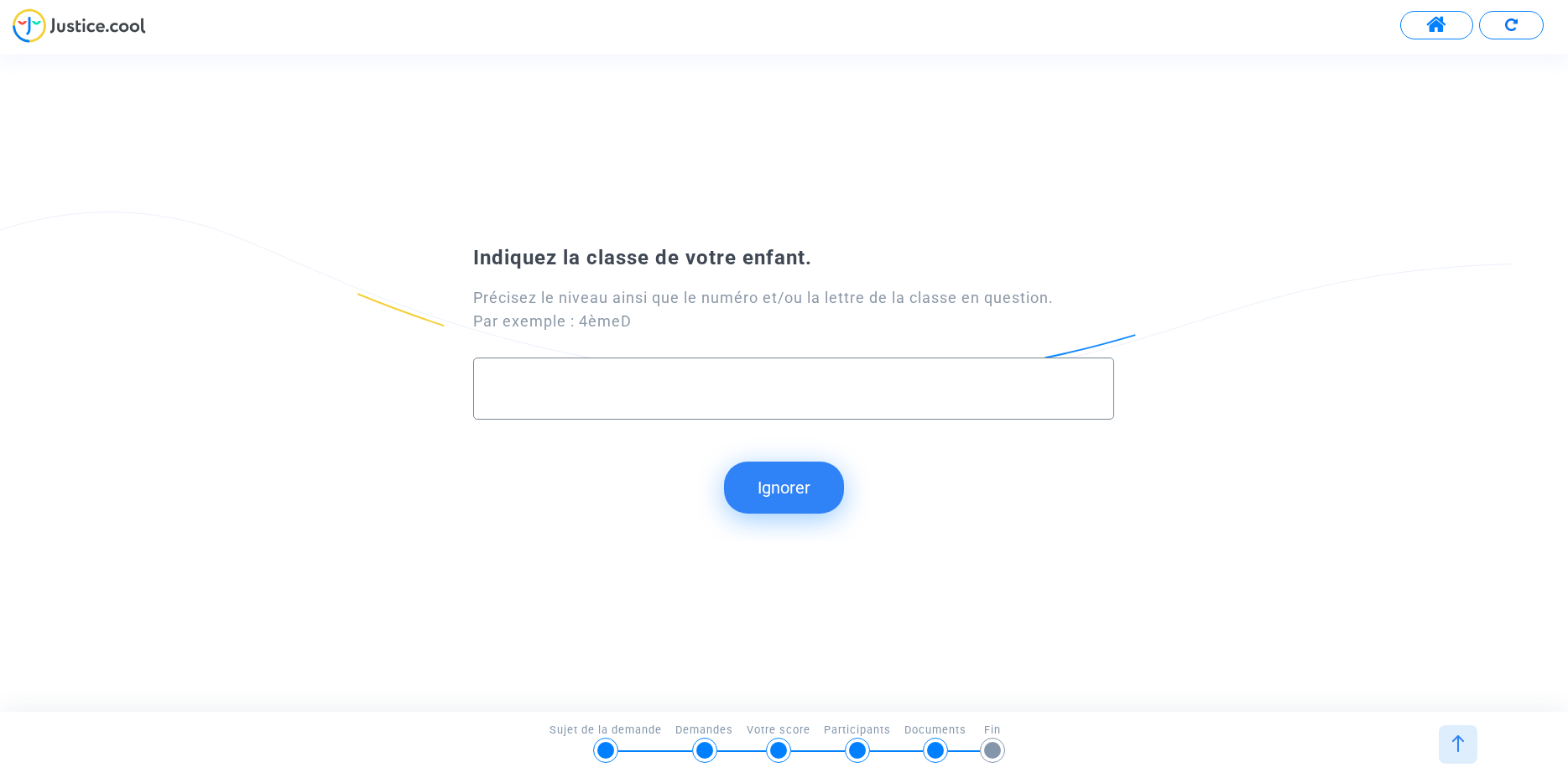
type input "5"
click at [506, 391] on input "6eme A" at bounding box center [793, 389] width 606 height 19
type input "6ème A"
click at [780, 495] on button "Continuer" at bounding box center [784, 488] width 140 height 52
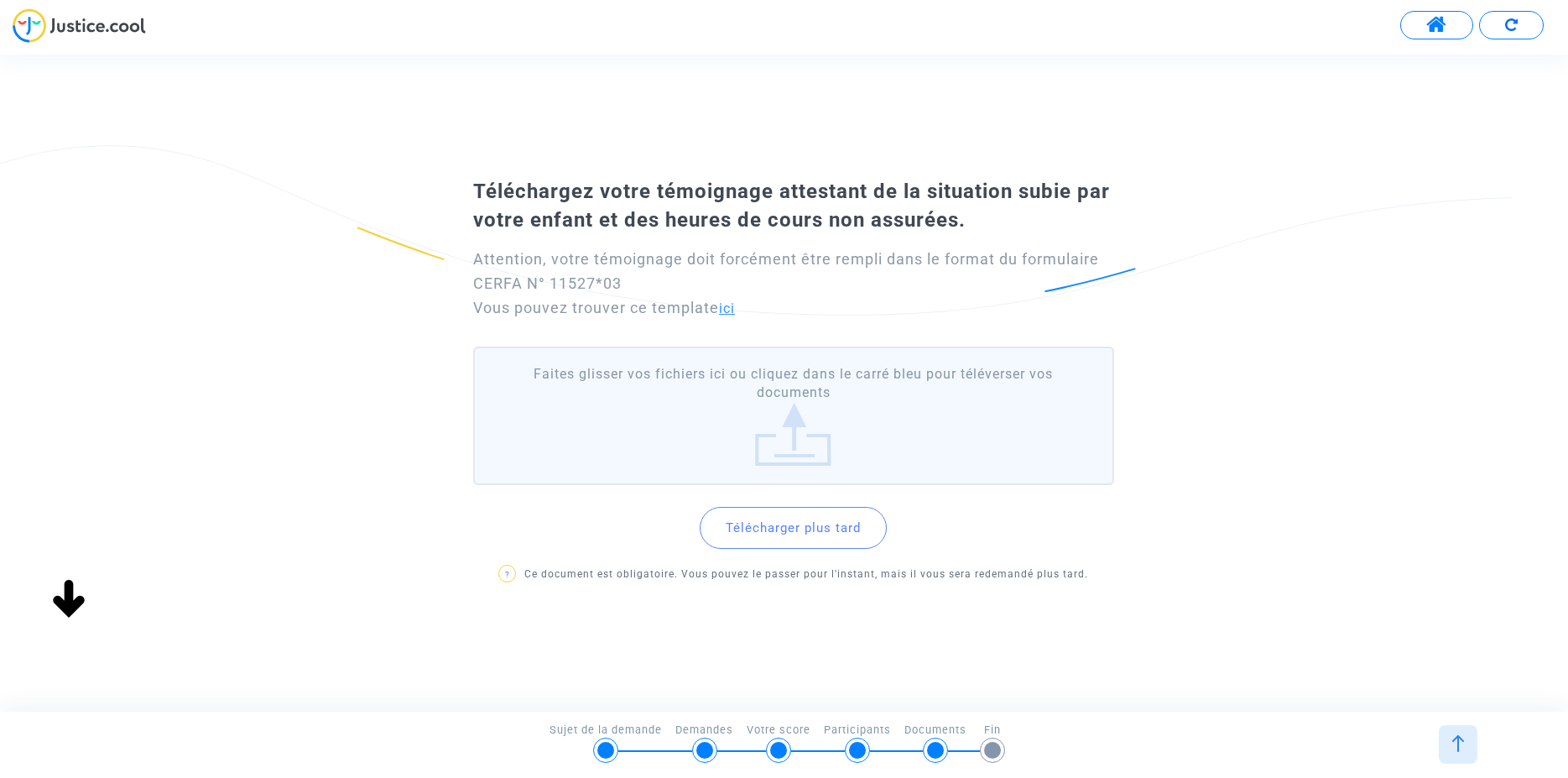
click at [734, 310] on link "ici" at bounding box center [726, 309] width 15 height 15
click at [805, 528] on button "Télécharger plus tard" at bounding box center [792, 527] width 187 height 42
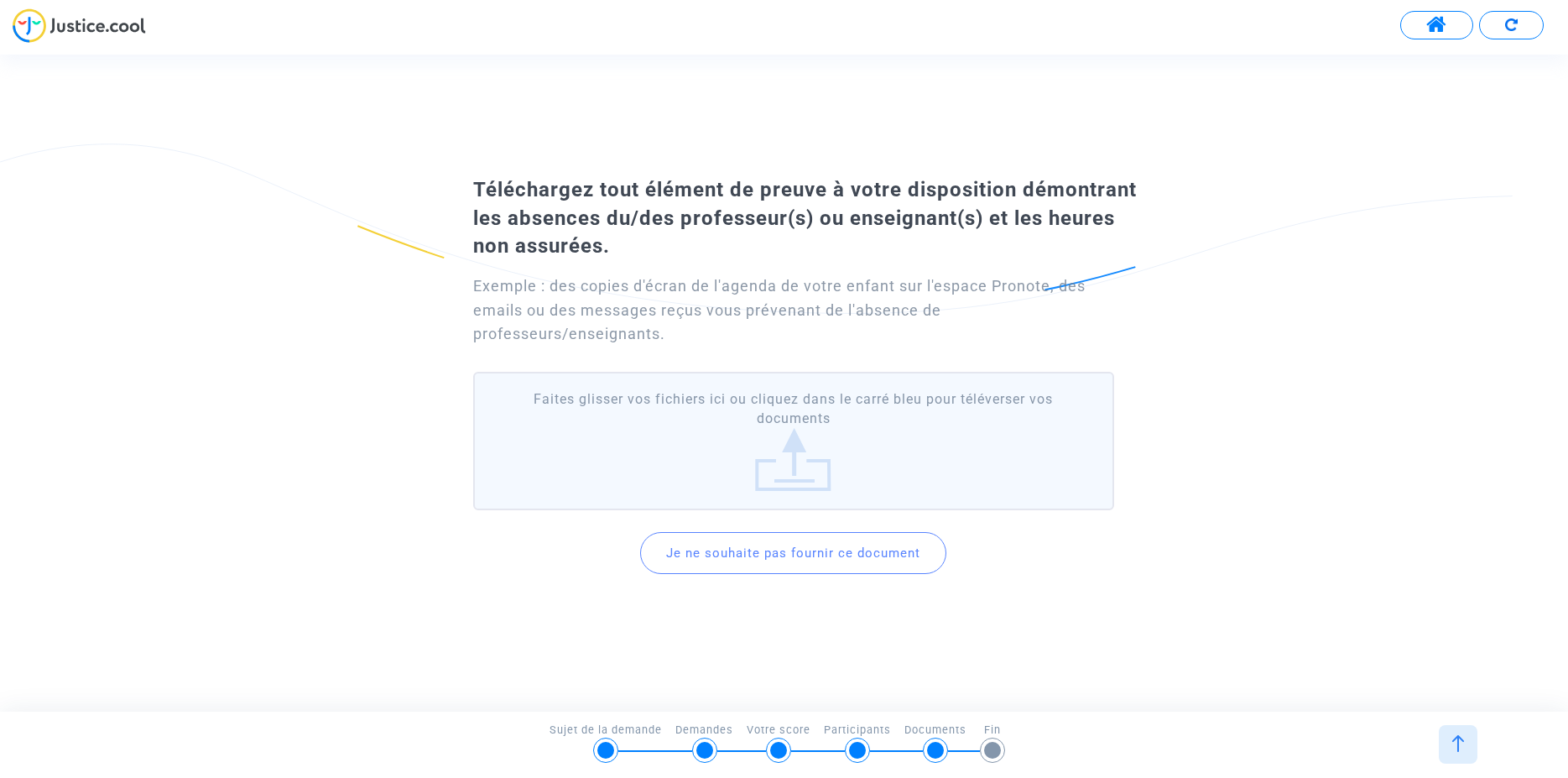
click at [771, 466] on label "Faites glisser vos fichiers ici ou cliquez dans le carré bleu pour téléverser v…" at bounding box center [793, 440] width 641 height 138
click at [0, 0] on input "Faites glisser vos fichiers ici ou cliquez dans le carré bleu pour téléverser v…" at bounding box center [0, 0] width 0 height 0
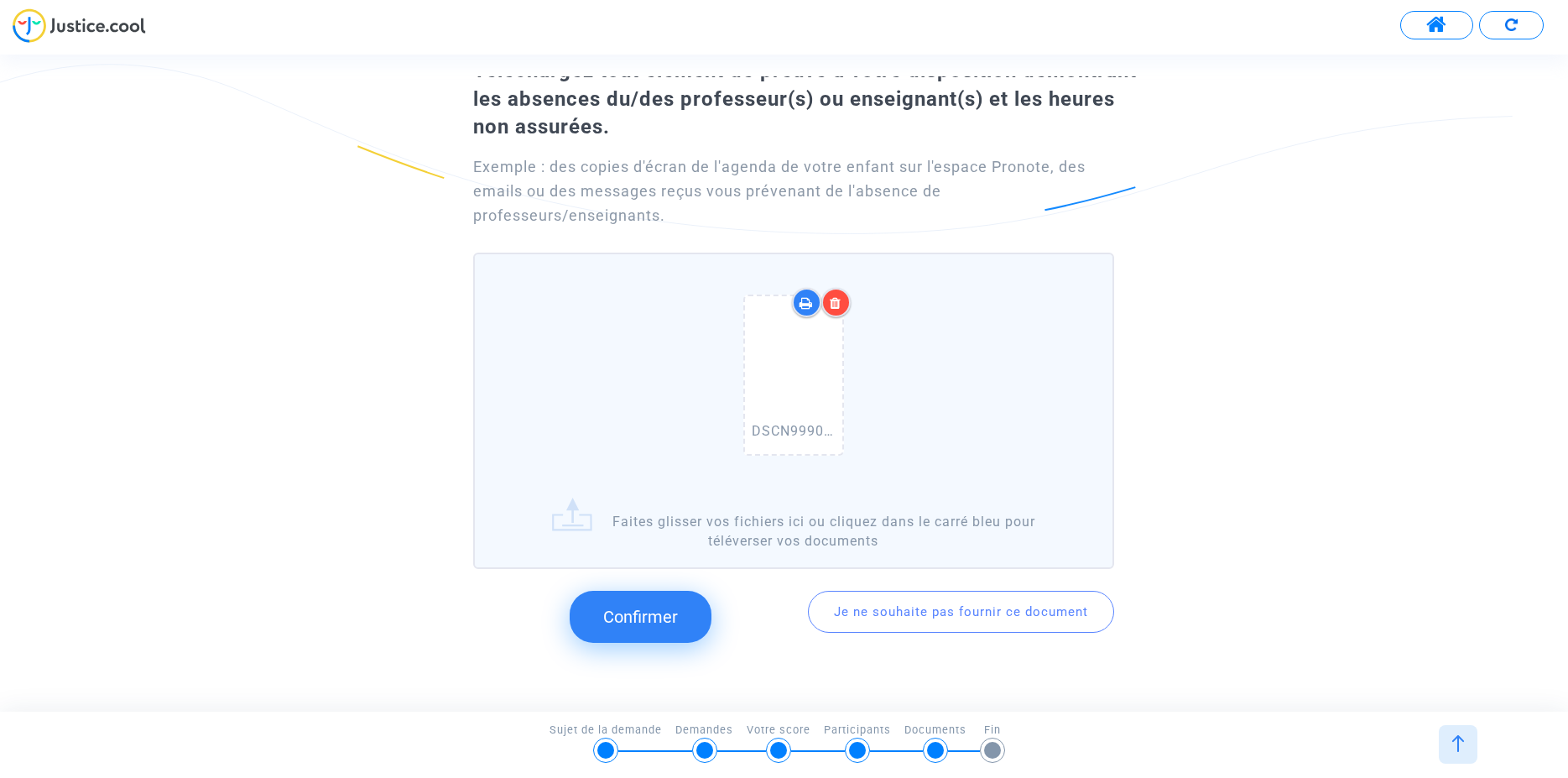
scroll to position [142, 0]
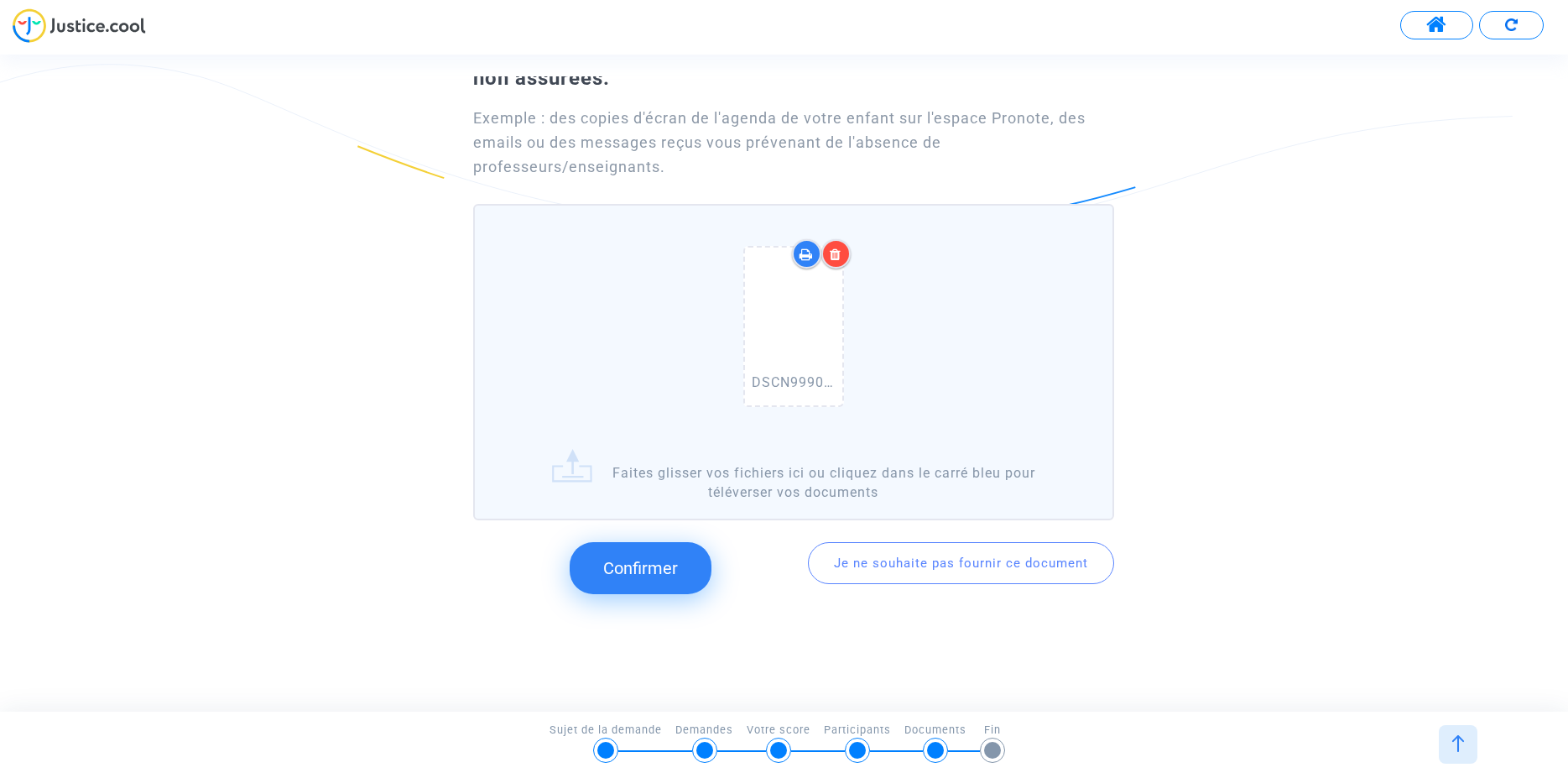
click at [666, 582] on button "Confirmer" at bounding box center [640, 568] width 142 height 52
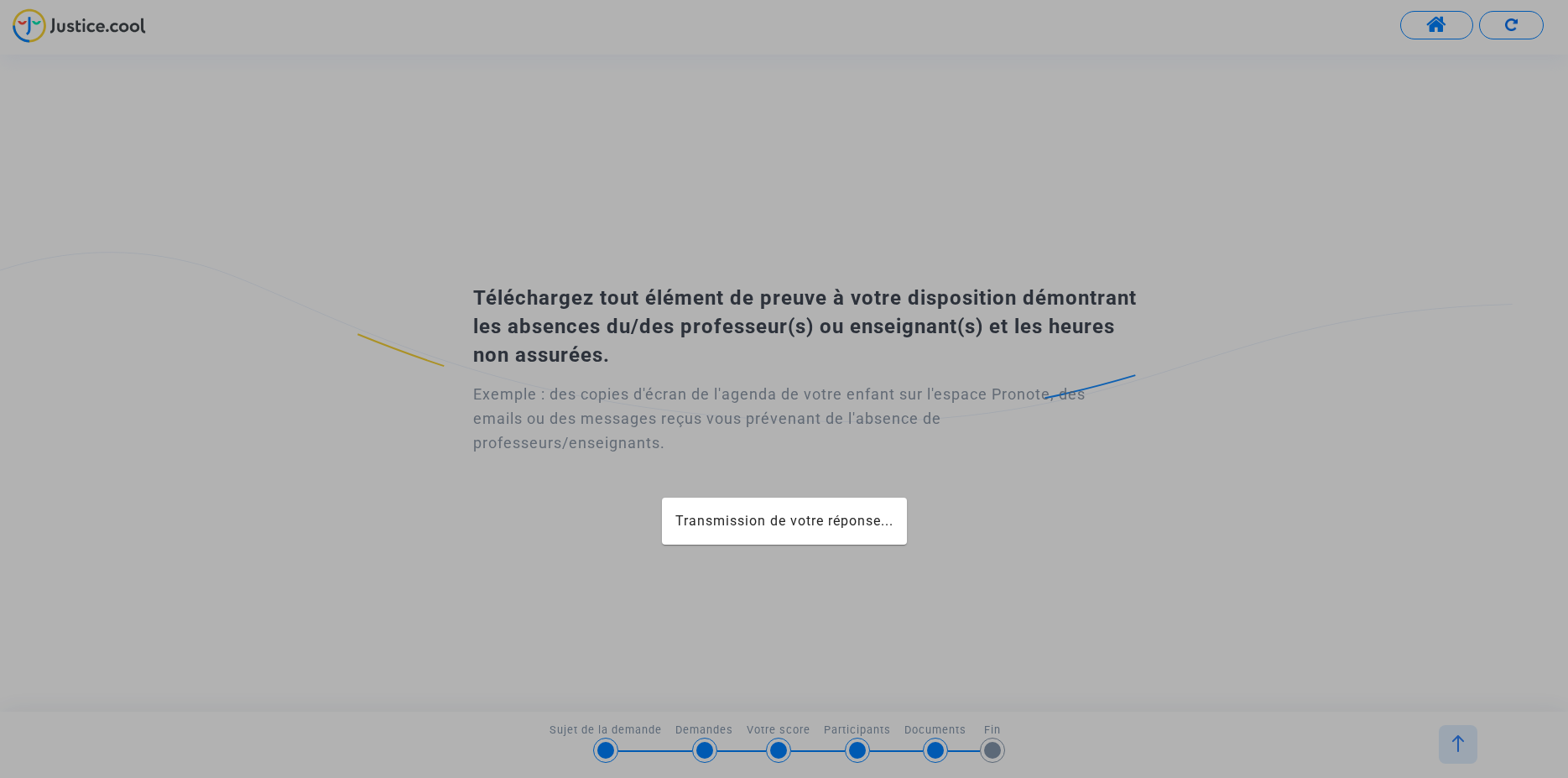
scroll to position [0, 0]
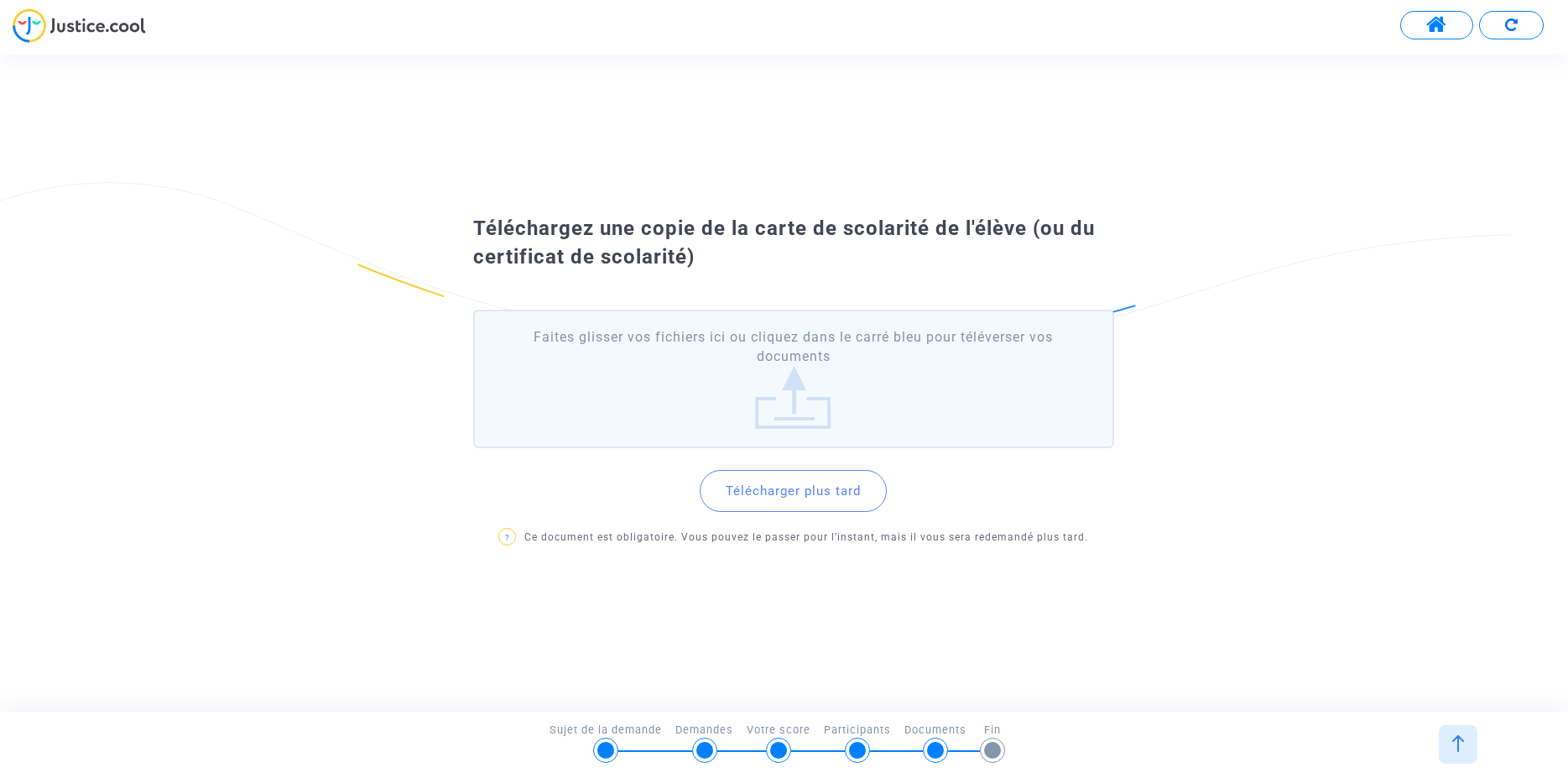
click at [807, 392] on label "Faites glisser vos fichiers ici ou cliquez dans le carré bleu pour téléverser v…" at bounding box center [793, 378] width 641 height 138
click at [0, 0] on input "Faites glisser vos fichiers ici ou cliquez dans le carré bleu pour téléverser v…" at bounding box center [0, 0] width 0 height 0
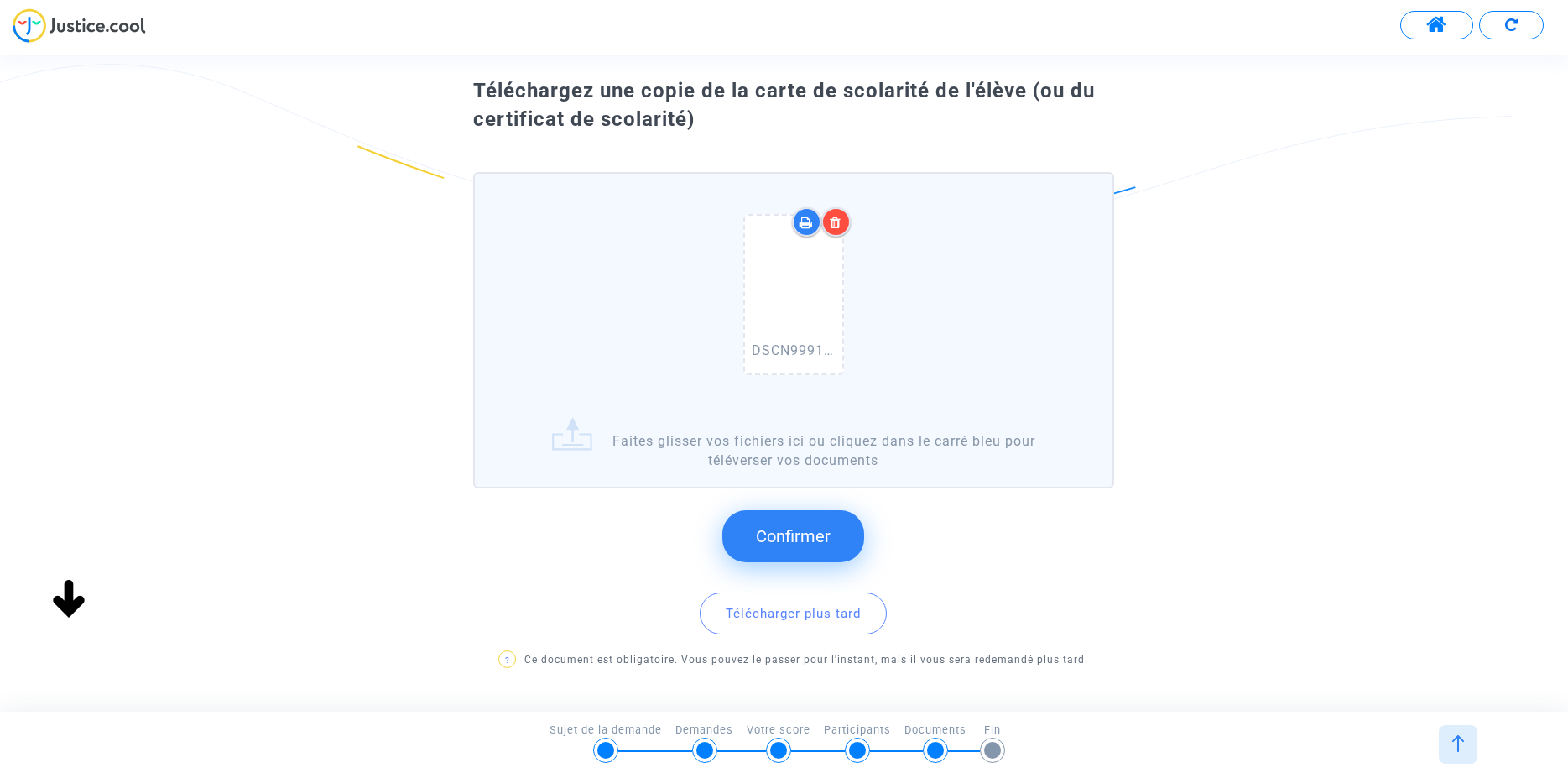
scroll to position [96, 0]
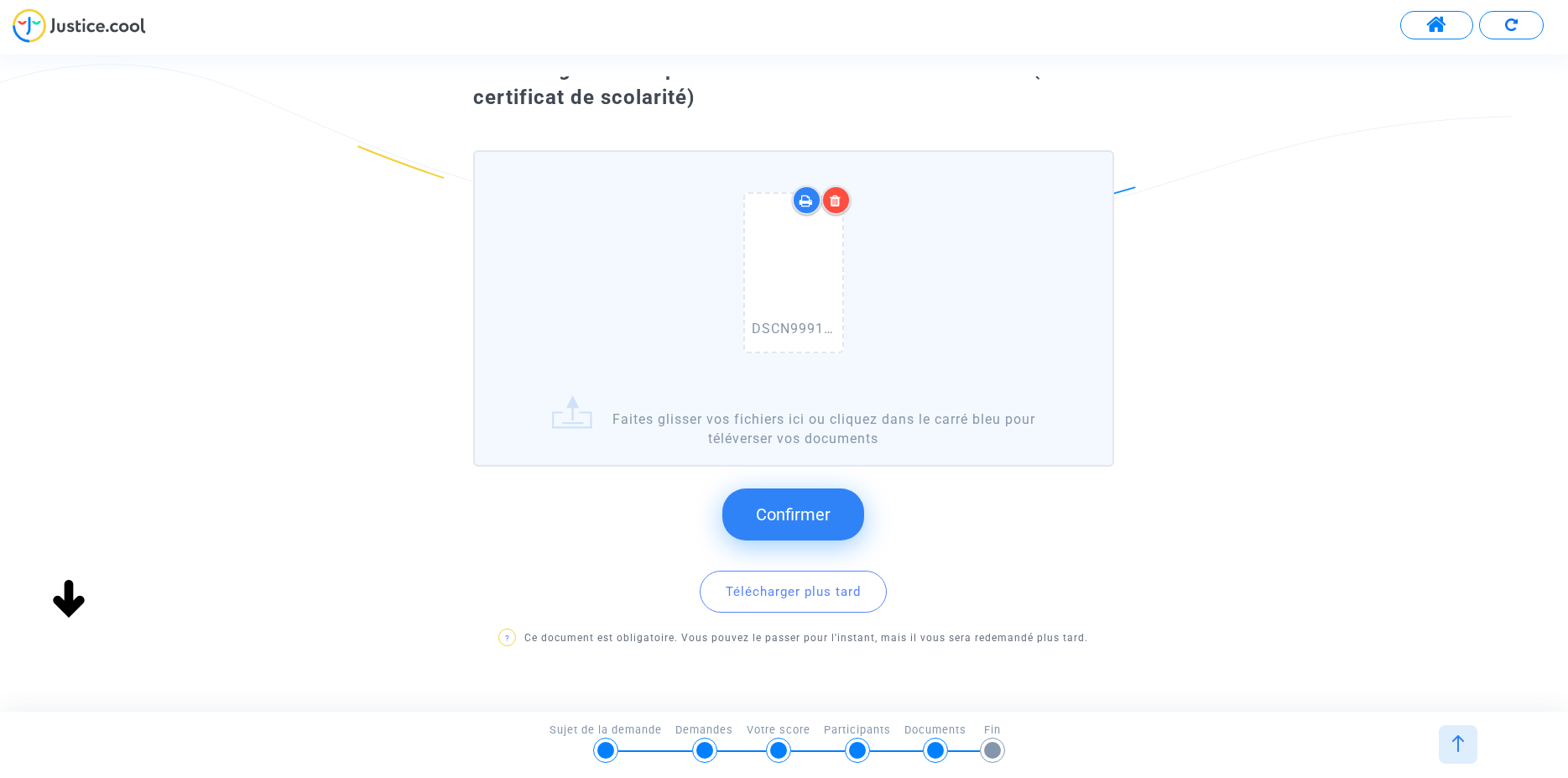
click at [794, 521] on span "Confirmer" at bounding box center [793, 514] width 74 height 20
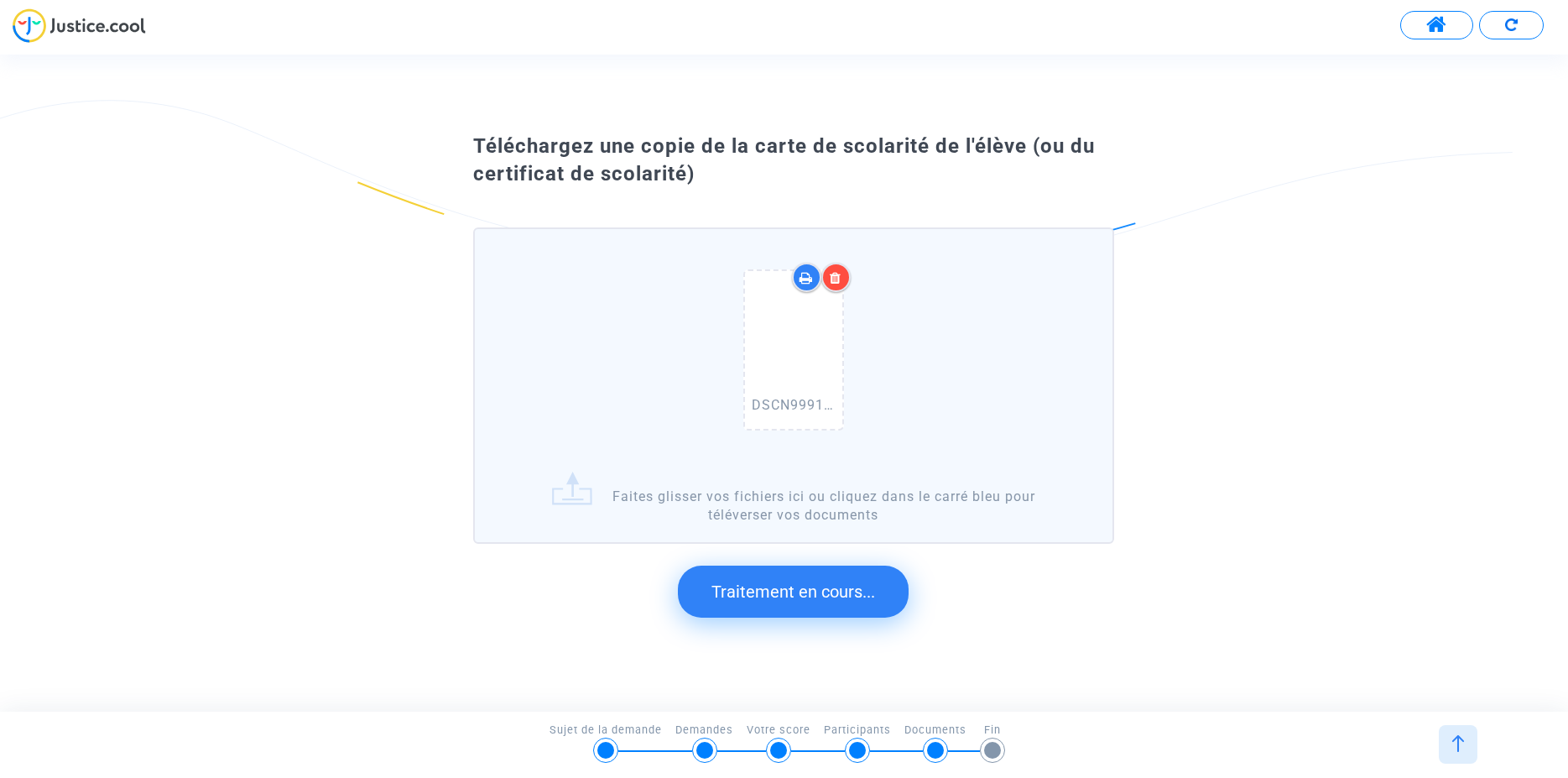
scroll to position [0, 0]
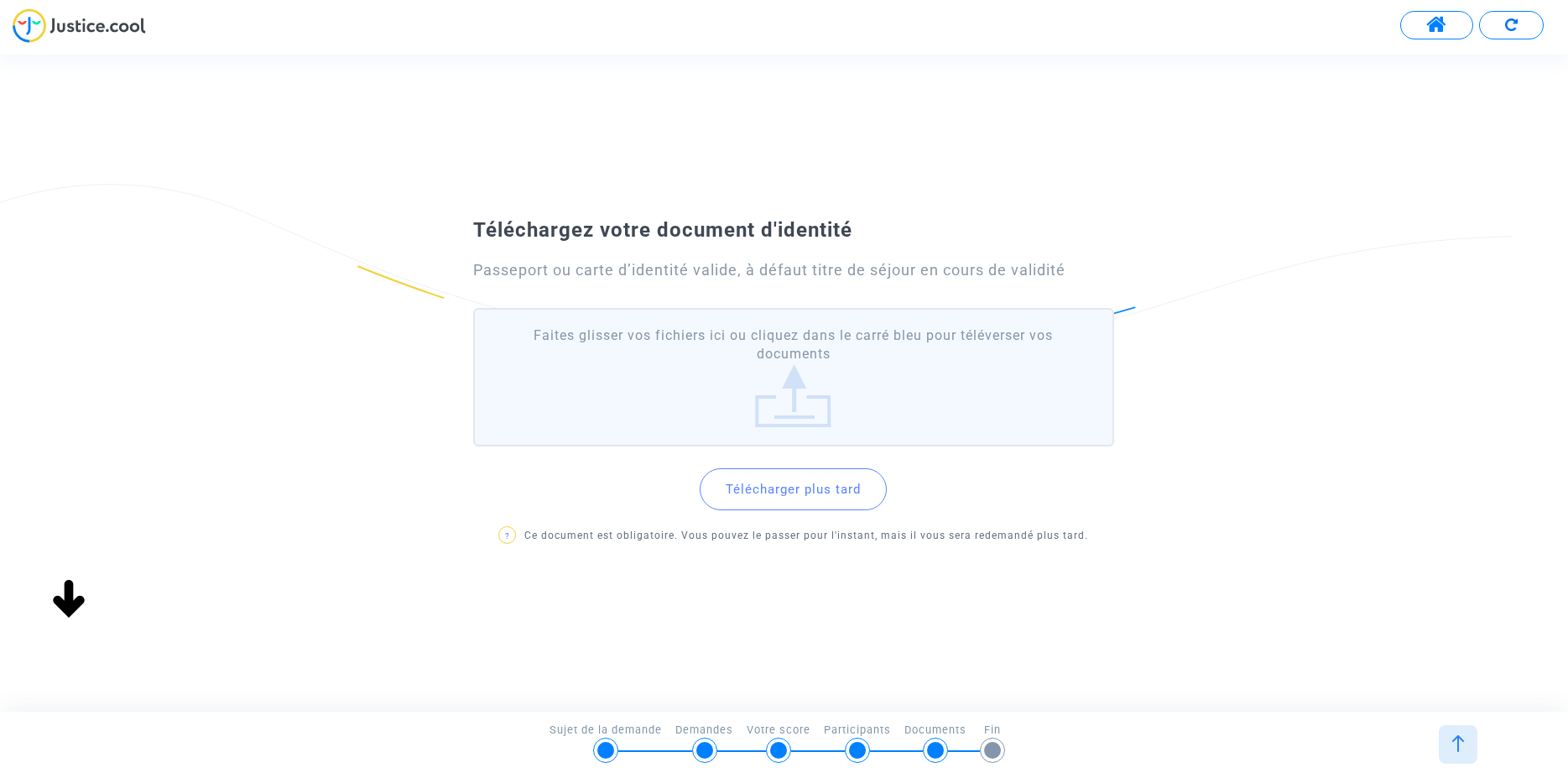
click at [831, 408] on label "Faites glisser vos fichiers ici ou cliquez dans le carré bleu pour téléverser v…" at bounding box center [793, 376] width 641 height 138
click at [0, 0] on input "Faites glisser vos fichiers ici ou cliquez dans le carré bleu pour téléverser v…" at bounding box center [0, 0] width 0 height 0
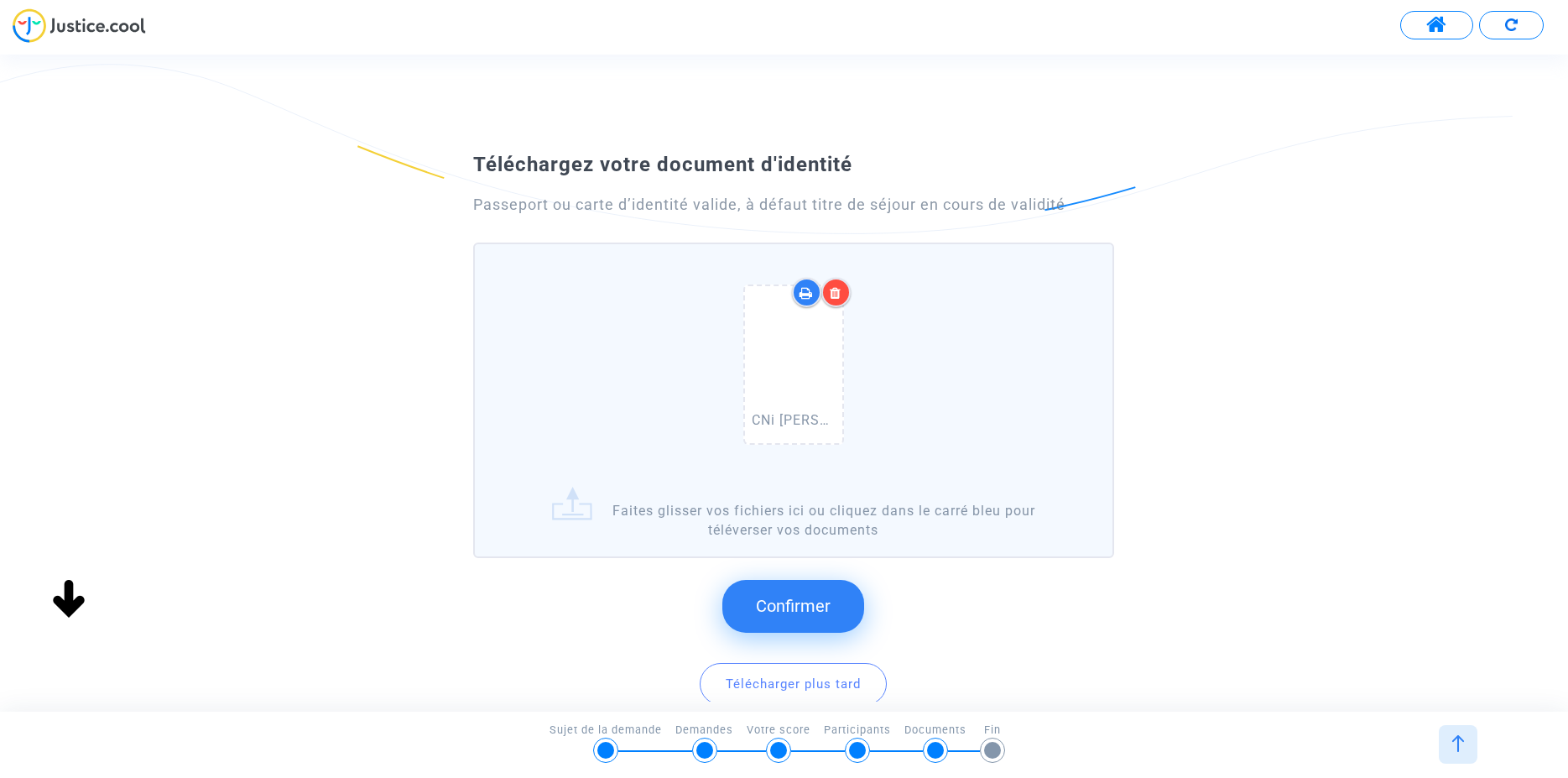
click at [801, 613] on span "Confirmer" at bounding box center [793, 606] width 74 height 20
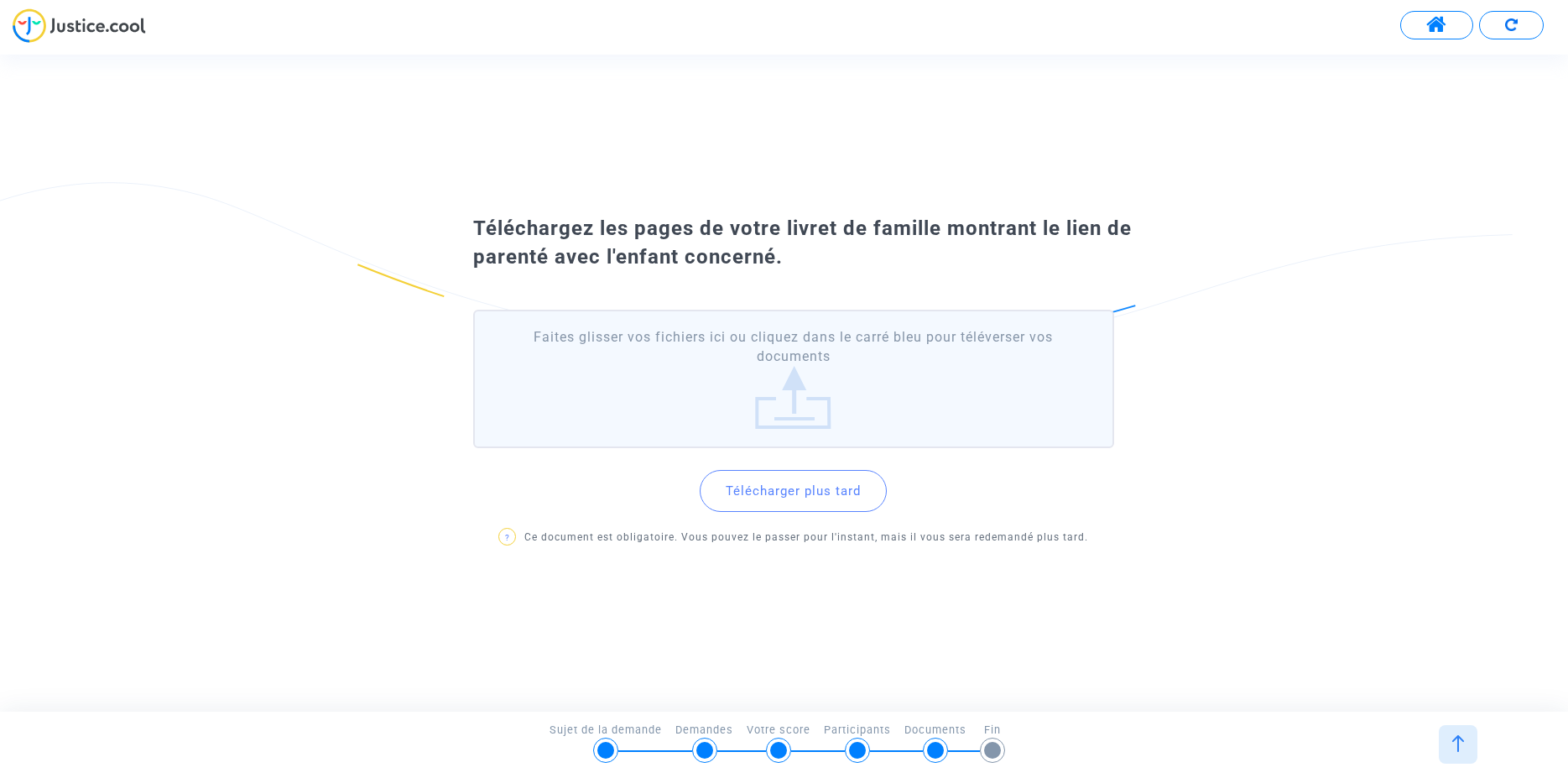
click at [772, 386] on label "Faites glisser vos fichiers ici ou cliquez dans le carré bleu pour téléverser v…" at bounding box center [793, 378] width 641 height 138
click at [0, 0] on input "Faites glisser vos fichiers ici ou cliquez dans le carré bleu pour téléverser v…" at bounding box center [0, 0] width 0 height 0
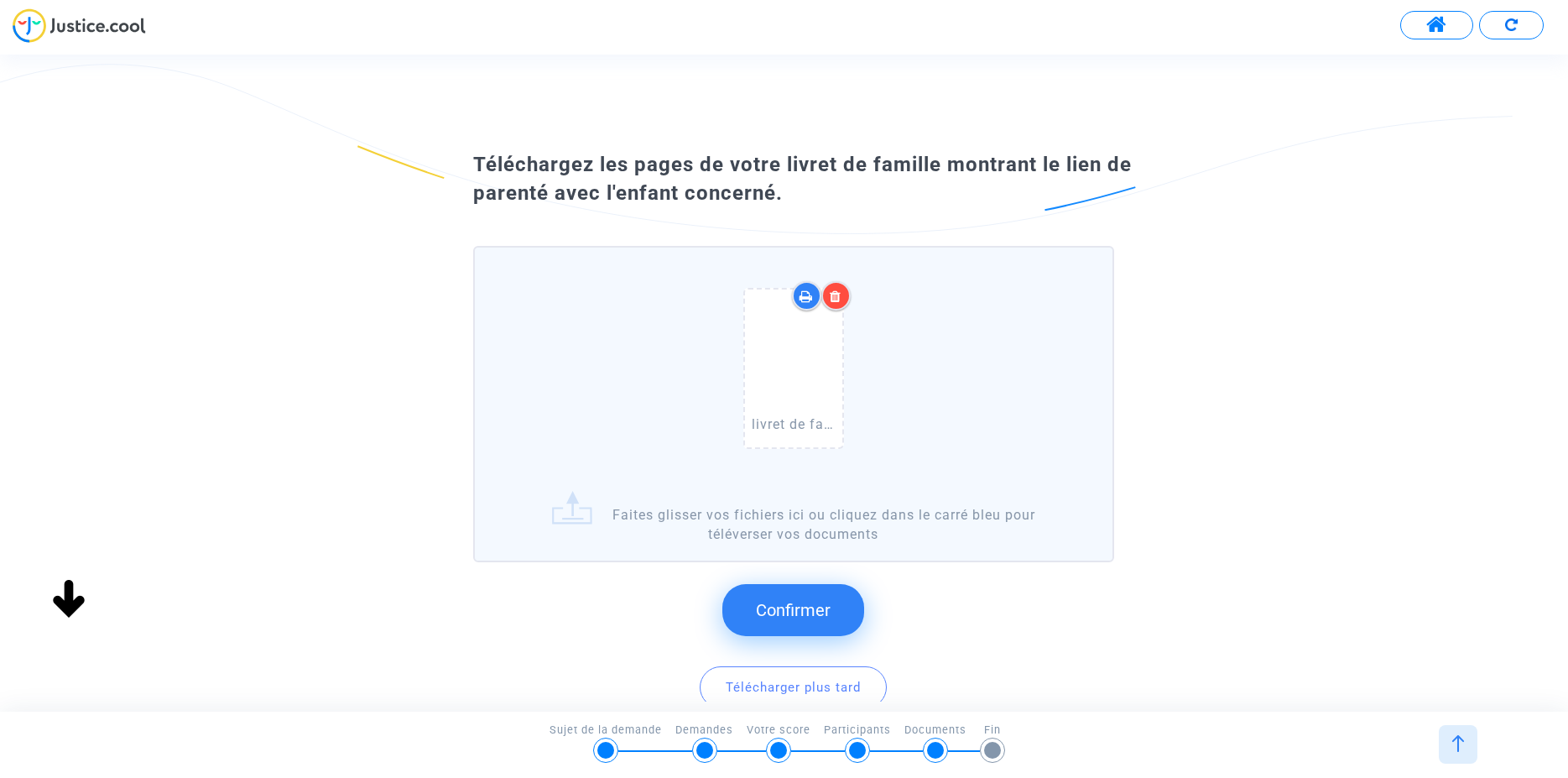
click at [833, 287] on div at bounding box center [836, 296] width 29 height 29
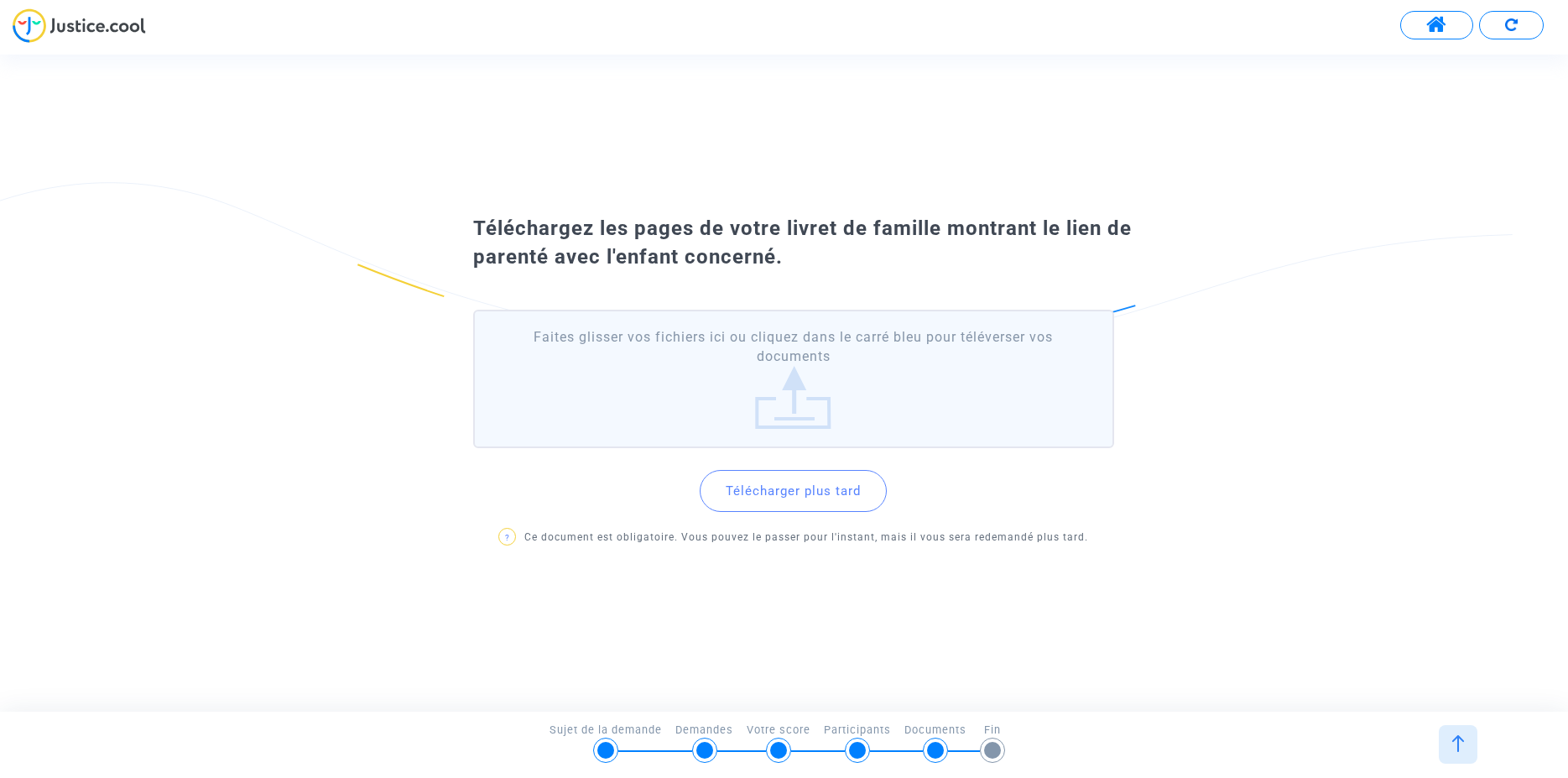
click at [784, 389] on label "Faites glisser vos fichiers ici ou cliquez dans le carré bleu pour téléverser v…" at bounding box center [793, 378] width 641 height 138
click at [0, 0] on input "Faites glisser vos fichiers ici ou cliquez dans le carré bleu pour téléverser v…" at bounding box center [0, 0] width 0 height 0
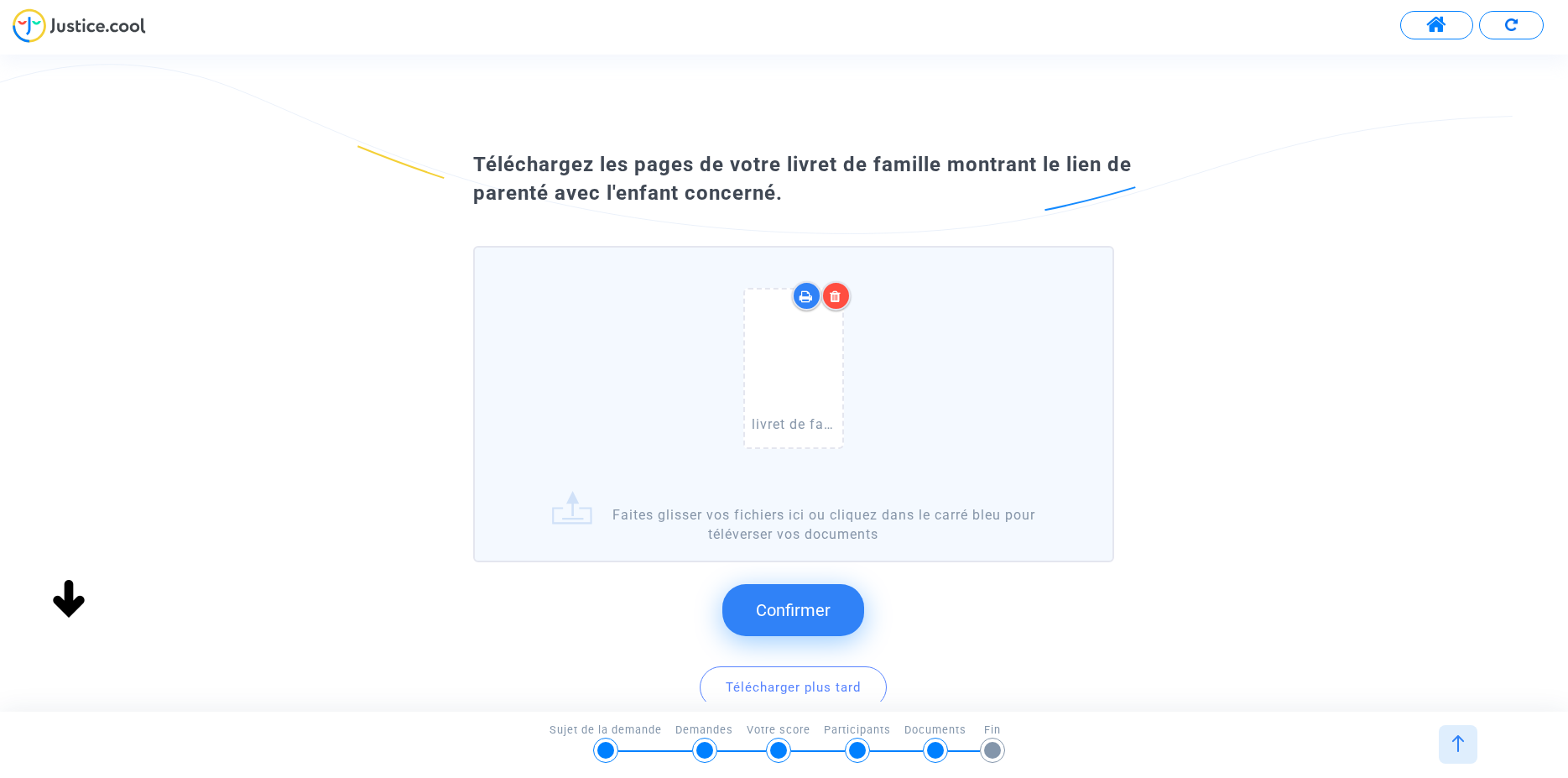
click at [804, 617] on span "Confirmer" at bounding box center [793, 610] width 74 height 20
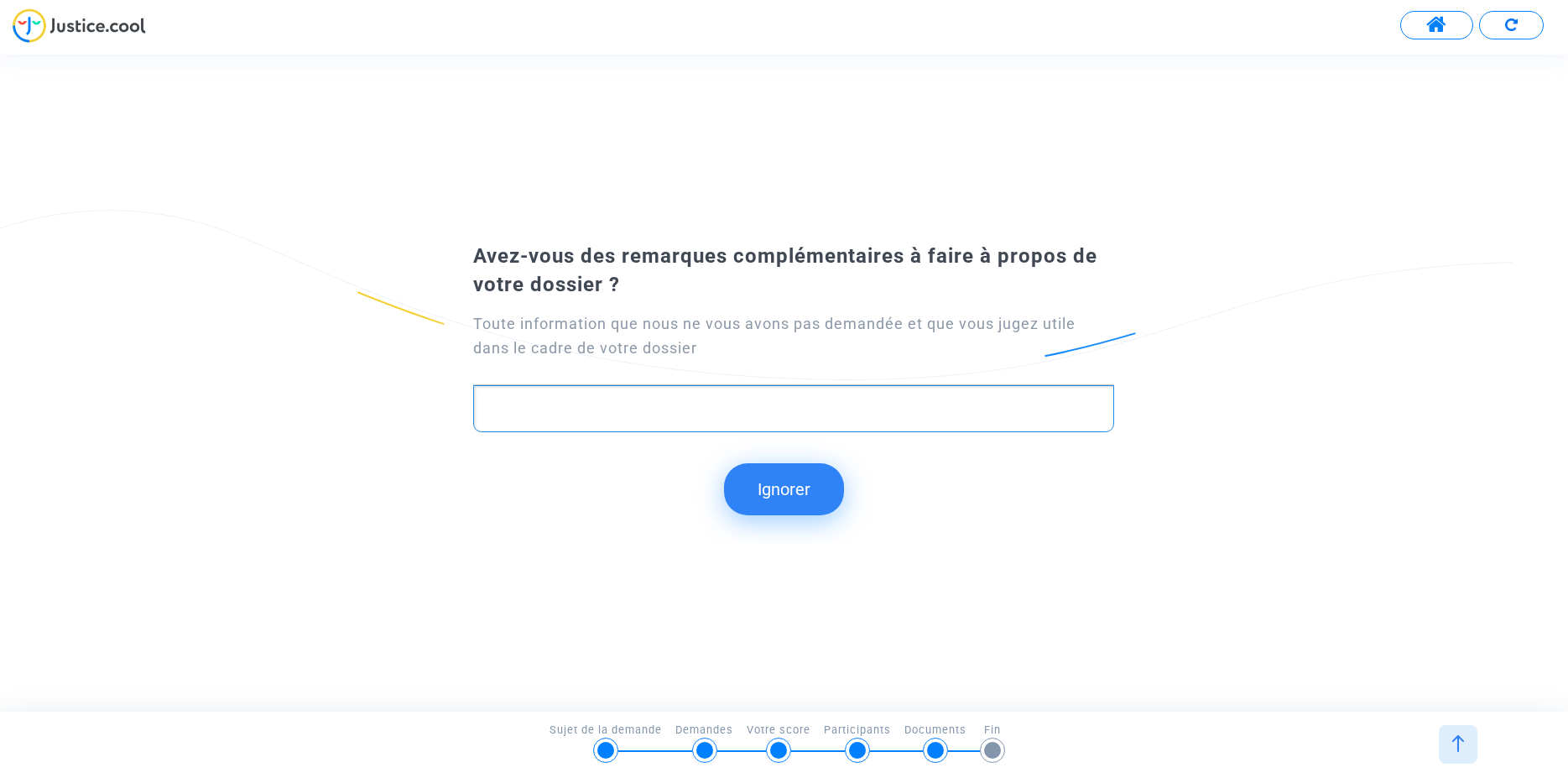
click at [671, 417] on p "Rich Text Editor, main" at bounding box center [794, 408] width 624 height 21
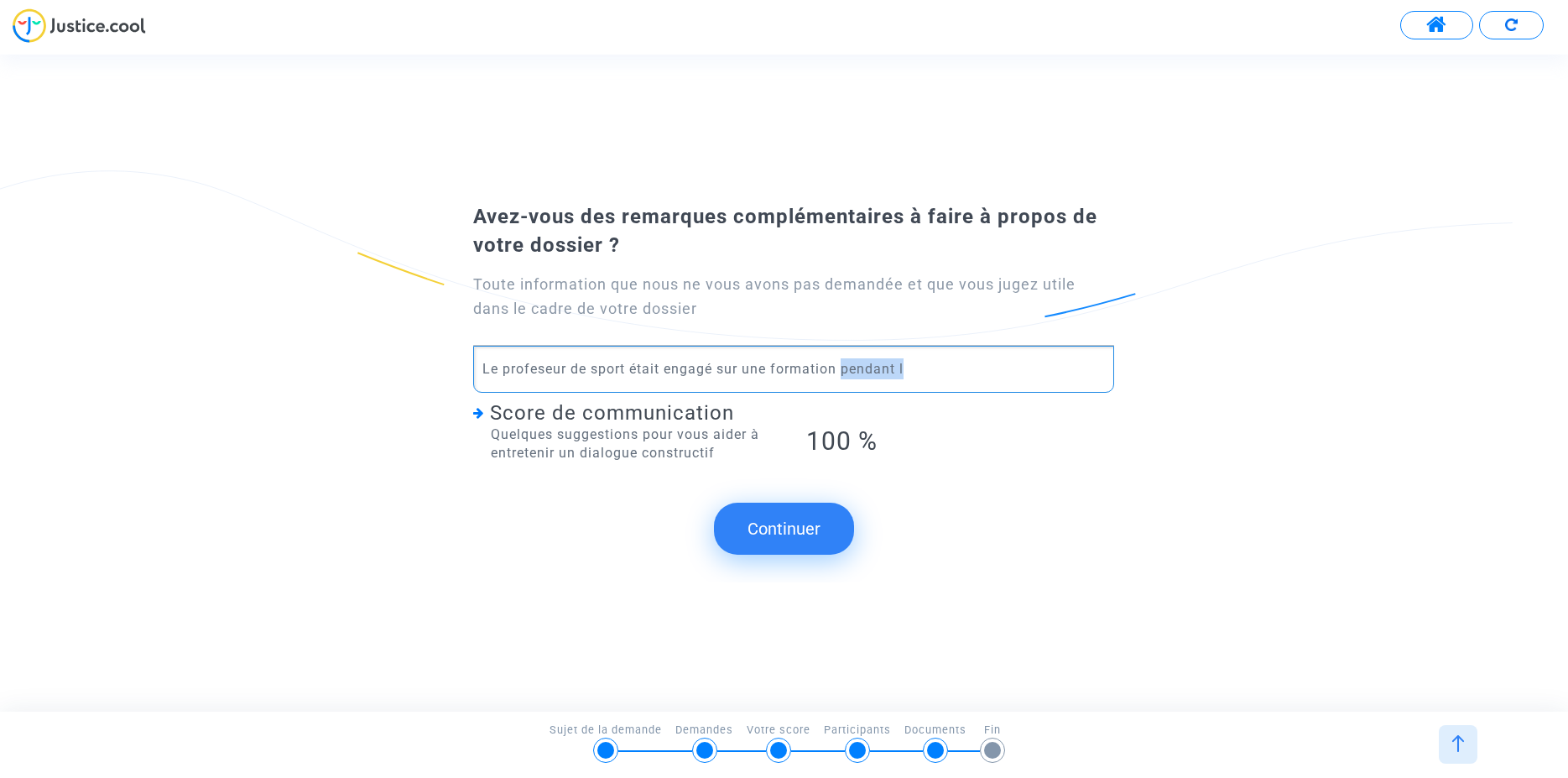
drag, startPoint x: 910, startPoint y: 367, endPoint x: 845, endPoint y: 368, distance: 65.0
click at [845, 368] on p "Le profeseur de sport était engagé sur une formation pendant l" at bounding box center [794, 369] width 624 height 21
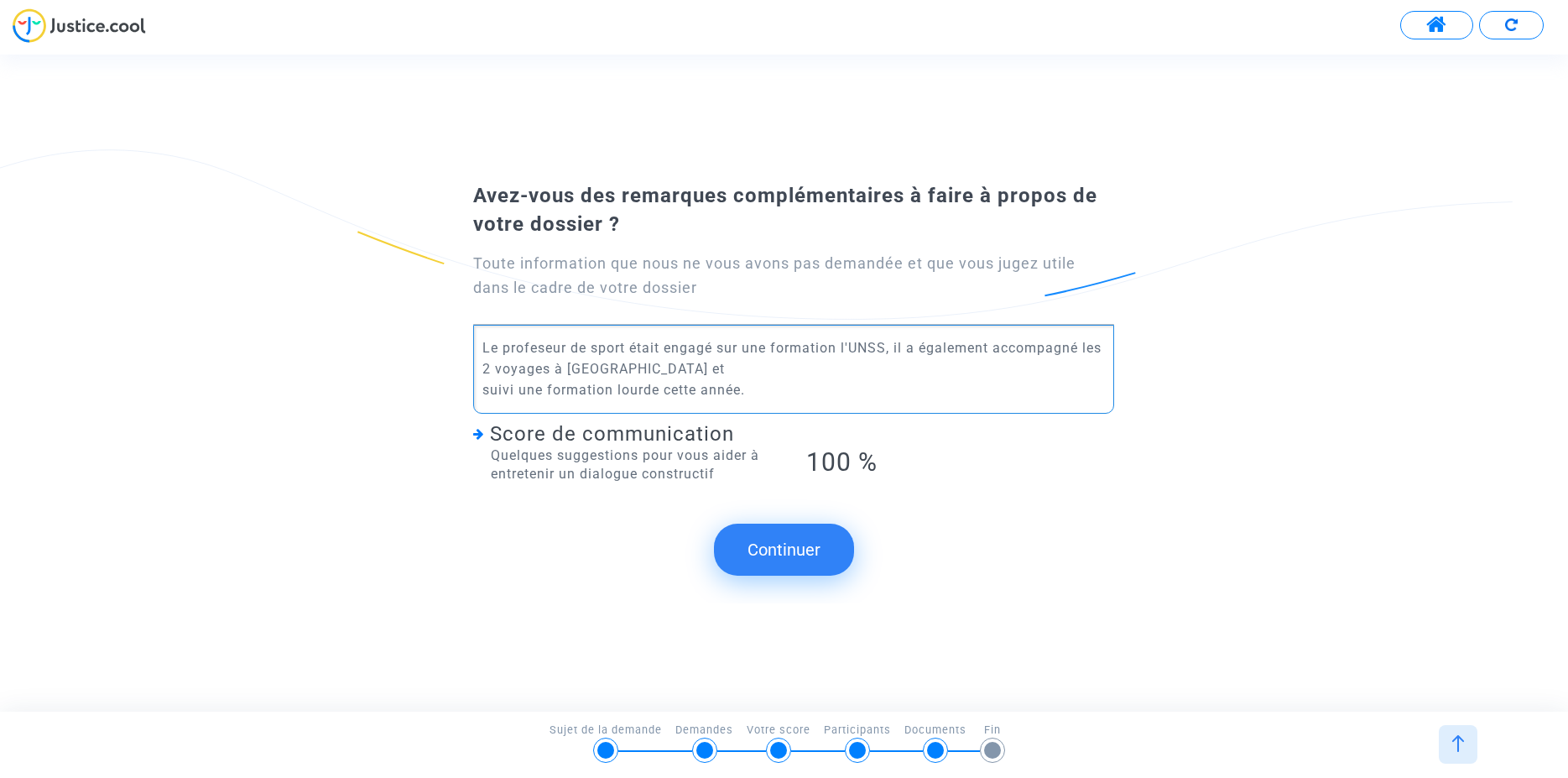
click at [851, 346] on p "Le profeseur de sport était engagé sur une formation l'UNSS, il a également acc…" at bounding box center [794, 369] width 624 height 63
click at [653, 369] on p "Le profeseur de sport était engagé sur une formation de l'UNSS, il a également …" at bounding box center [794, 369] width 624 height 63
click at [530, 355] on p "Le profeseur de sport était engagé sur une formation de l'UNSS, il a également …" at bounding box center [794, 369] width 624 height 63
click at [539, 348] on p "Le profeseur de sport était engagé sur une formation de l'UNSS, il a également …" at bounding box center [794, 369] width 624 height 63
click at [873, 371] on p "Le professeur de sport était engagé sur une formation de l'UNSS, il a également…" at bounding box center [794, 369] width 624 height 63
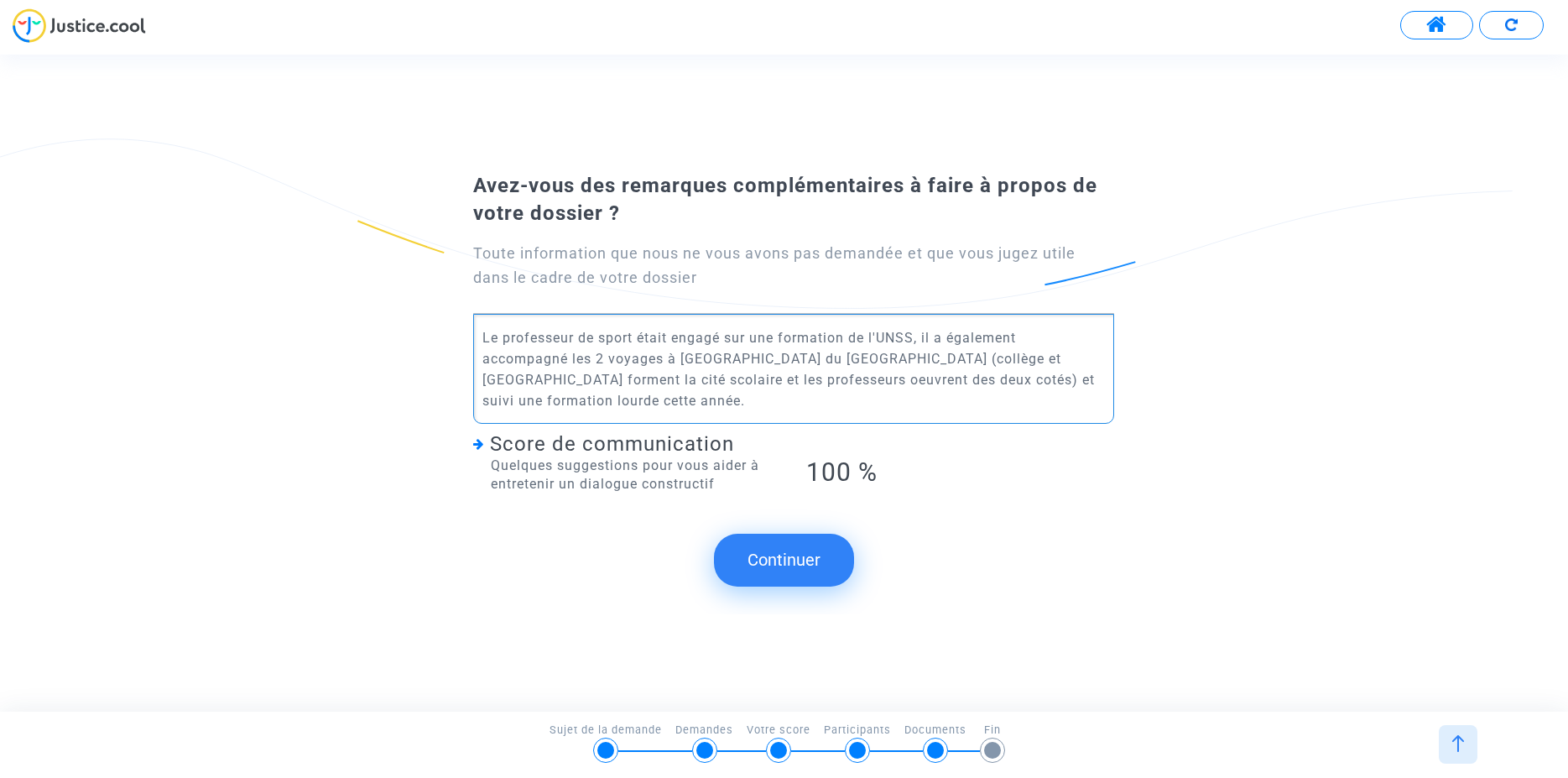
click at [989, 362] on p "Le professeur de sport était engagé sur une formation de l'UNSS, il a également…" at bounding box center [794, 369] width 624 height 84
click at [1021, 358] on p "Le professeur de sport était engagé sur une formation de l'UNSS, il a également…" at bounding box center [794, 369] width 624 height 84
click at [825, 397] on p "Le professeur de sport était engagé sur une formation de l'UNSS, il a également…" at bounding box center [794, 369] width 624 height 84
click at [474, 338] on div "Le professeur de sport était engagé sur une formation de l'UNSS, il a également…" at bounding box center [793, 369] width 641 height 110
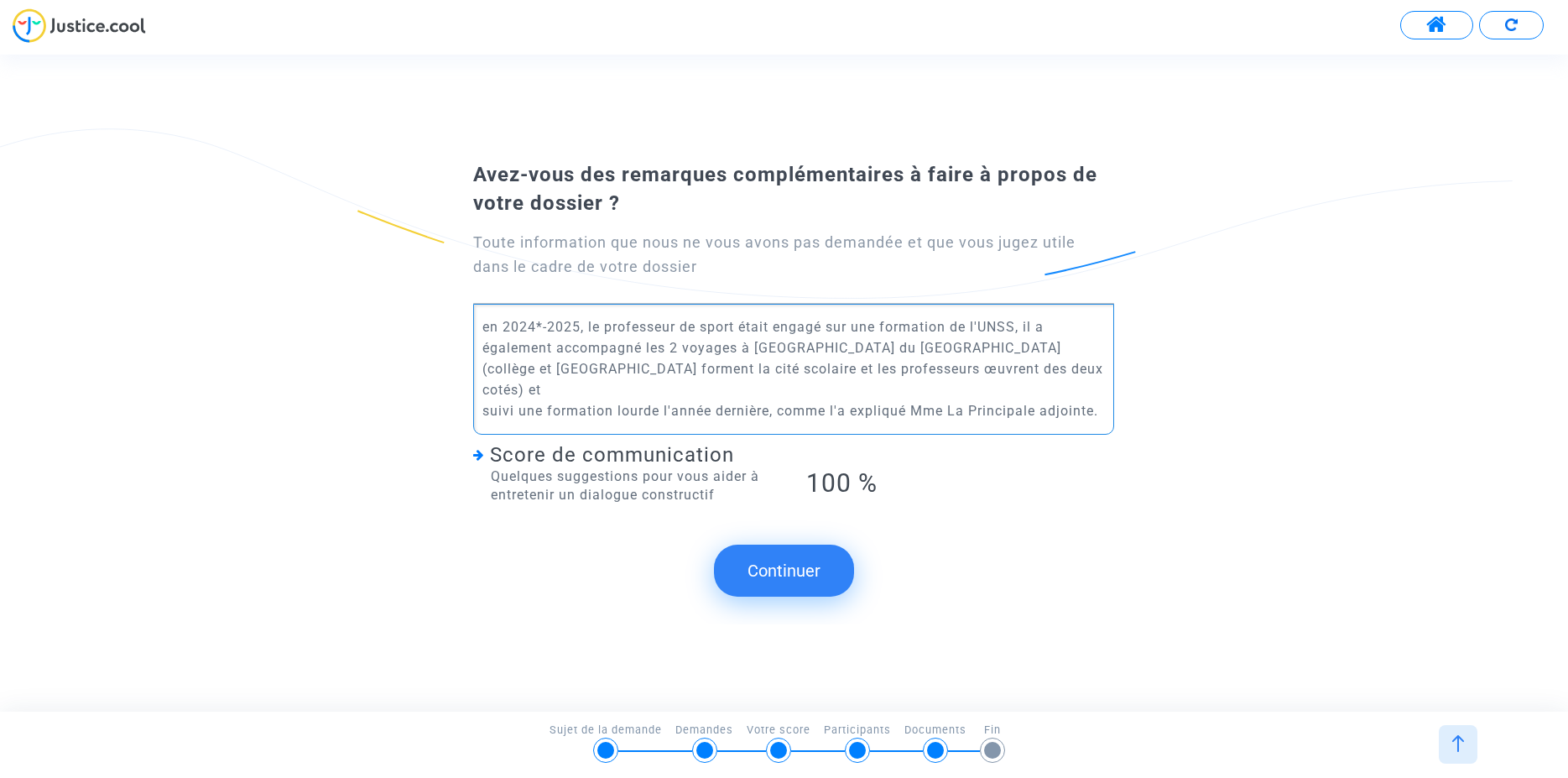
click at [535, 337] on p "en 2024*-2025, le professeur de sport était engagé sur une formation de l'UNSS,…" at bounding box center [794, 369] width 624 height 105
click at [1104, 402] on p "en 2024-2025, le professeur de sport était engagé sur une formation de l'UNSS, …" at bounding box center [794, 369] width 624 height 105
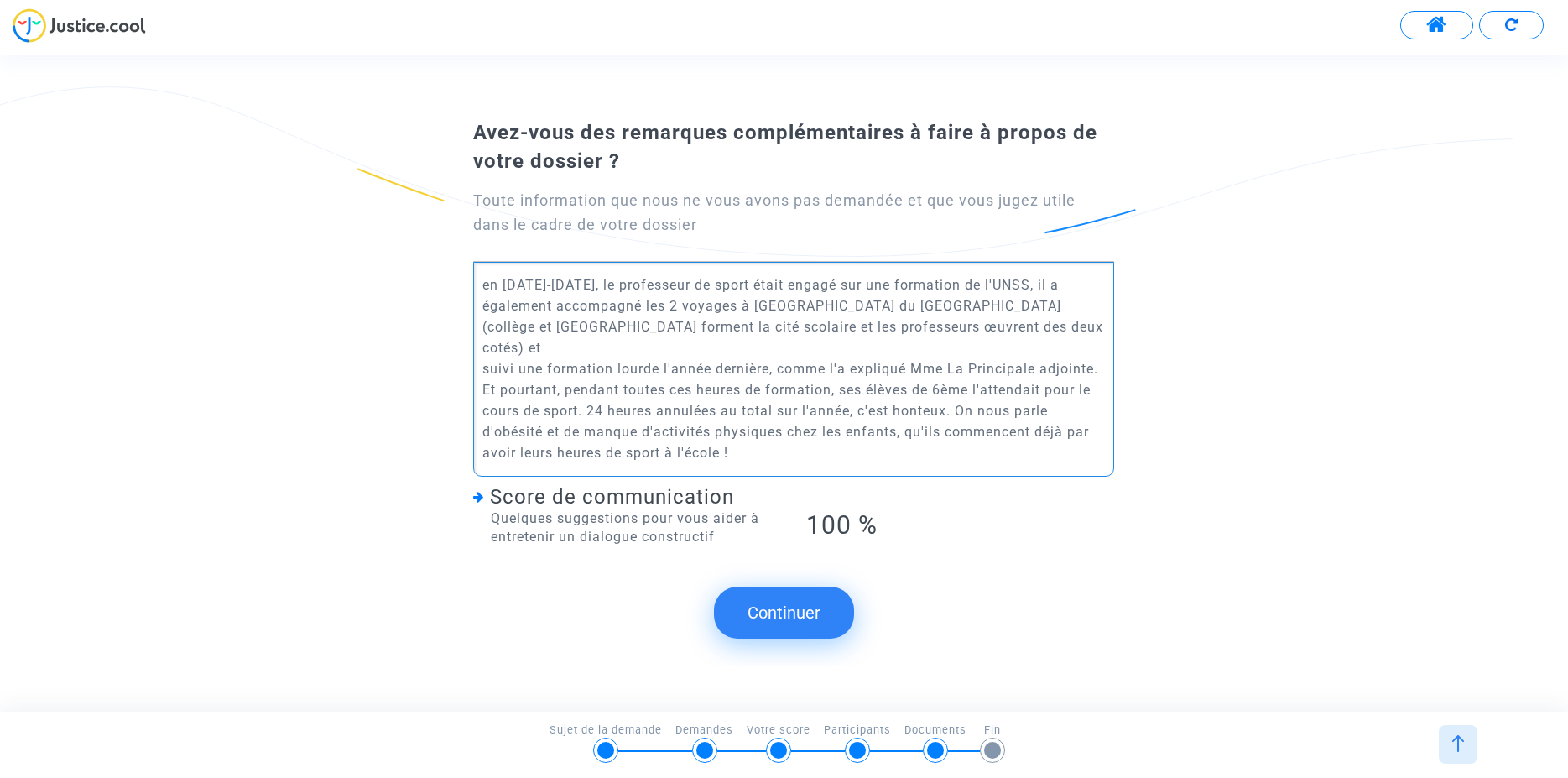
click at [711, 336] on p "en 2024-2025, le professeur de sport était engagé sur une formation de l'UNSS, …" at bounding box center [794, 369] width 624 height 189
click at [1043, 381] on p "en 2024-2025, le professeur de sport était engagé sur une formation de l'UNSS, …" at bounding box center [794, 369] width 624 height 189
click at [490, 402] on p "en 2024-2025, le professeur de sport était engagé sur une formation de l'UNSS, …" at bounding box center [794, 369] width 624 height 189
click at [781, 605] on button "Continuer" at bounding box center [784, 613] width 140 height 52
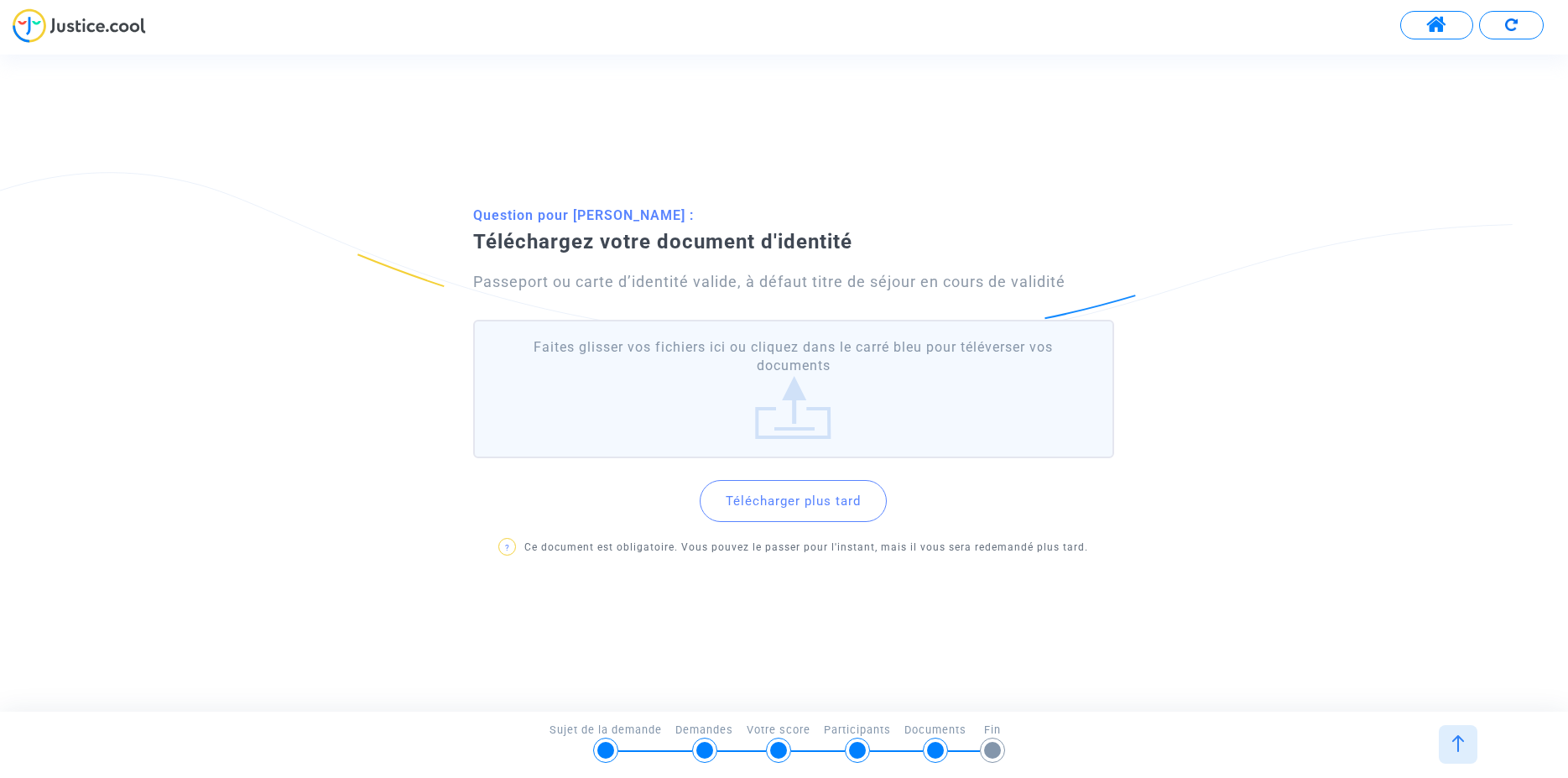
click at [802, 408] on label "Faites glisser vos fichiers ici ou cliquez dans le carré bleu pour téléverser v…" at bounding box center [793, 389] width 641 height 138
click at [0, 0] on input "Faites glisser vos fichiers ici ou cliquez dans le carré bleu pour téléverser v…" at bounding box center [0, 0] width 0 height 0
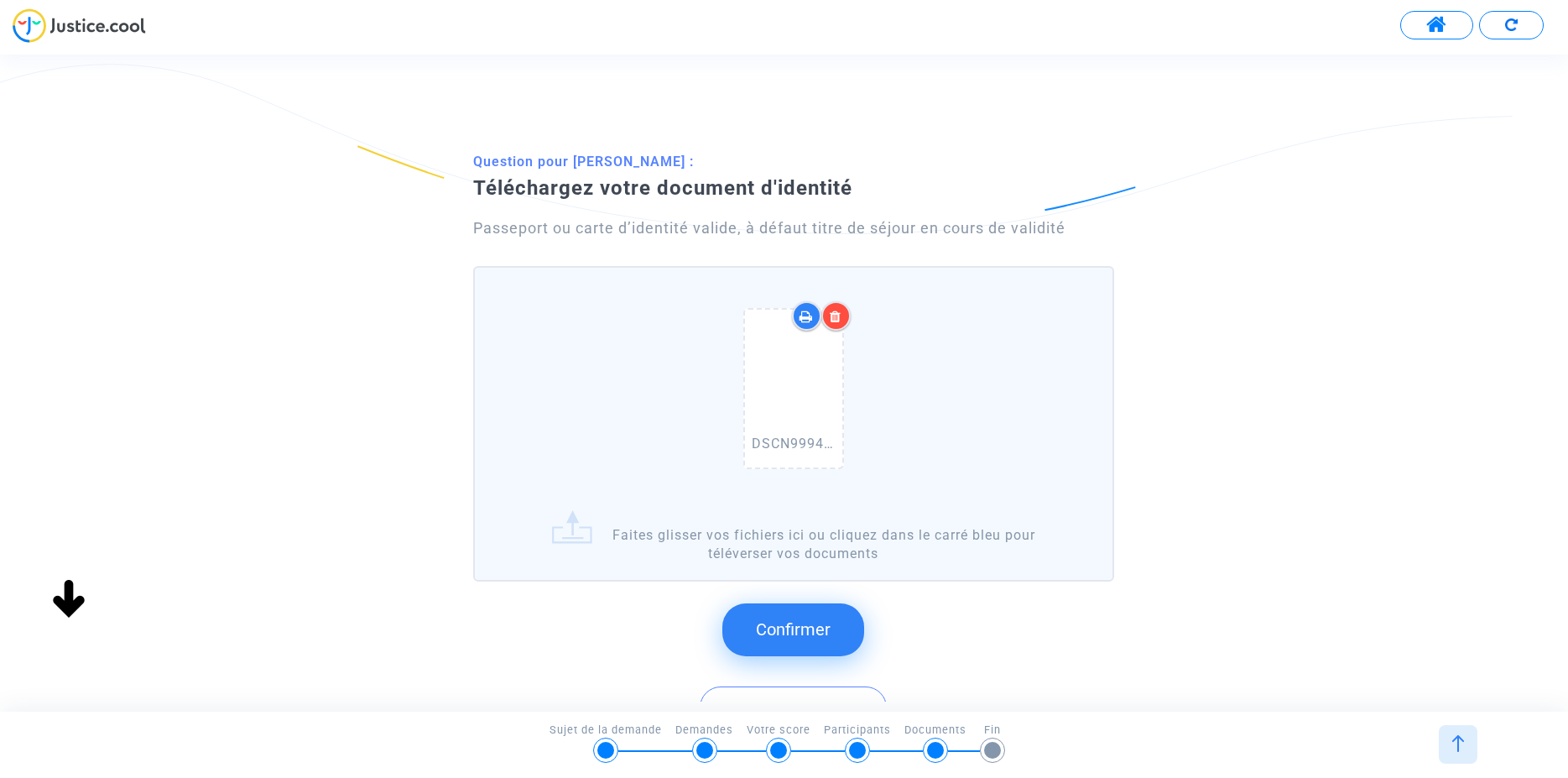
click at [815, 637] on span "Confirmer" at bounding box center [793, 629] width 74 height 20
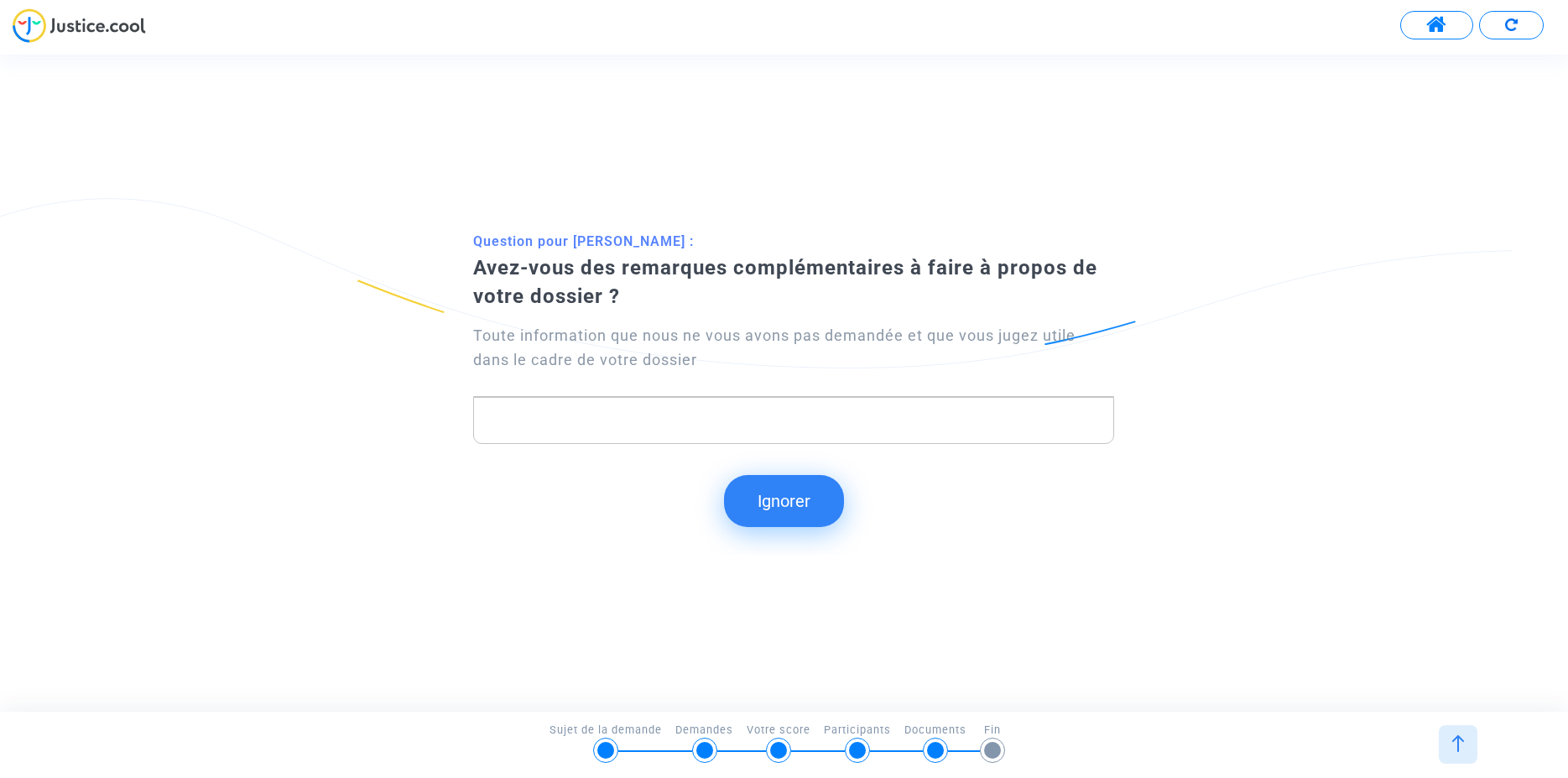
click at [809, 513] on button "Ignorer" at bounding box center [784, 501] width 120 height 52
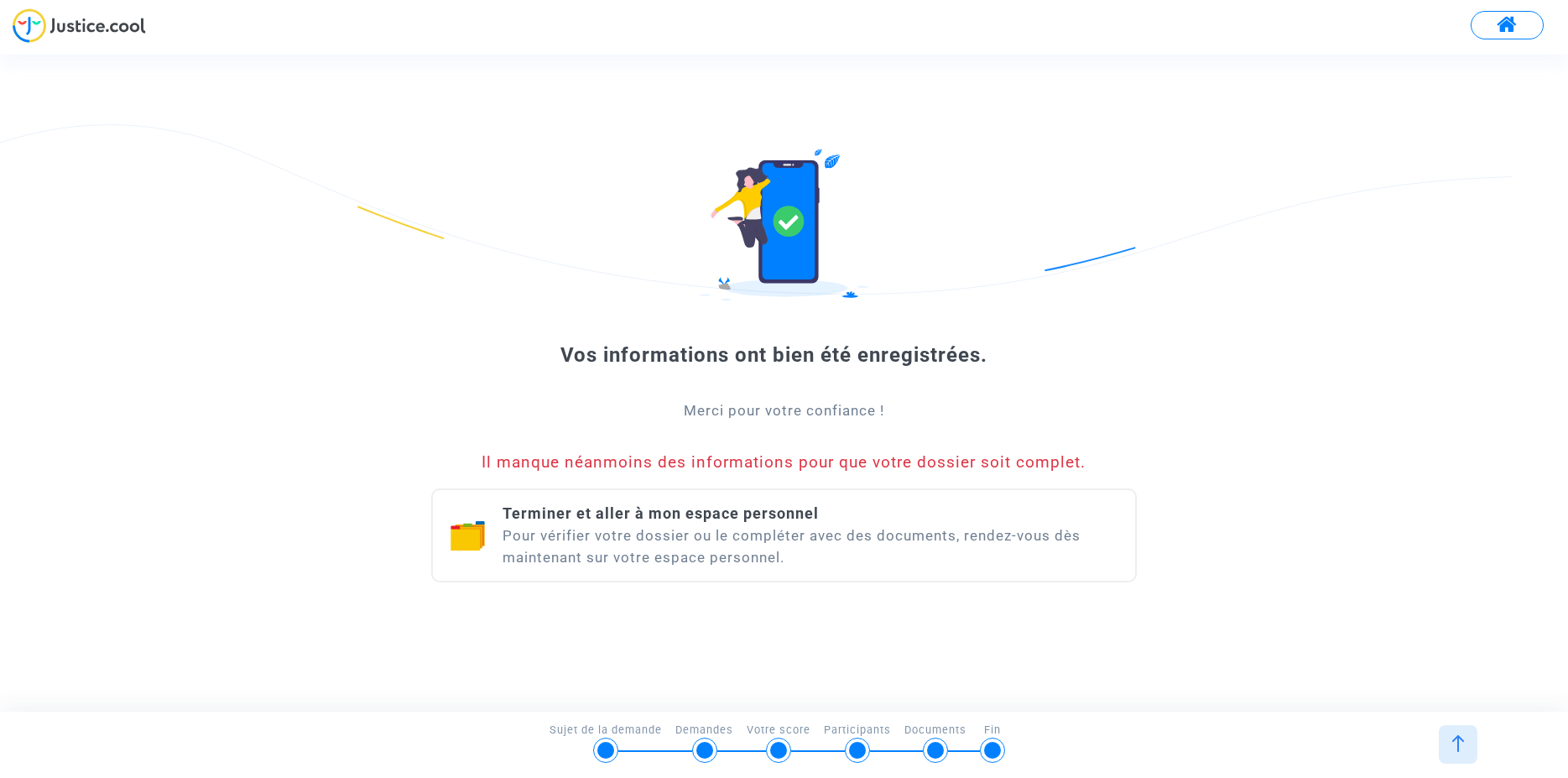
click at [686, 552] on div "Terminer et aller à mon espace personnel Pour vérifier votre dossier ou le comp…" at bounding box center [811, 536] width 616 height 66
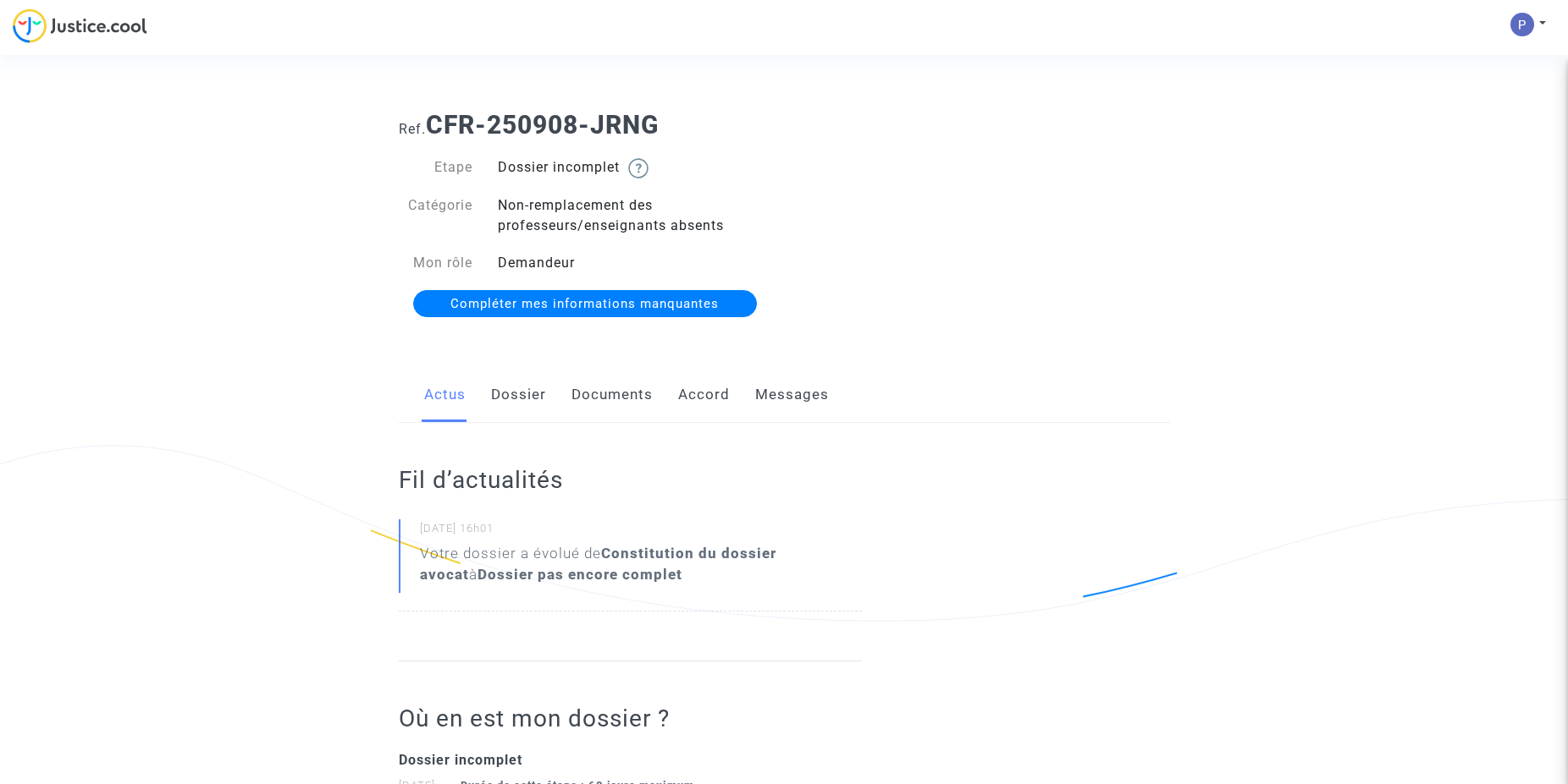
click at [603, 302] on span "Compléter mes informations manquantes" at bounding box center [583, 304] width 268 height 16
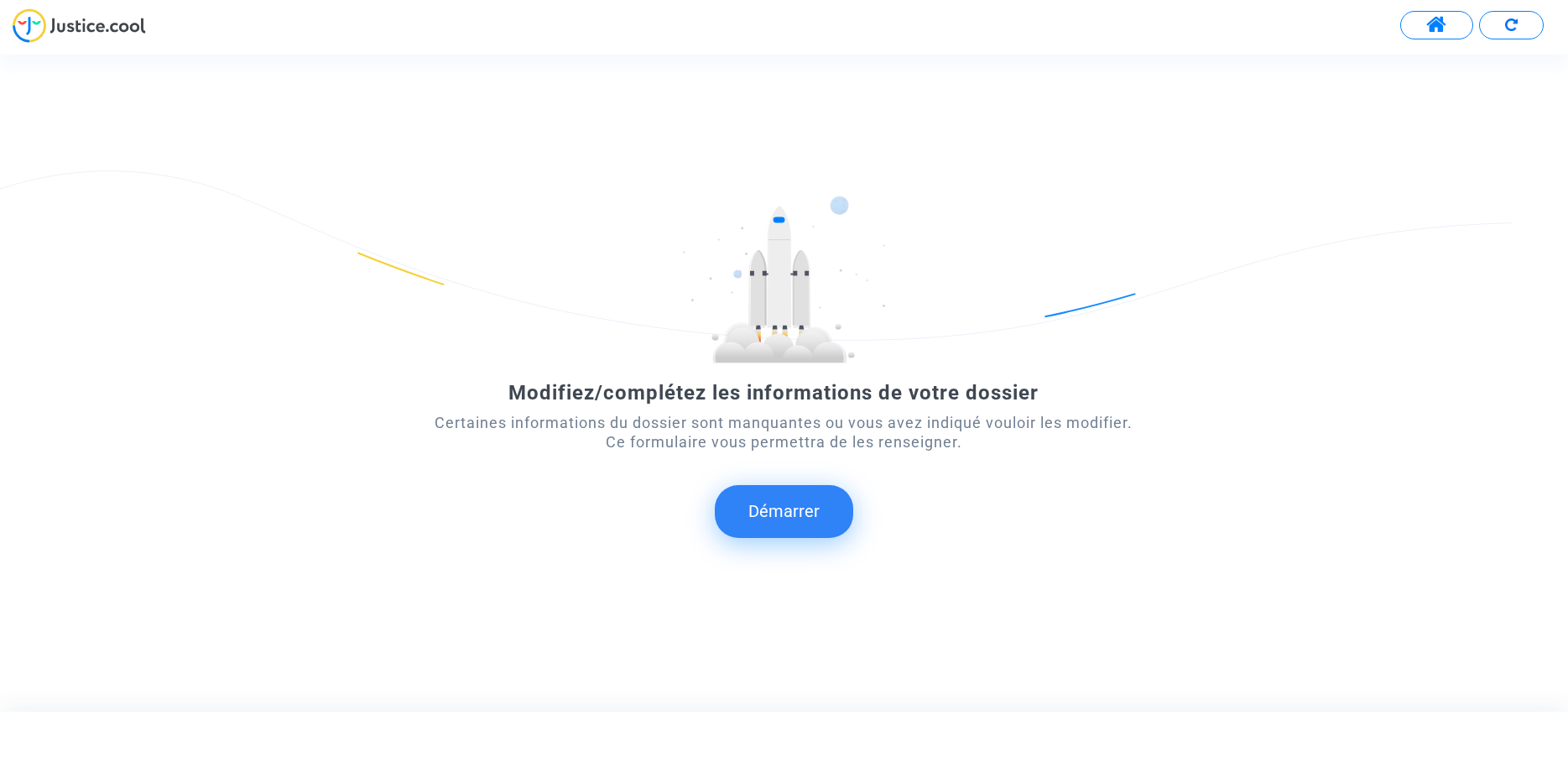
click at [794, 523] on button "Démarrer" at bounding box center [784, 511] width 138 height 52
click at [776, 524] on button "Démarrer" at bounding box center [784, 511] width 138 height 52
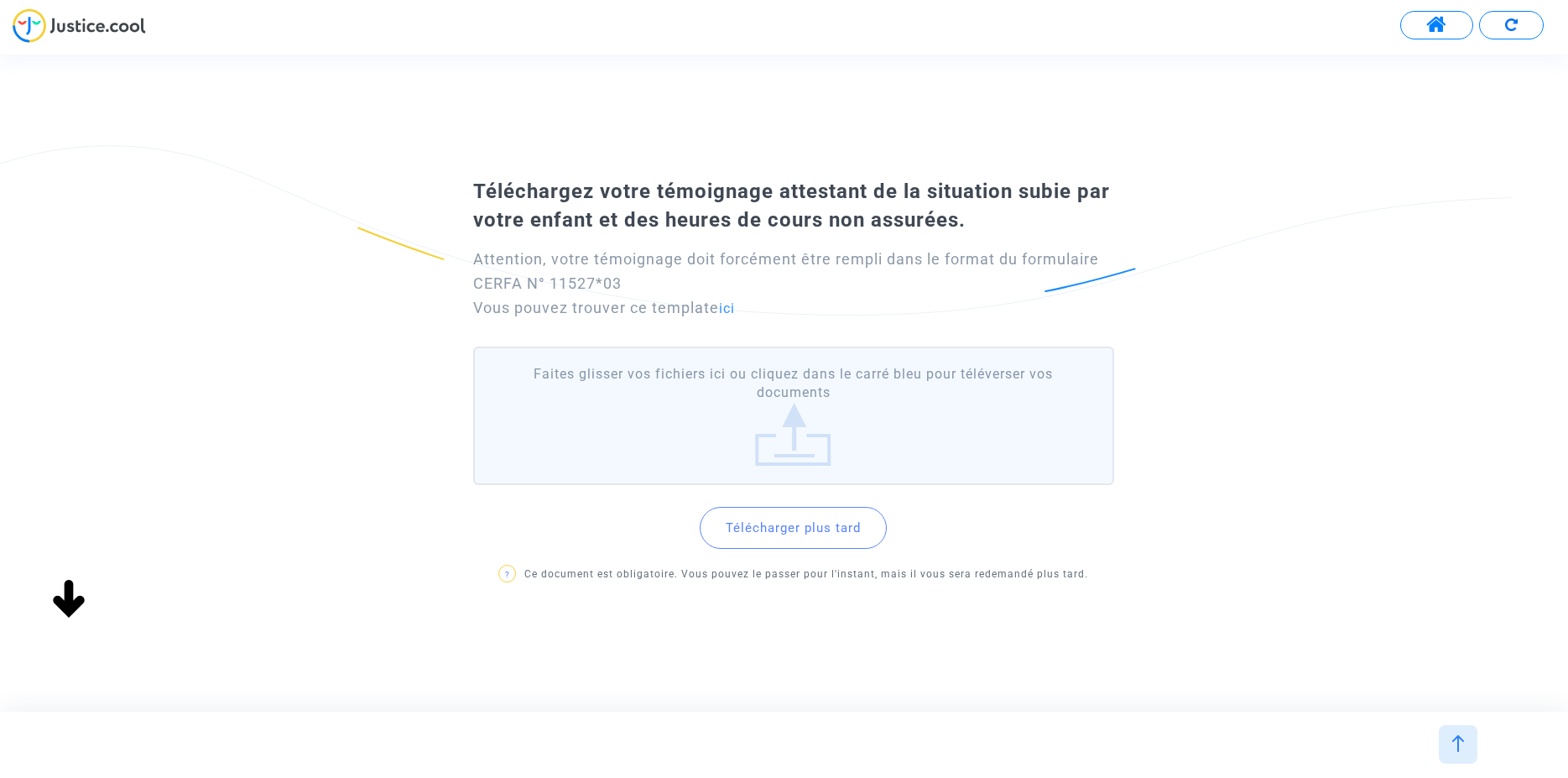
click at [788, 530] on button "Télécharger plus tard" at bounding box center [792, 527] width 187 height 42
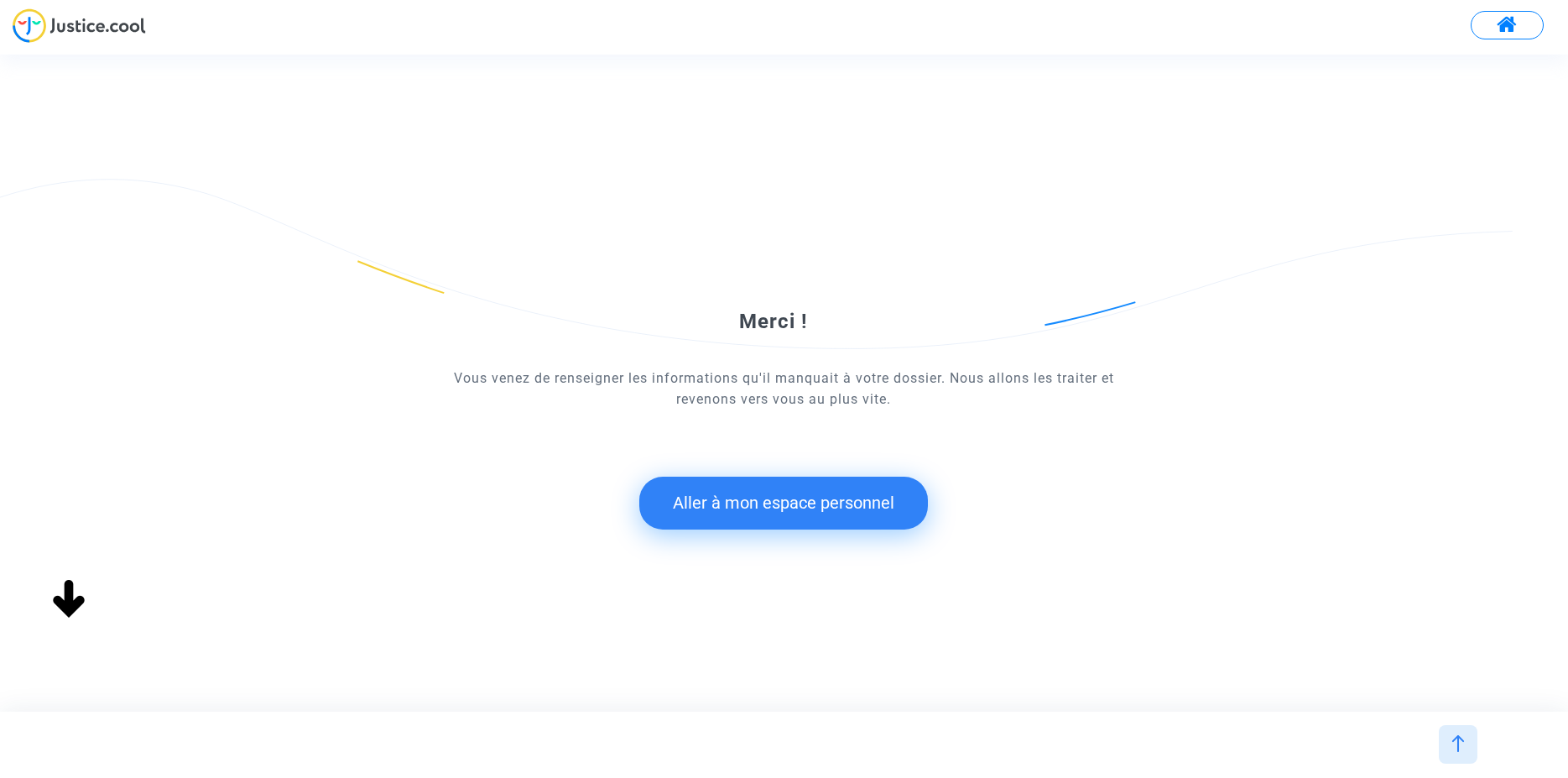
click at [111, 28] on img at bounding box center [79, 26] width 133 height 35
click at [756, 505] on button "Aller à mon espace personnel" at bounding box center [784, 503] width 288 height 52
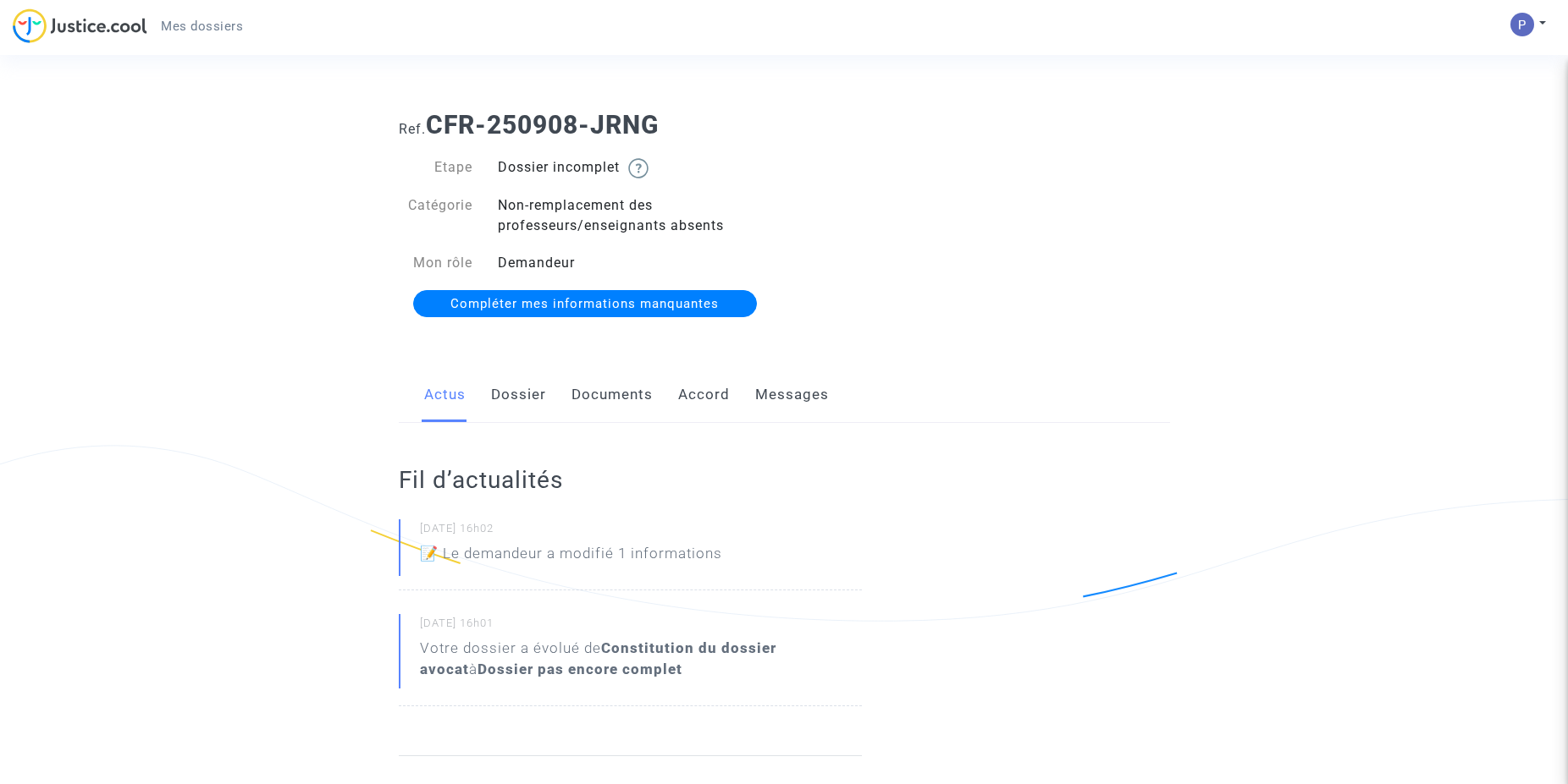
drag, startPoint x: 799, startPoint y: 397, endPoint x: 810, endPoint y: 397, distance: 11.0
click at [800, 397] on link "Messages" at bounding box center [791, 394] width 73 height 56
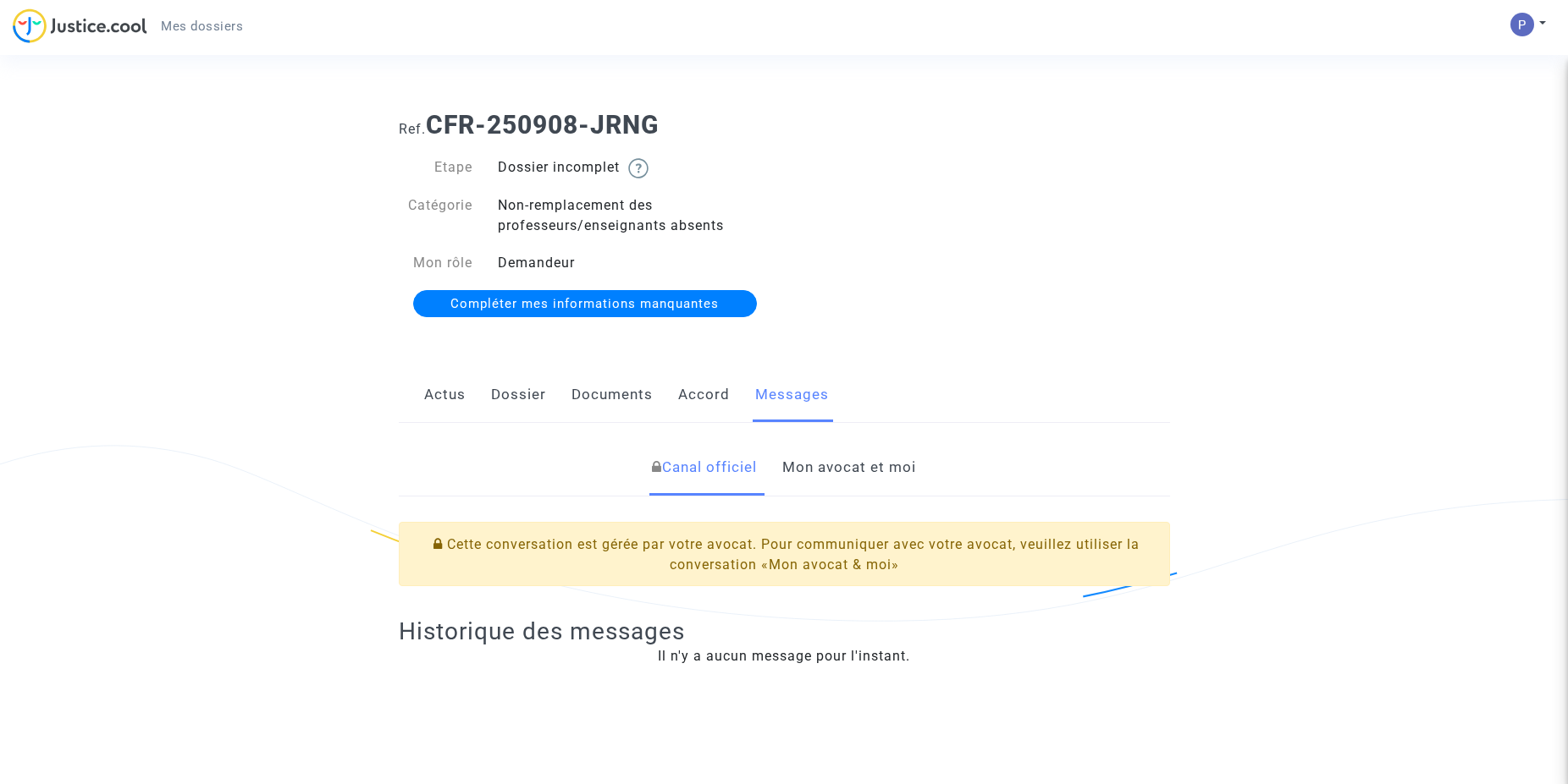
click at [56, 32] on img at bounding box center [80, 26] width 135 height 35
click at [815, 476] on link "Mon avocat et moi" at bounding box center [849, 467] width 134 height 56
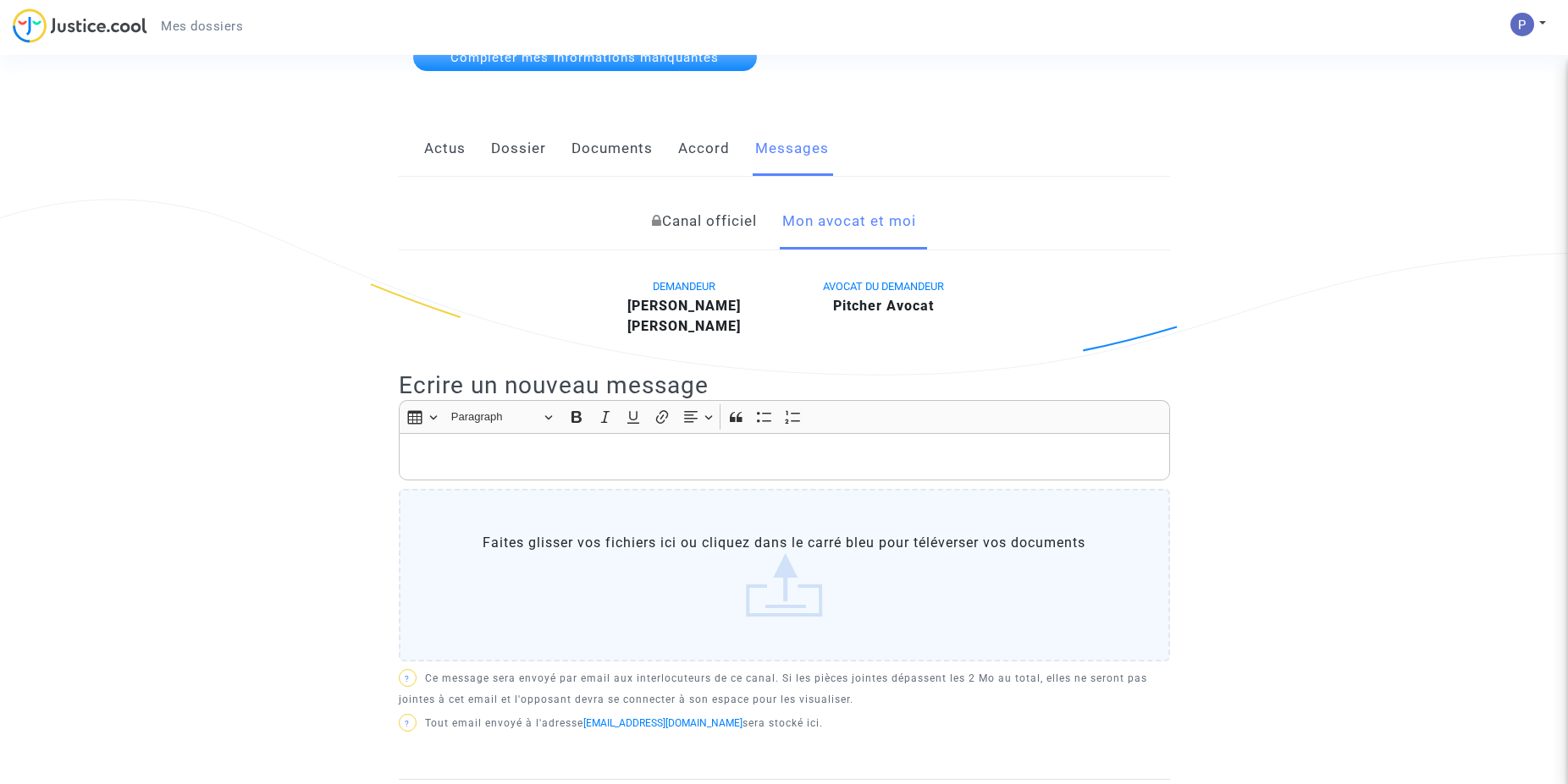
scroll to position [345, 0]
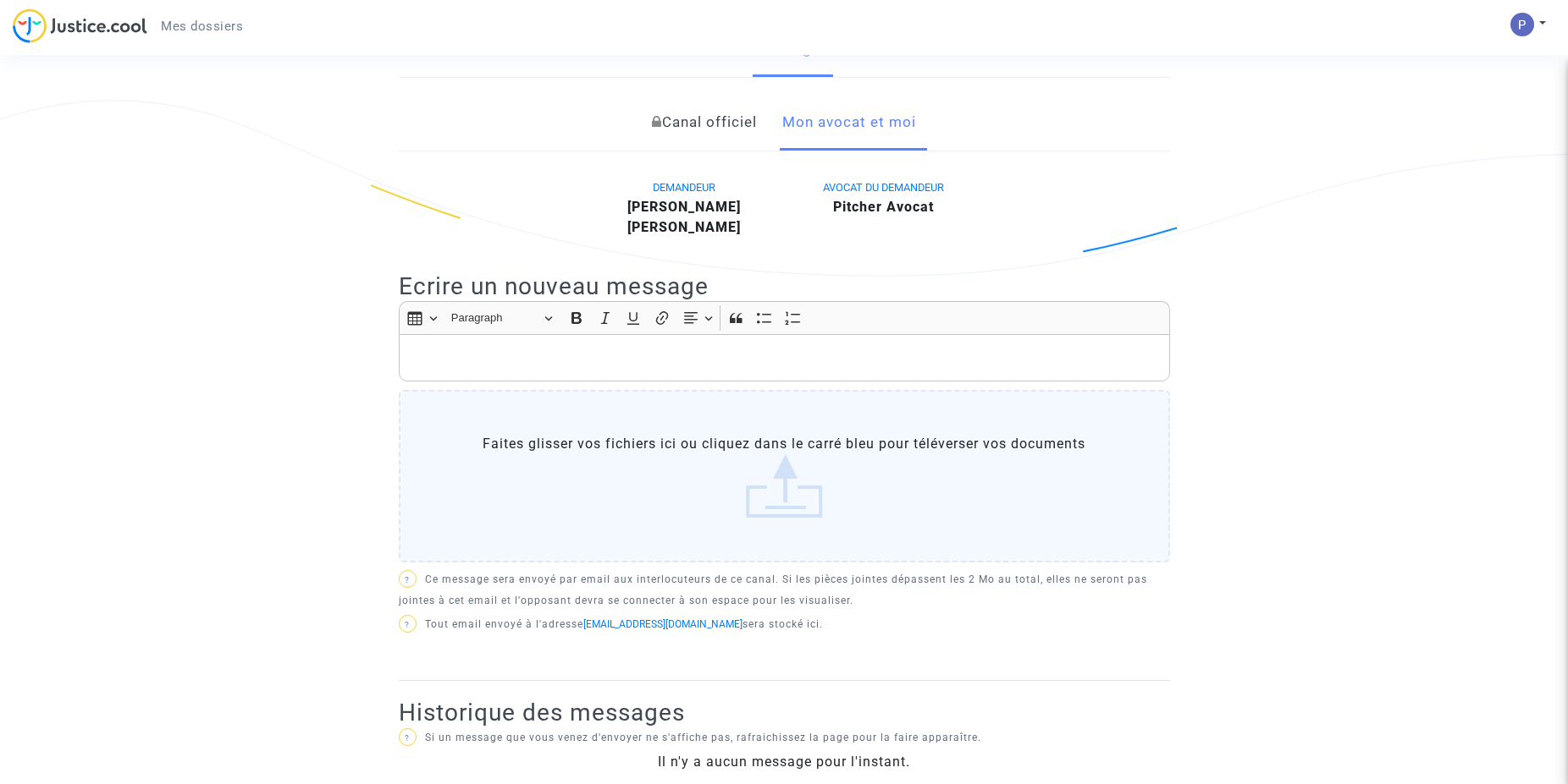
click at [450, 355] on p "Rich Text Editor, main" at bounding box center [784, 359] width 753 height 21
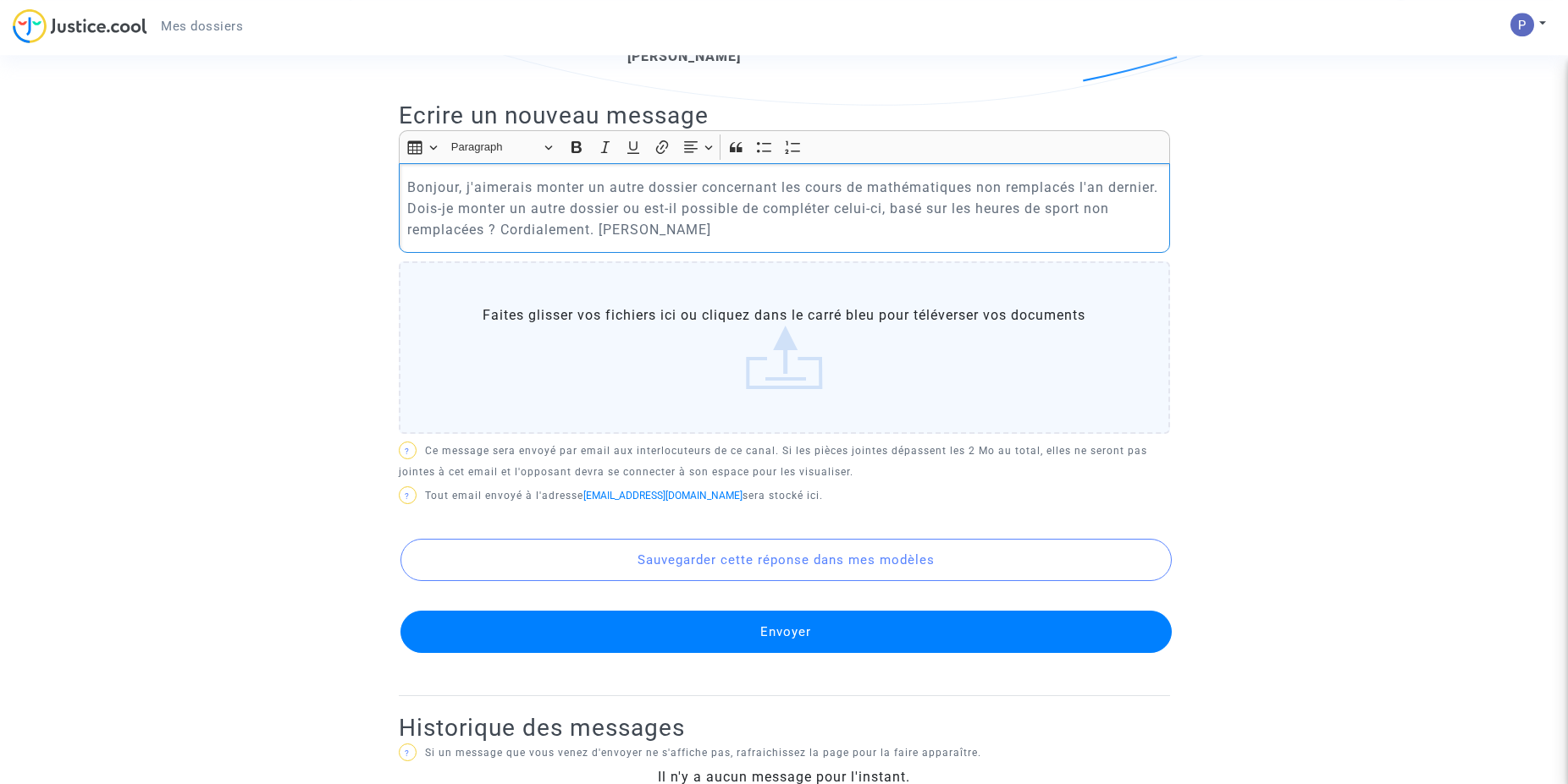
scroll to position [518, 0]
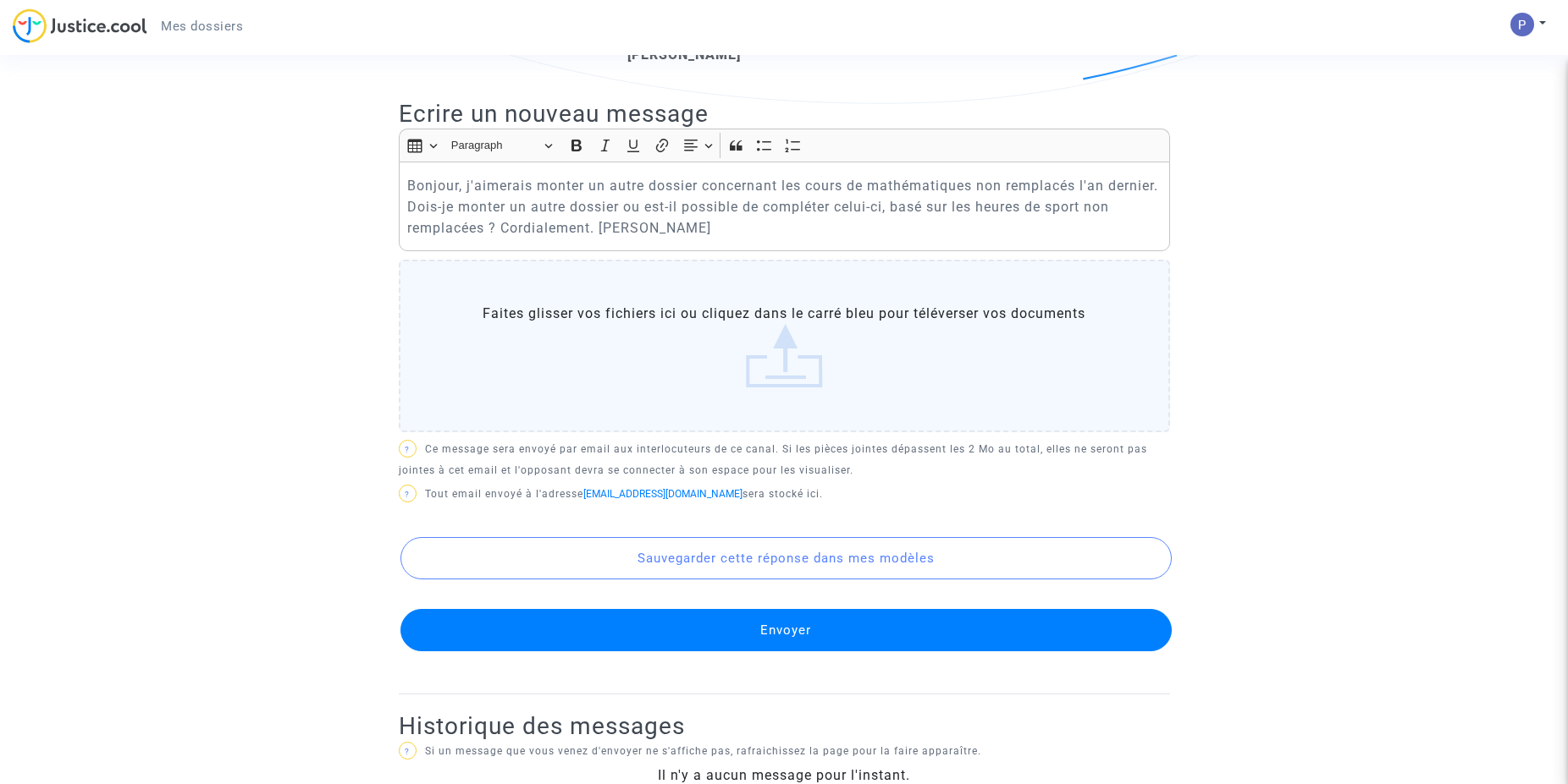
click at [770, 639] on button "Envoyer" at bounding box center [785, 630] width 771 height 42
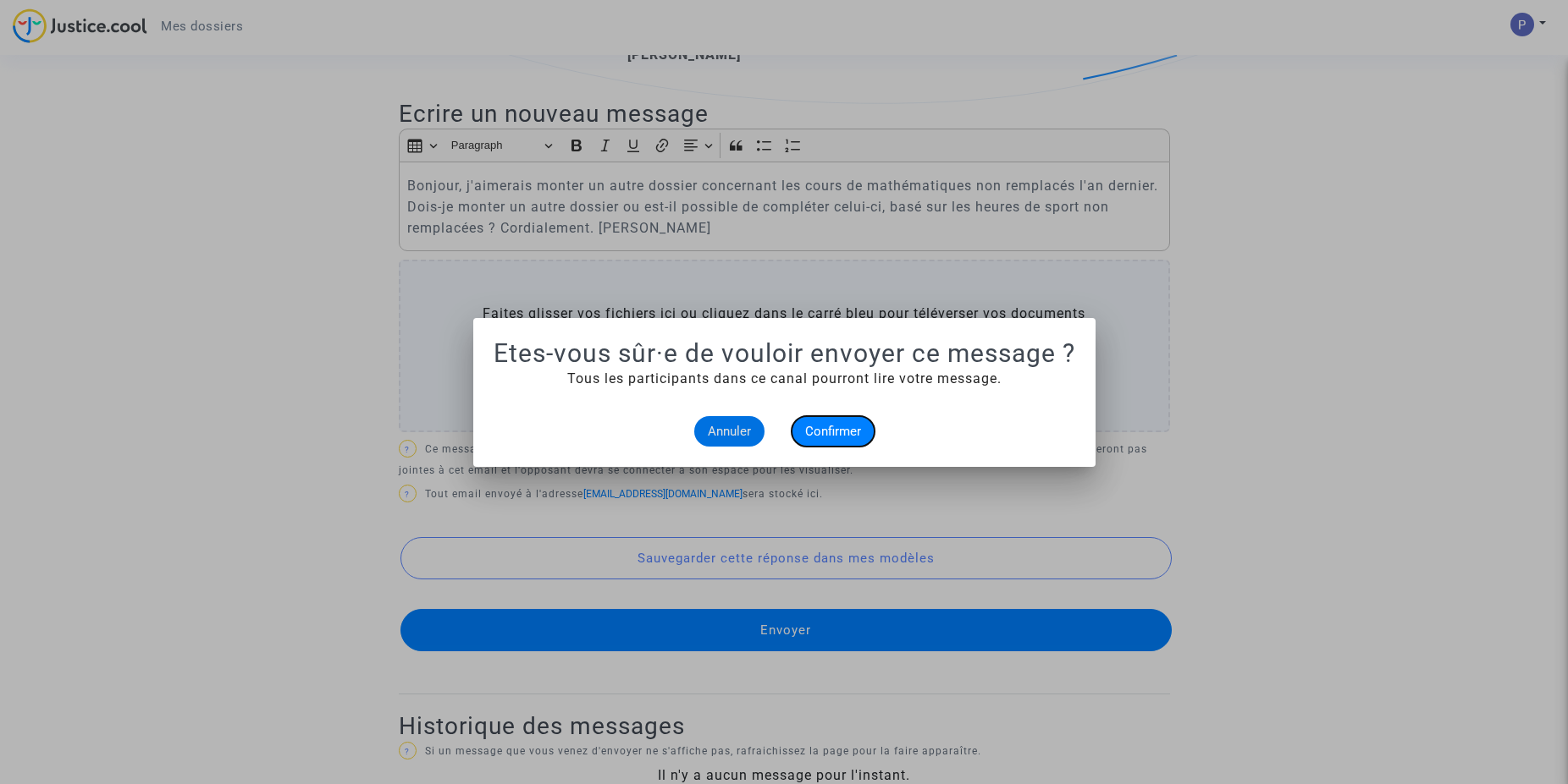
click at [825, 431] on span "Confirmer" at bounding box center [832, 432] width 56 height 16
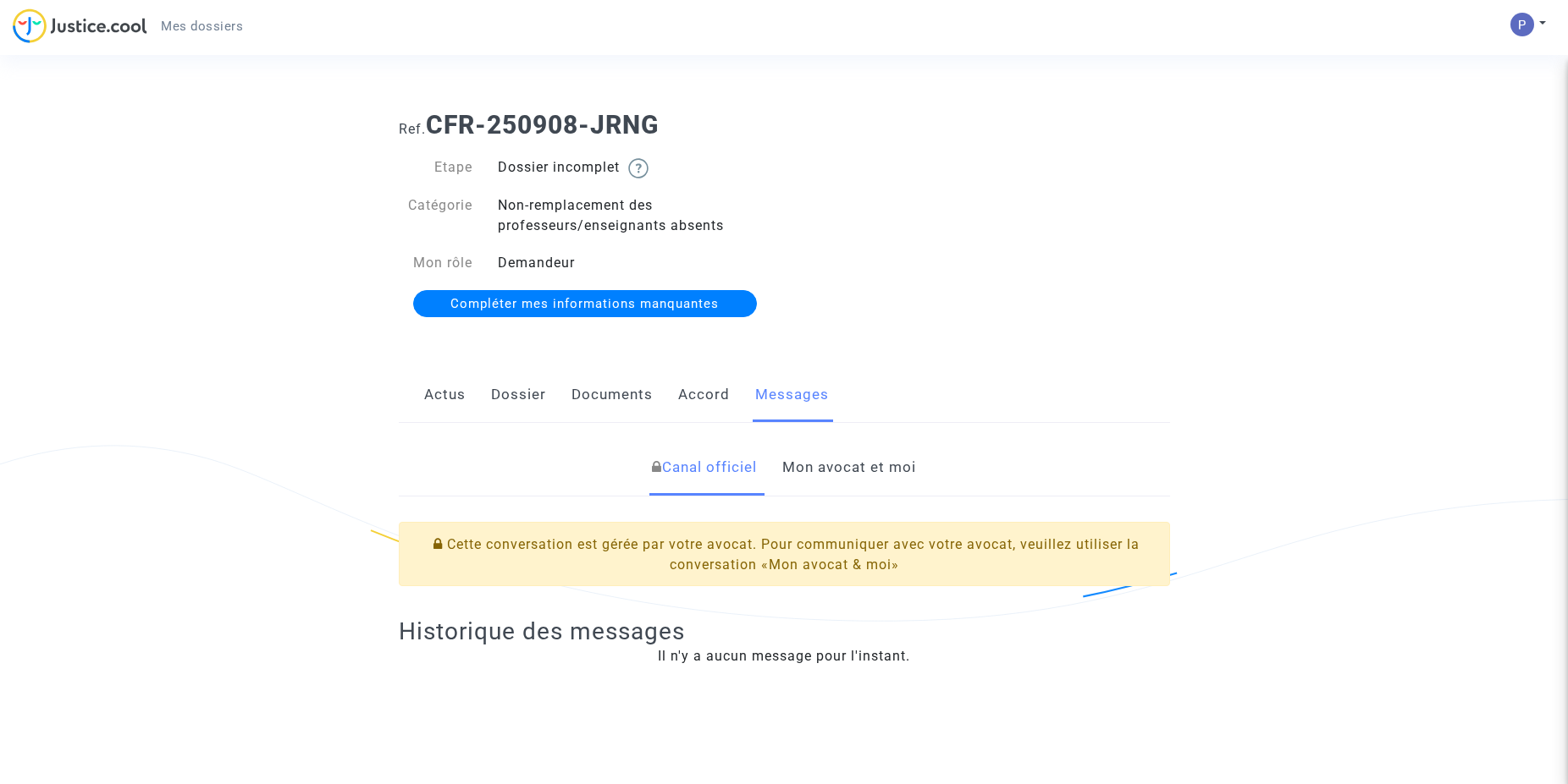
click at [886, 476] on link "Mon avocat et moi" at bounding box center [849, 467] width 134 height 56
